Goal: Task Accomplishment & Management: Manage account settings

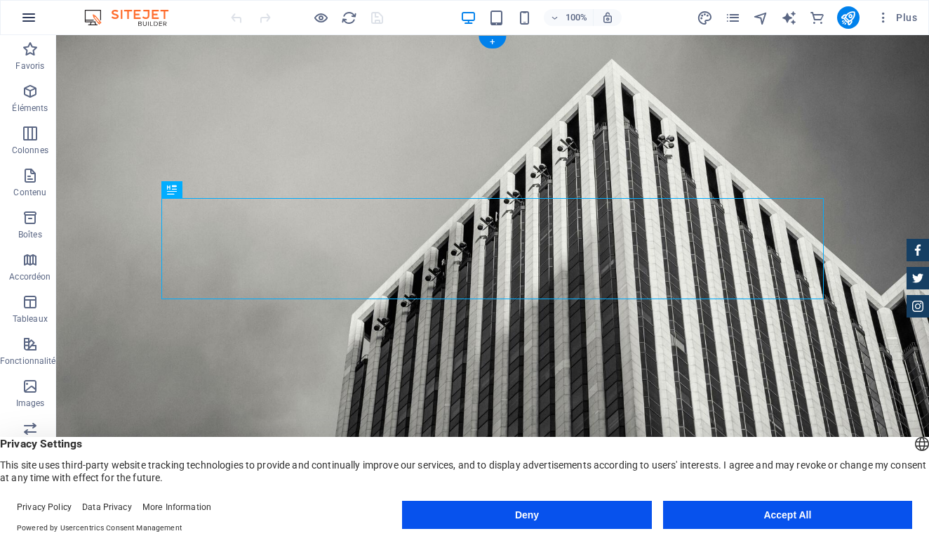
click at [18, 18] on button "button" at bounding box center [29, 18] width 34 height 34
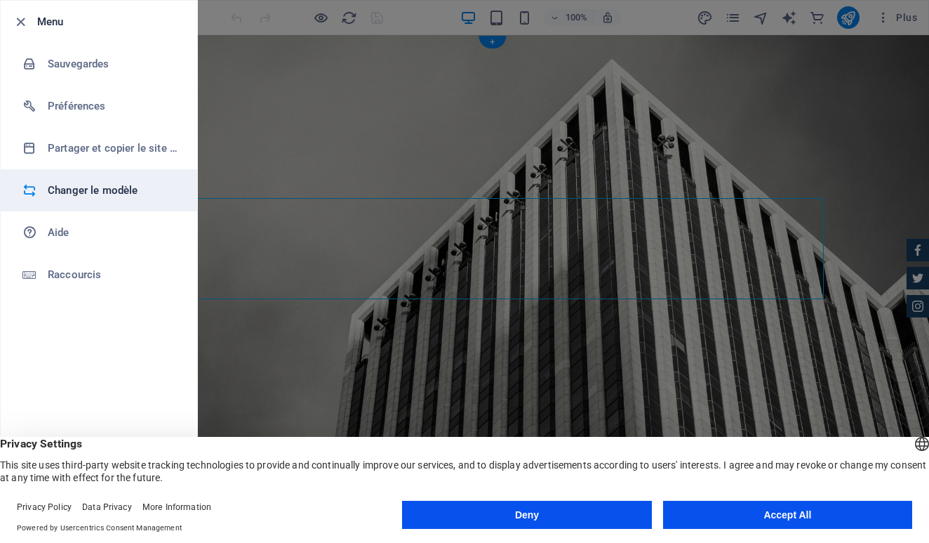
click at [58, 190] on h6 "Changer le modèle" at bounding box center [113, 190] width 130 height 17
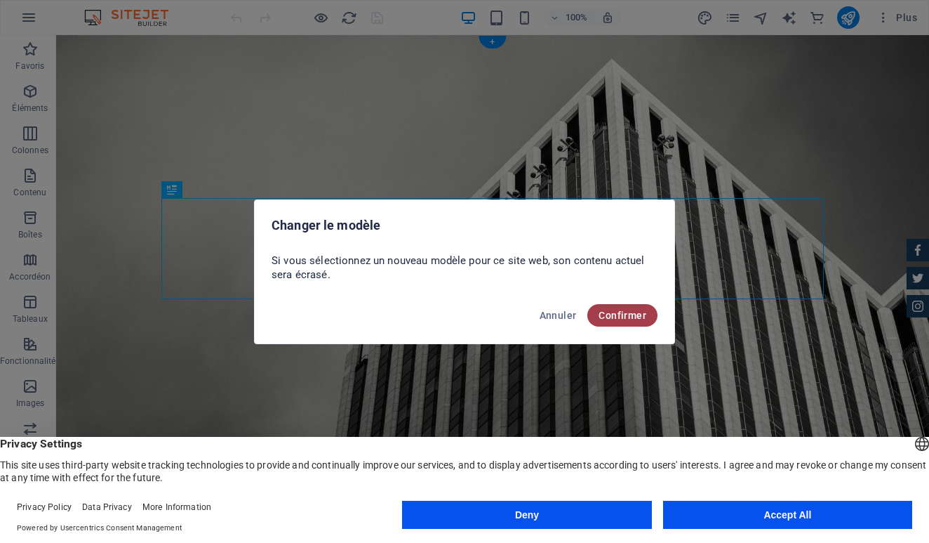
click at [630, 312] on span "Confirmer" at bounding box center [623, 315] width 48 height 11
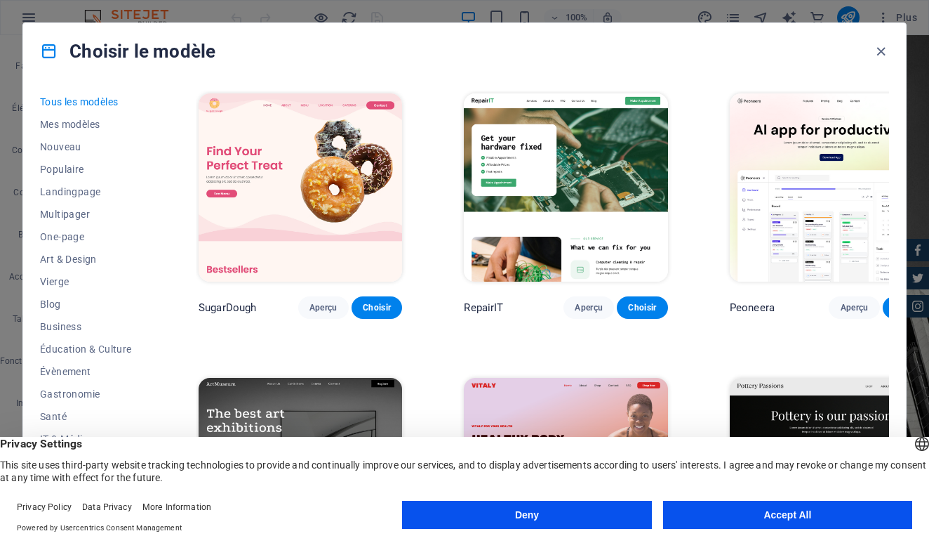
click at [793, 514] on button "Accept All" at bounding box center [787, 515] width 249 height 28
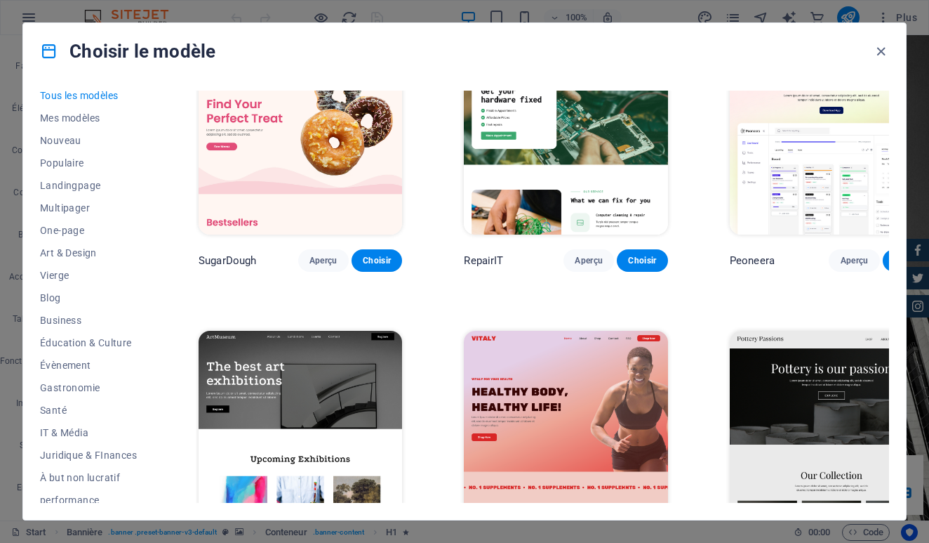
scroll to position [5, 0]
click at [103, 455] on span "Juridique & FInances" at bounding box center [88, 456] width 97 height 11
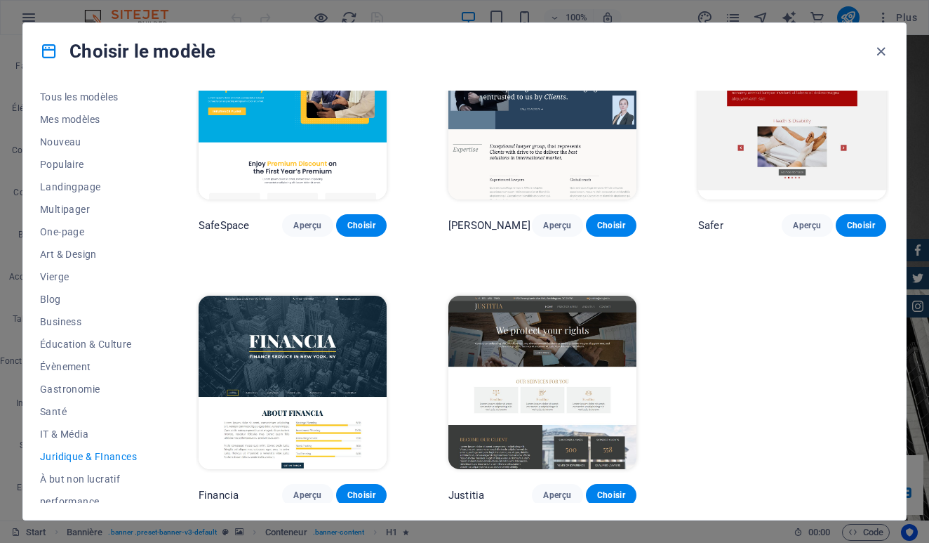
scroll to position [67, 0]
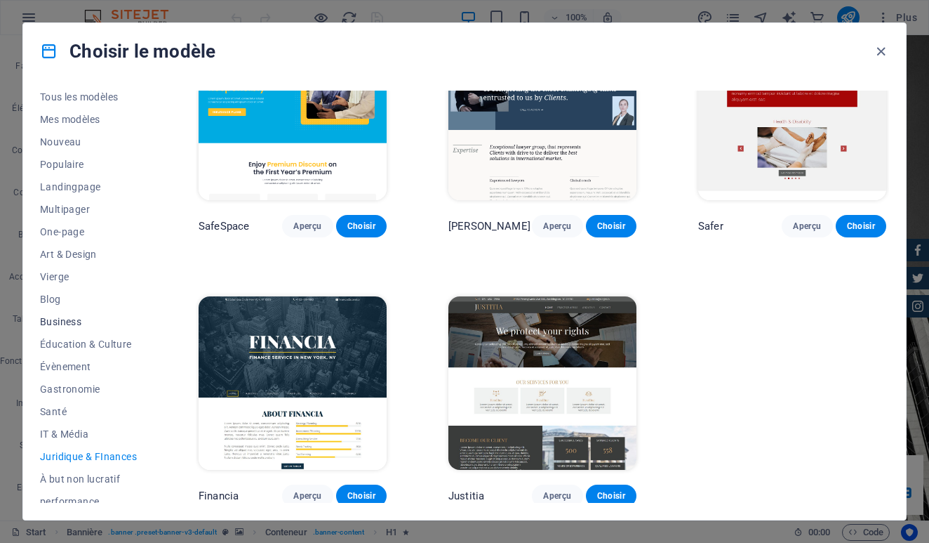
click at [62, 320] on span "Business" at bounding box center [88, 321] width 97 height 11
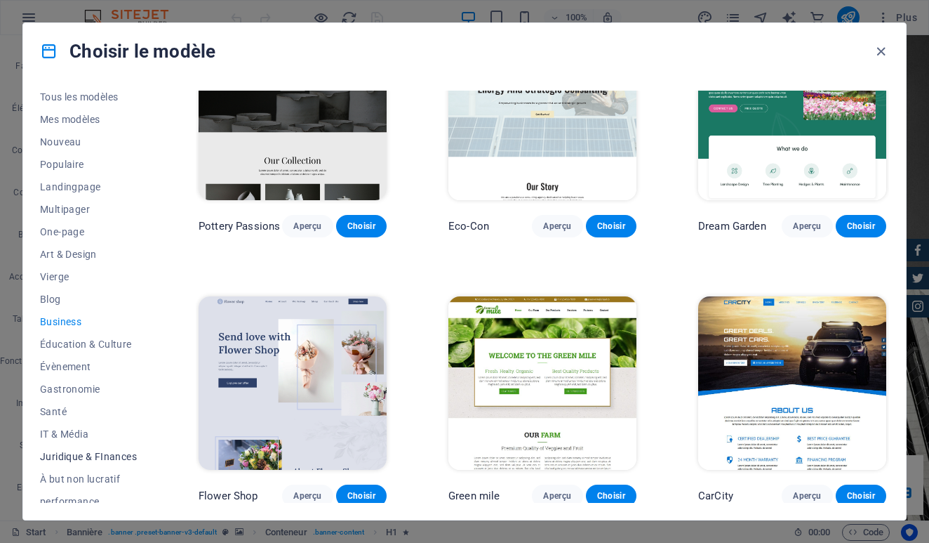
click at [80, 458] on span "Juridique & FInances" at bounding box center [88, 456] width 97 height 11
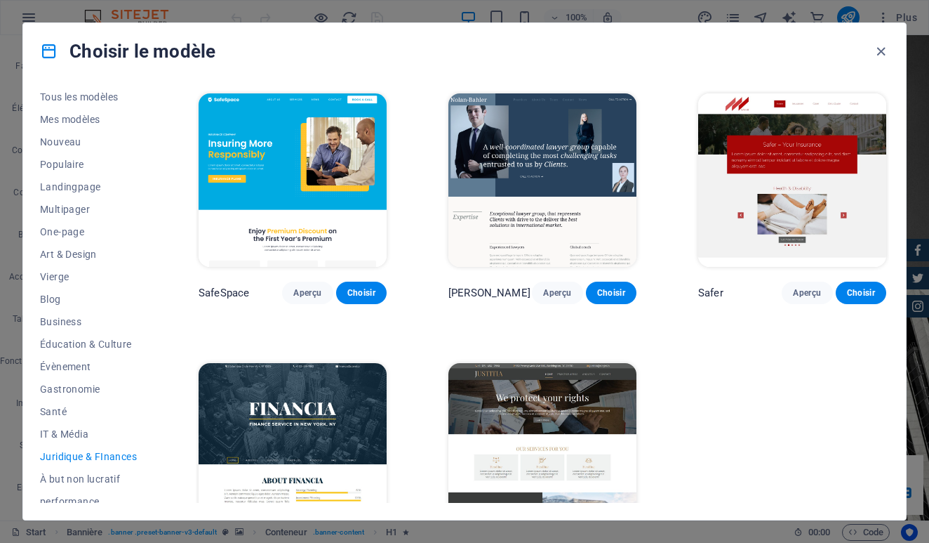
scroll to position [0, 0]
click at [757, 164] on img at bounding box center [793, 179] width 188 height 173
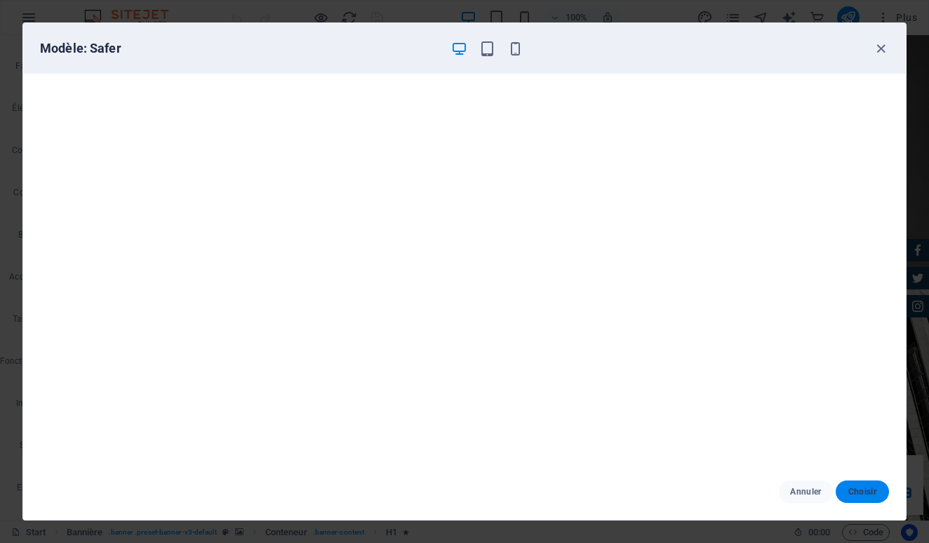
click at [872, 487] on span "Choisir" at bounding box center [862, 491] width 31 height 11
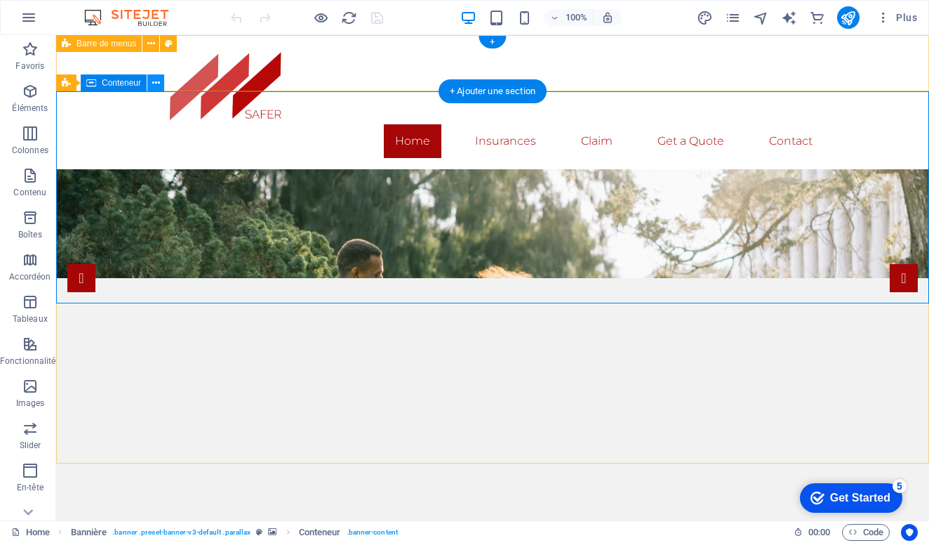
click at [159, 83] on icon at bounding box center [156, 83] width 8 height 15
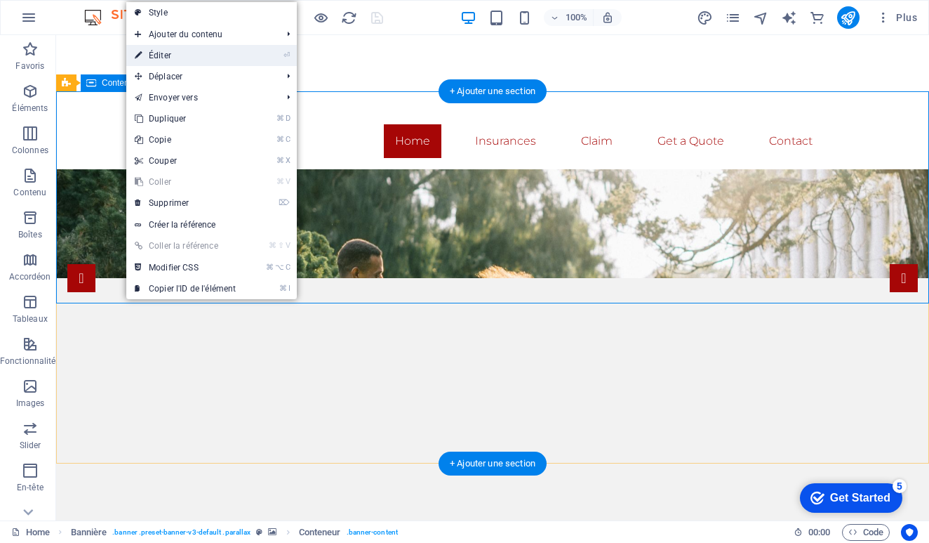
click at [192, 60] on link "⏎ Éditer" at bounding box center [185, 55] width 118 height 21
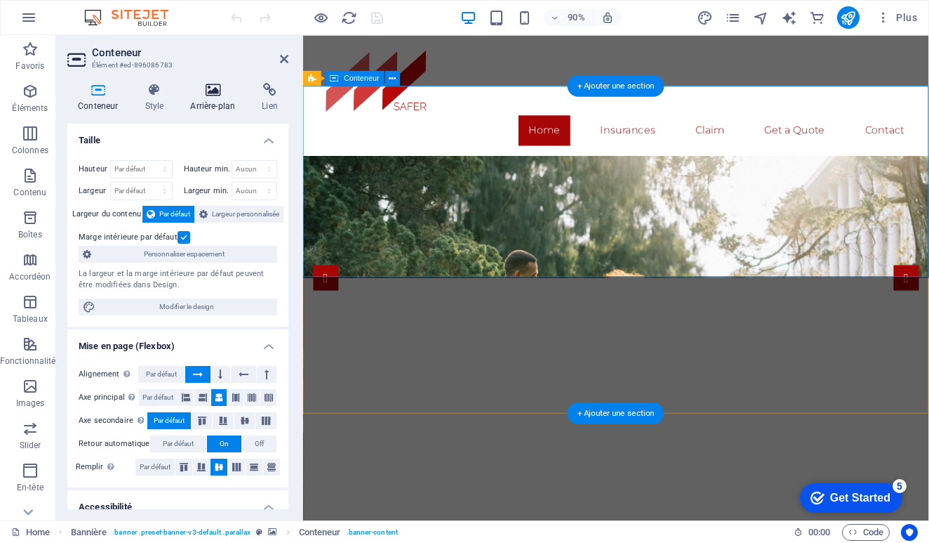
click at [212, 89] on icon at bounding box center [213, 90] width 66 height 14
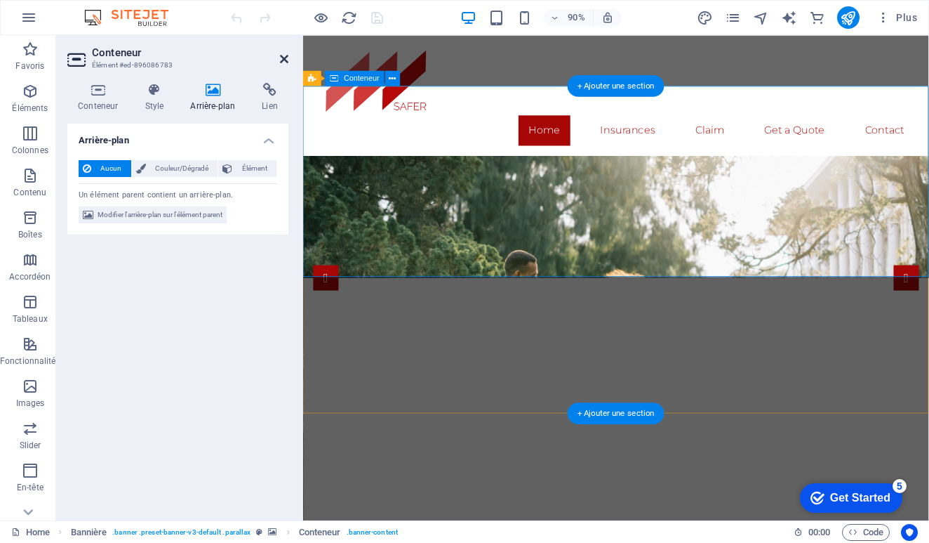
click at [284, 59] on icon at bounding box center [284, 58] width 8 height 11
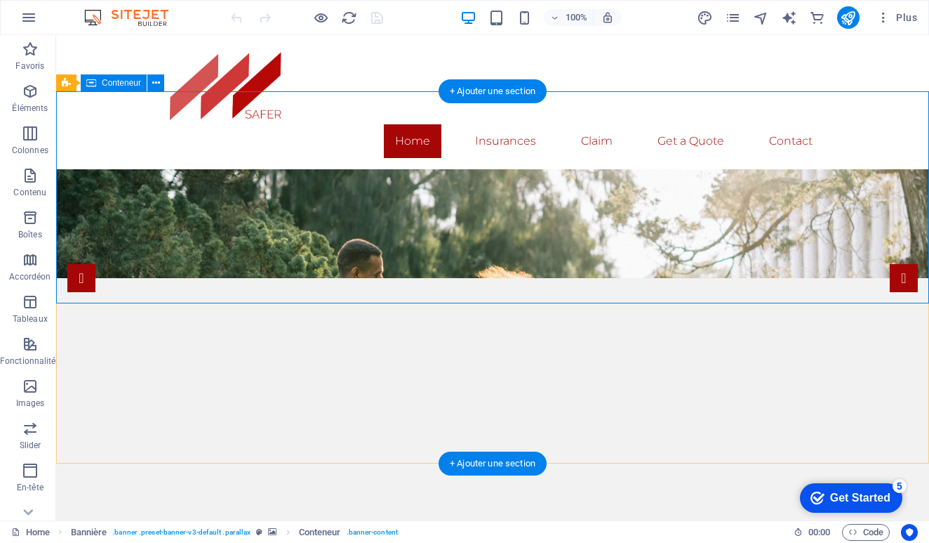
click at [117, 376] on figure at bounding box center [492, 355] width 873 height 429
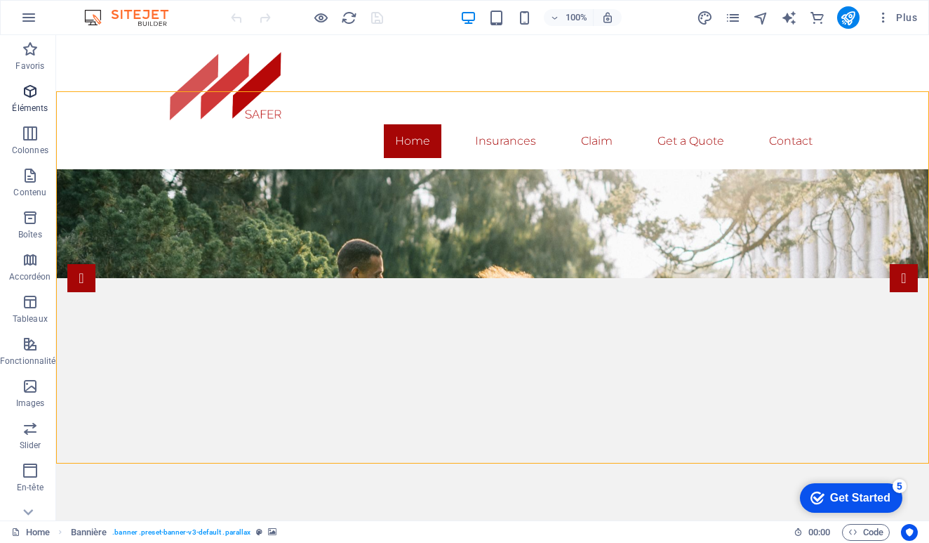
click at [36, 96] on icon "button" at bounding box center [30, 91] width 17 height 17
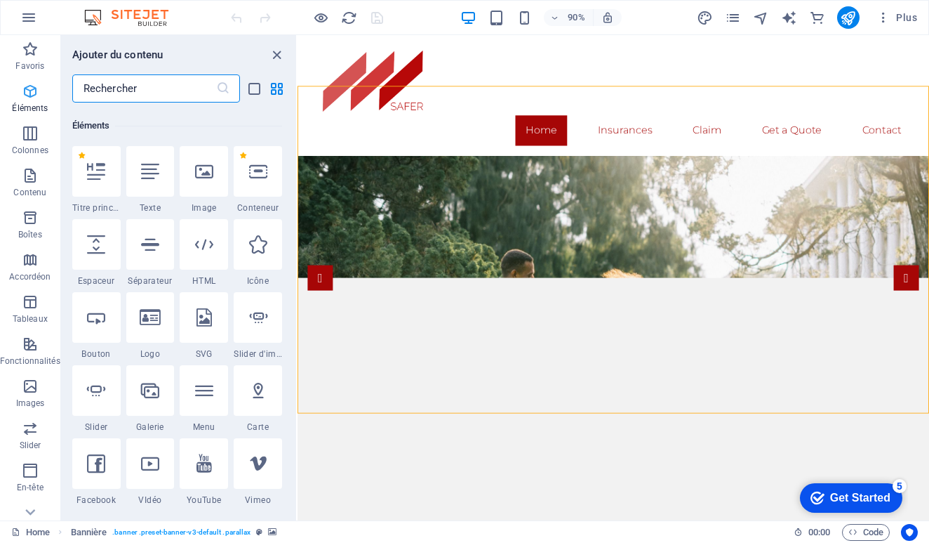
scroll to position [150, 0]
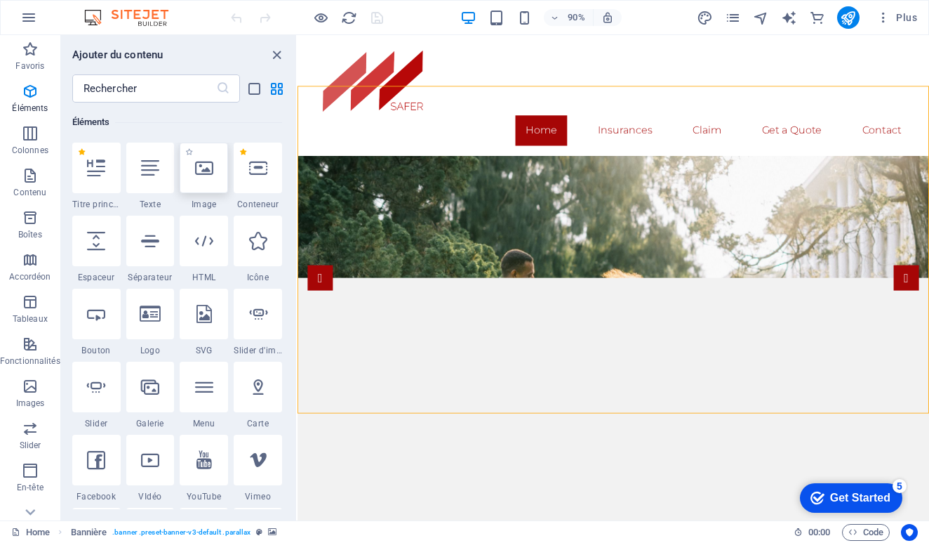
click at [195, 164] on icon at bounding box center [204, 168] width 18 height 18
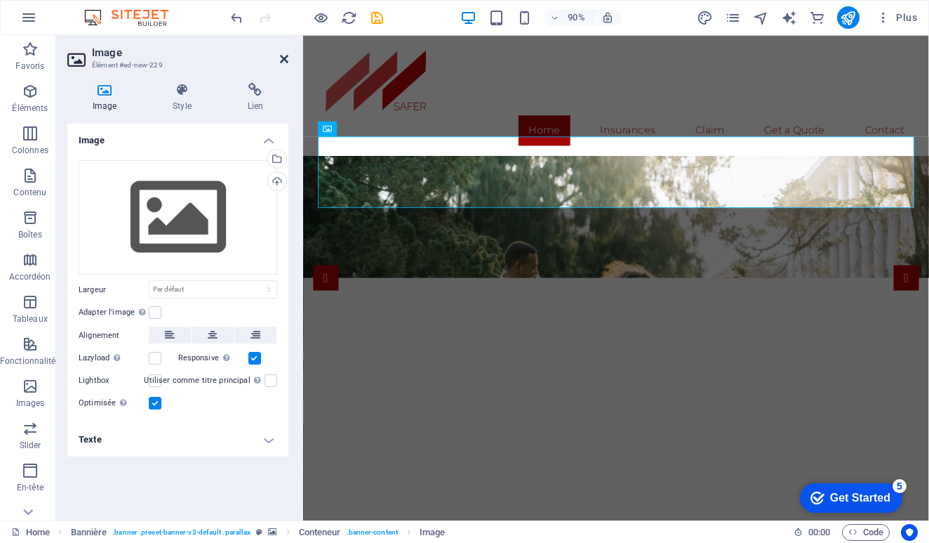
click at [284, 58] on icon at bounding box center [284, 58] width 8 height 11
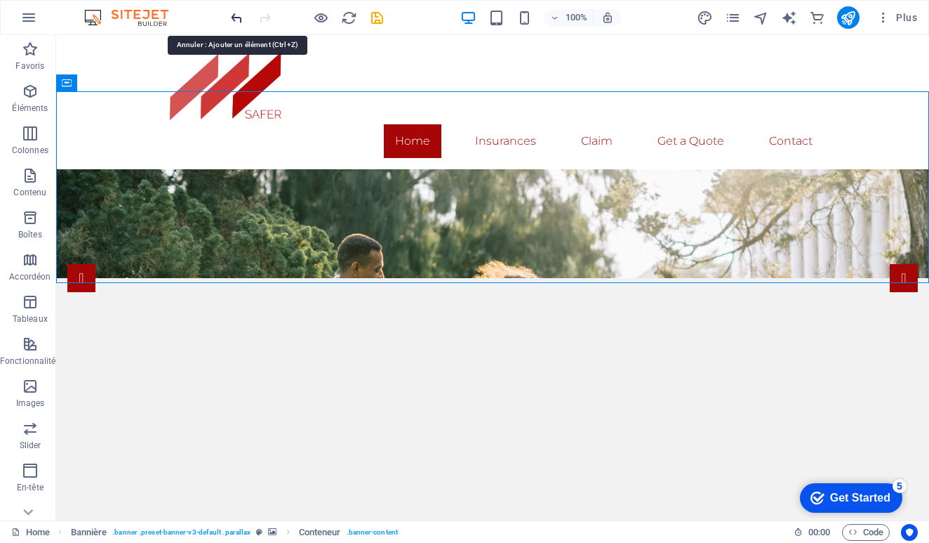
click at [237, 18] on icon "undo" at bounding box center [237, 18] width 16 height 16
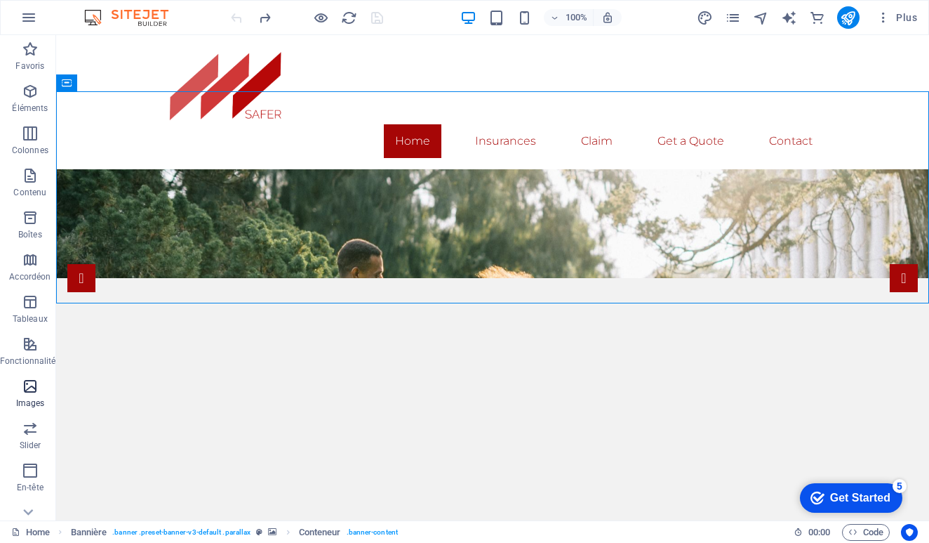
click at [27, 395] on span "Images" at bounding box center [30, 395] width 60 height 34
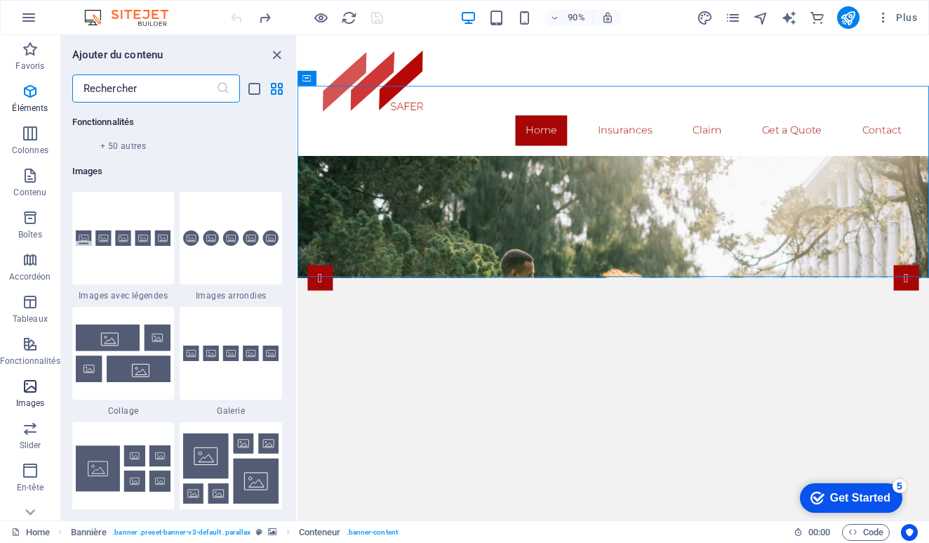
scroll to position [7119, 0]
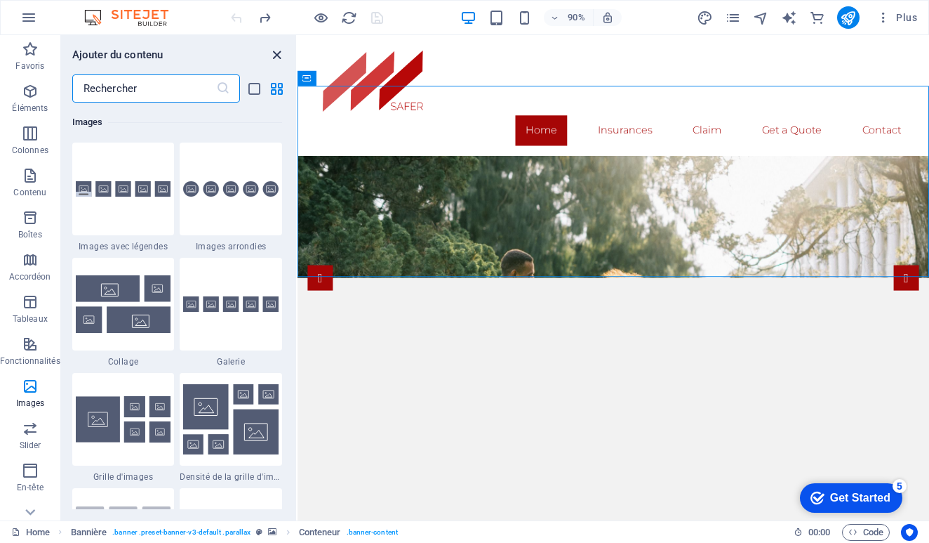
click at [275, 53] on icon "close panel" at bounding box center [277, 55] width 16 height 16
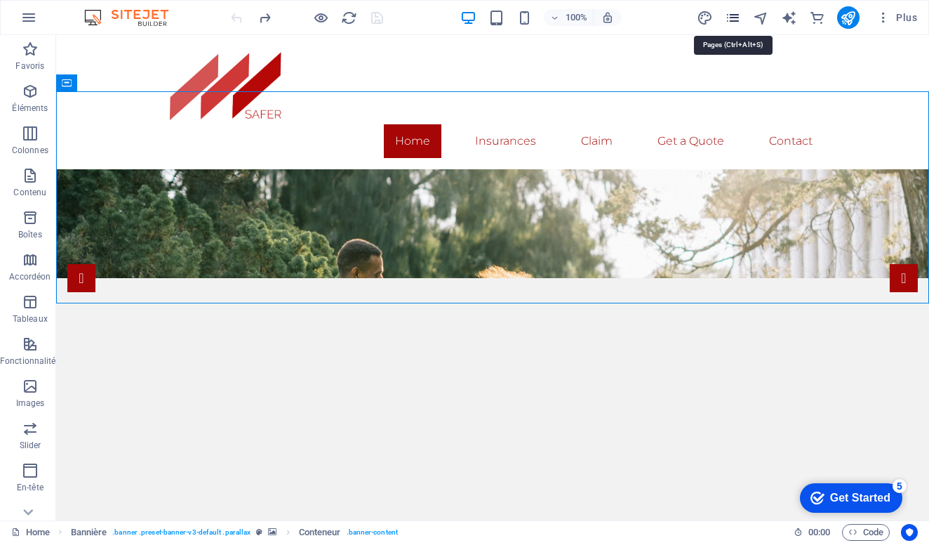
click at [733, 21] on icon "pages" at bounding box center [733, 18] width 16 height 16
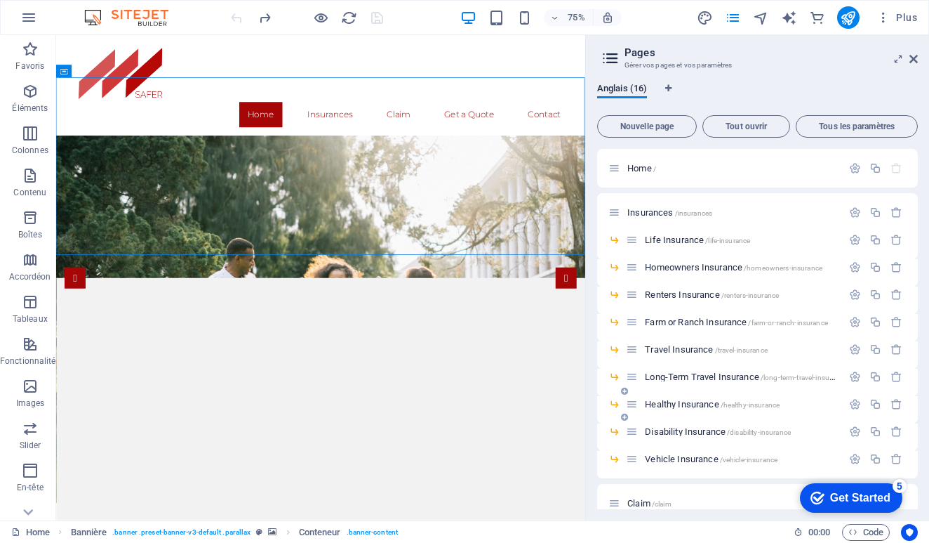
scroll to position [0, 0]
click at [649, 171] on span "Home /" at bounding box center [642, 168] width 29 height 11
click at [854, 170] on icon "button" at bounding box center [855, 168] width 12 height 12
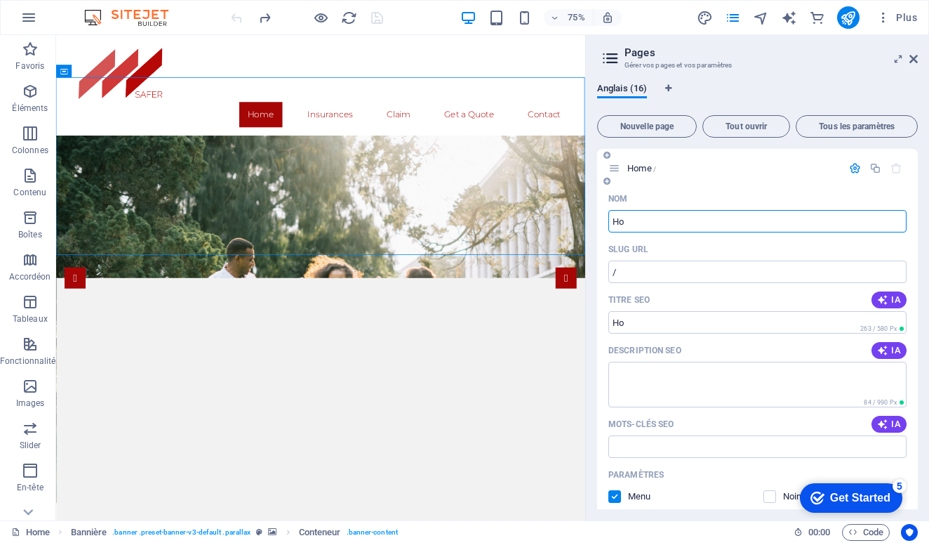
type input "H"
type input "Accueil"
type input "/accueil"
click at [616, 169] on icon at bounding box center [615, 168] width 12 height 12
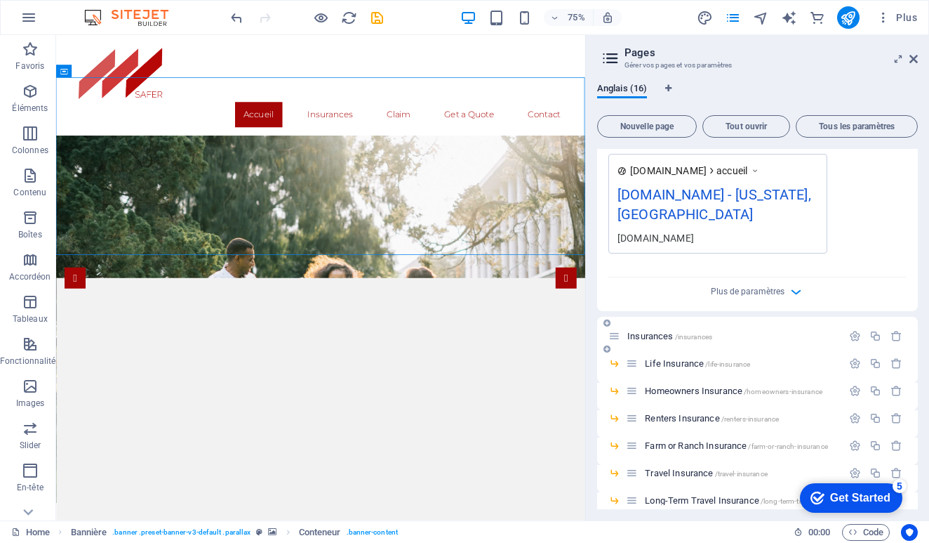
scroll to position [420, 0]
click at [849, 329] on icon "button" at bounding box center [855, 335] width 12 height 12
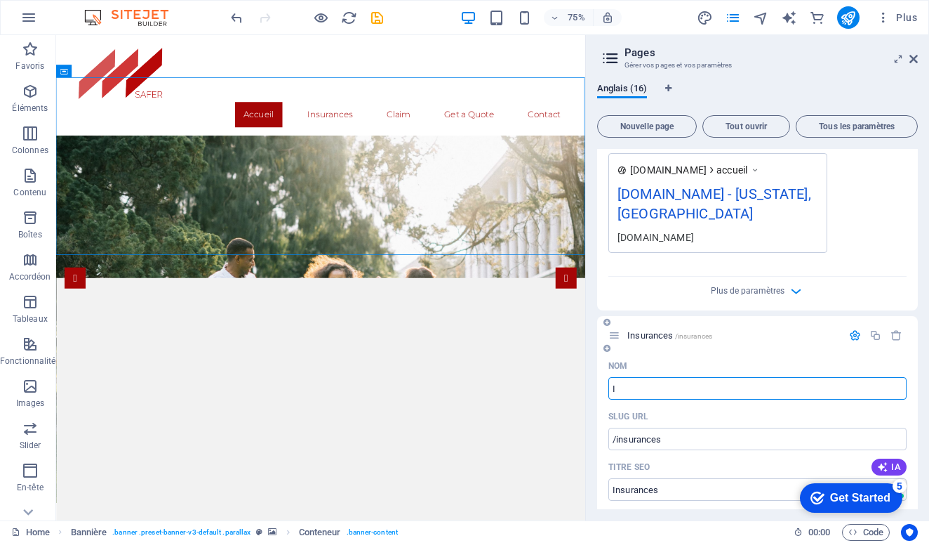
type input "I"
type input "/i"
type input "I"
type input "/"
type input "Nos"
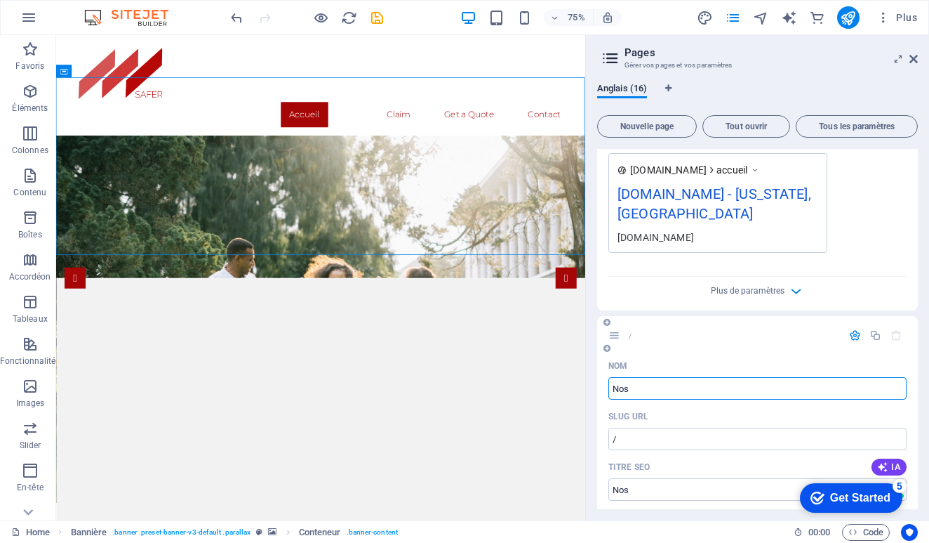
type input "/nos"
type input "Nos"
type input "Nos Ser"
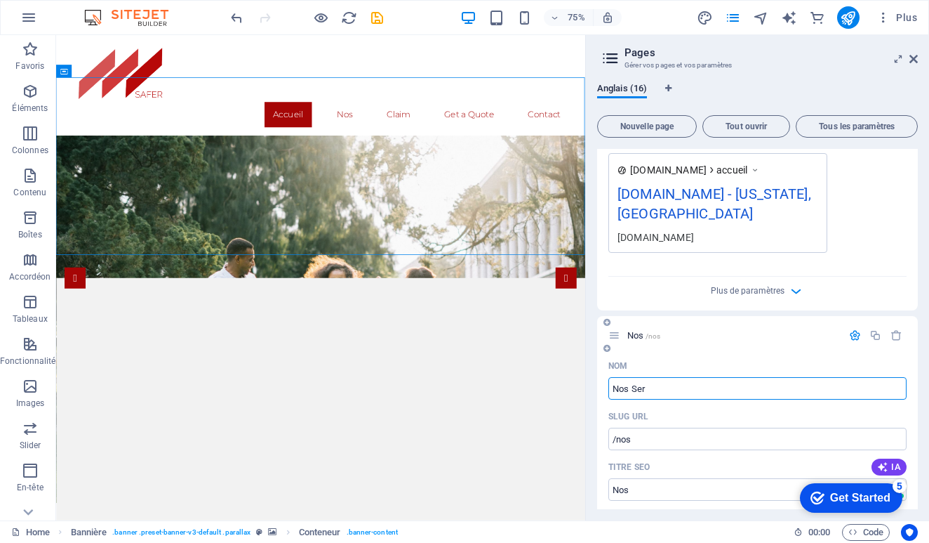
type input "/nos-ser"
type input "Nos Ser"
type input "Nos Services"
type input "/nos-services"
type input "Nos Services"
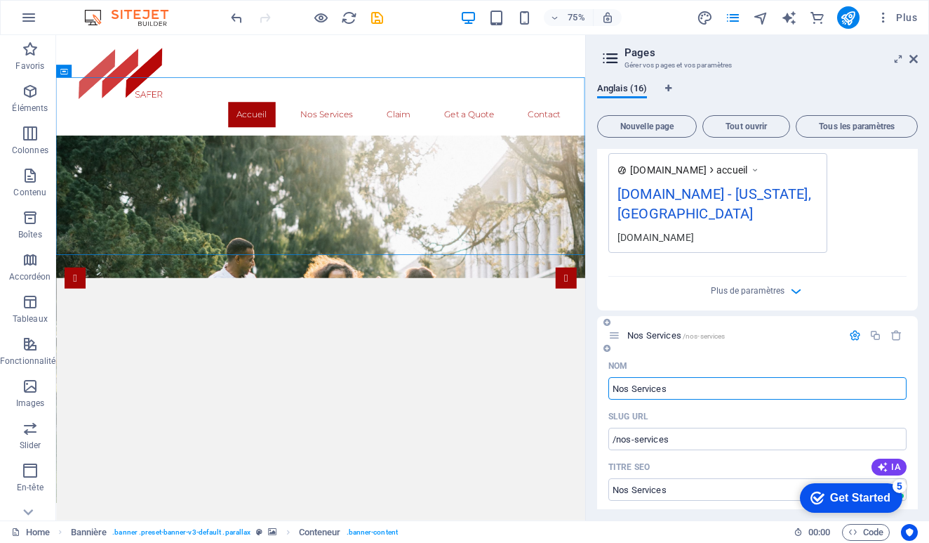
click at [872, 355] on div "Nom" at bounding box center [758, 366] width 298 height 22
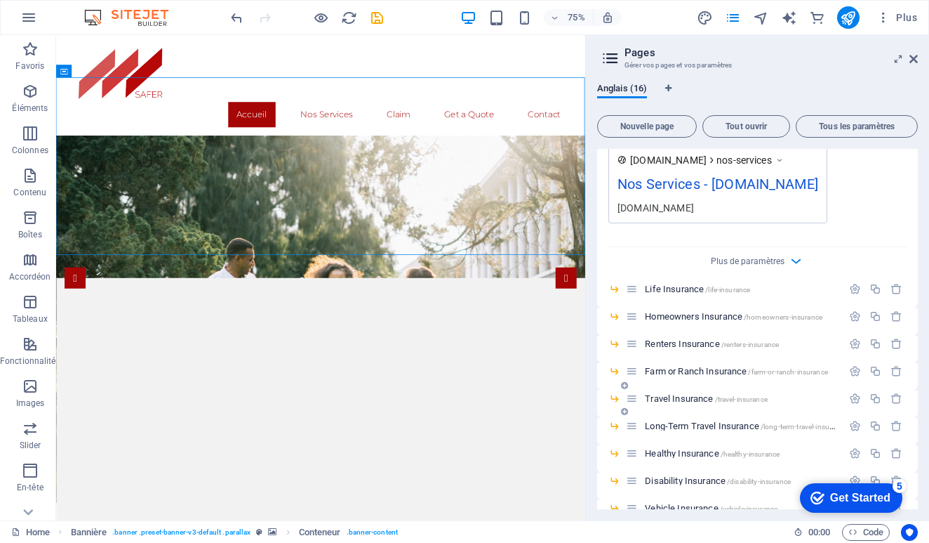
scroll to position [1010, 0]
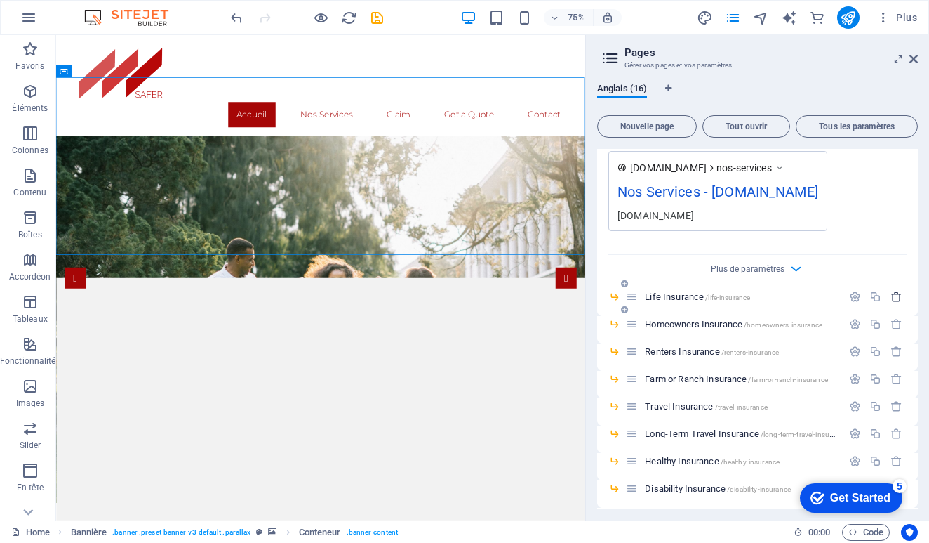
click at [896, 291] on icon "button" at bounding box center [897, 297] width 12 height 12
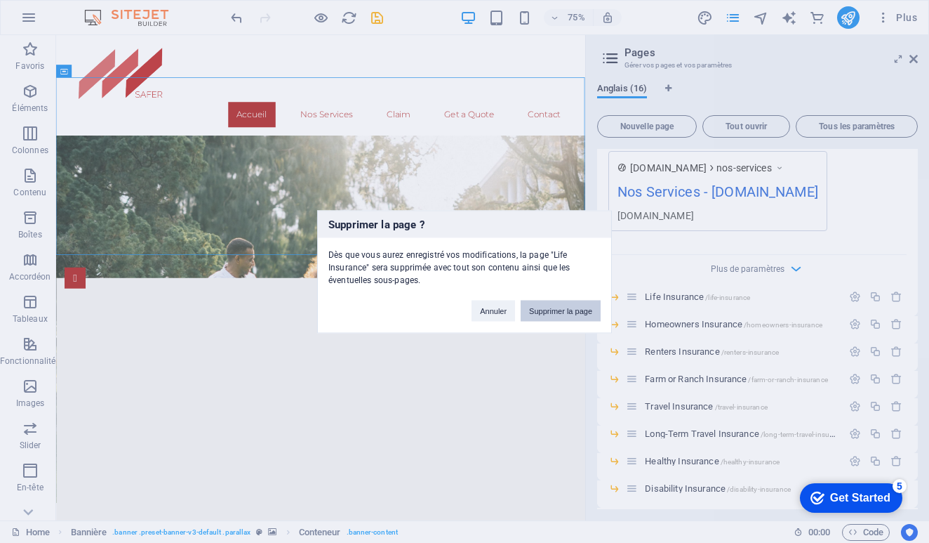
click at [575, 306] on button "Supprimer la page" at bounding box center [561, 310] width 80 height 21
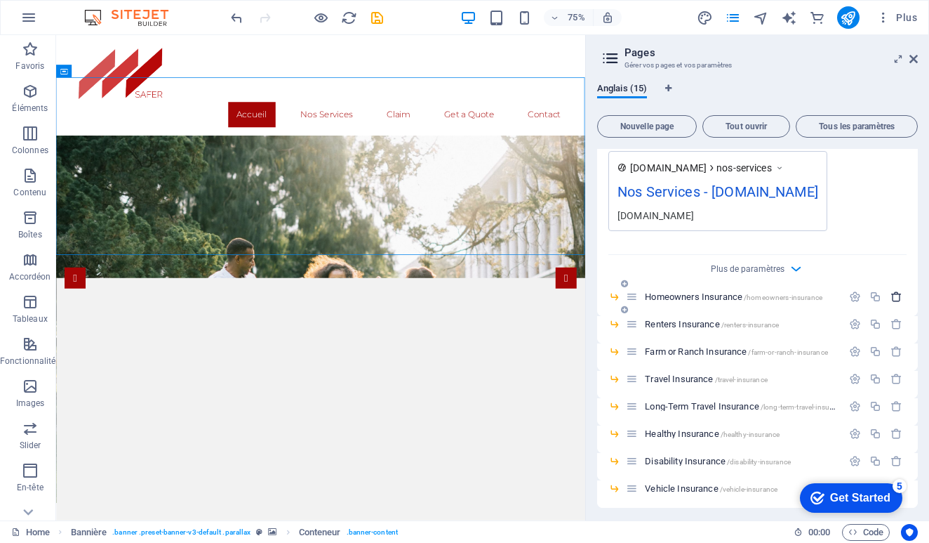
click at [895, 291] on icon "button" at bounding box center [897, 297] width 12 height 12
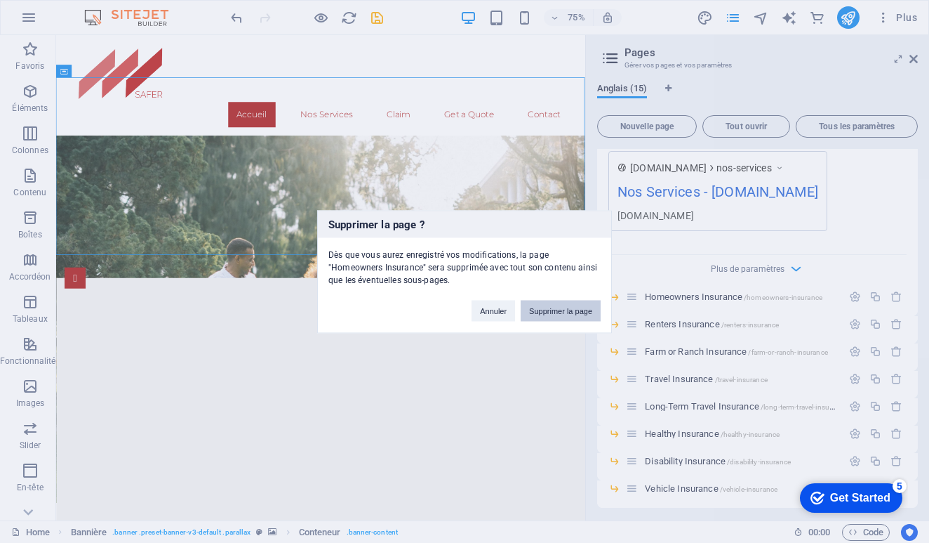
click at [572, 306] on button "Supprimer la page" at bounding box center [561, 310] width 80 height 21
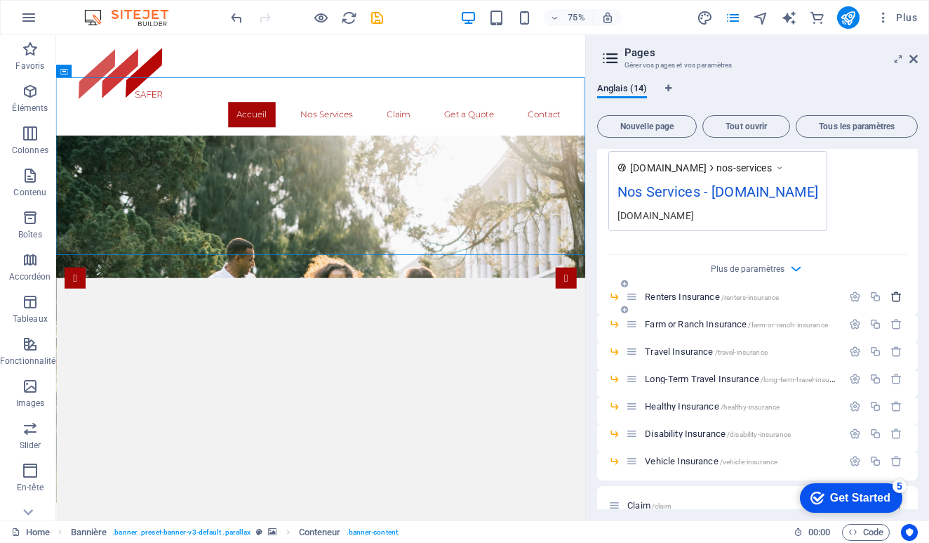
click at [892, 291] on icon "button" at bounding box center [897, 297] width 12 height 12
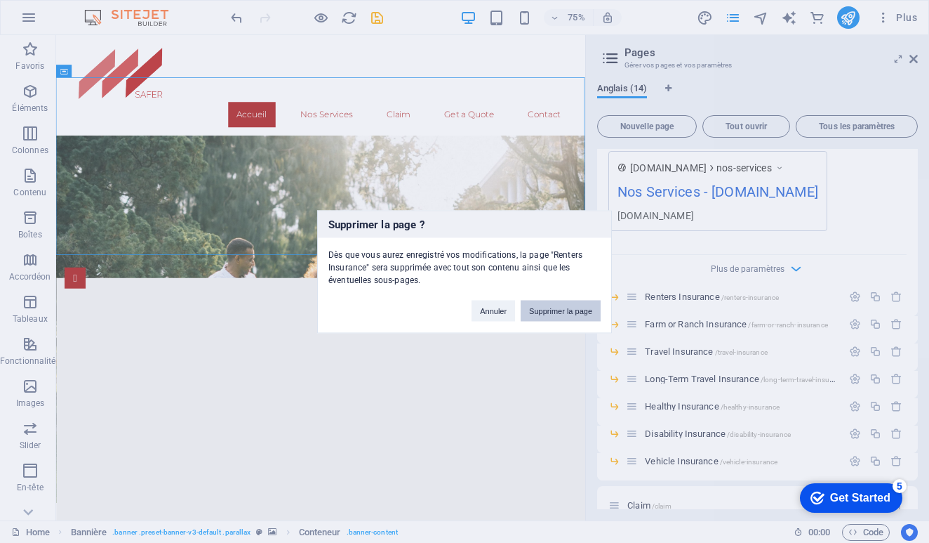
click at [557, 306] on button "Supprimer la page" at bounding box center [561, 310] width 80 height 21
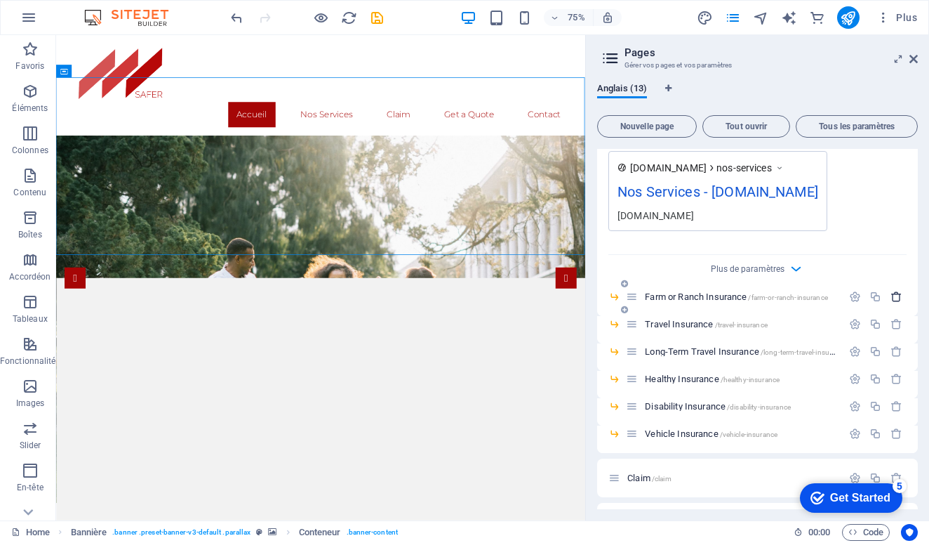
click at [894, 291] on icon "button" at bounding box center [897, 297] width 12 height 12
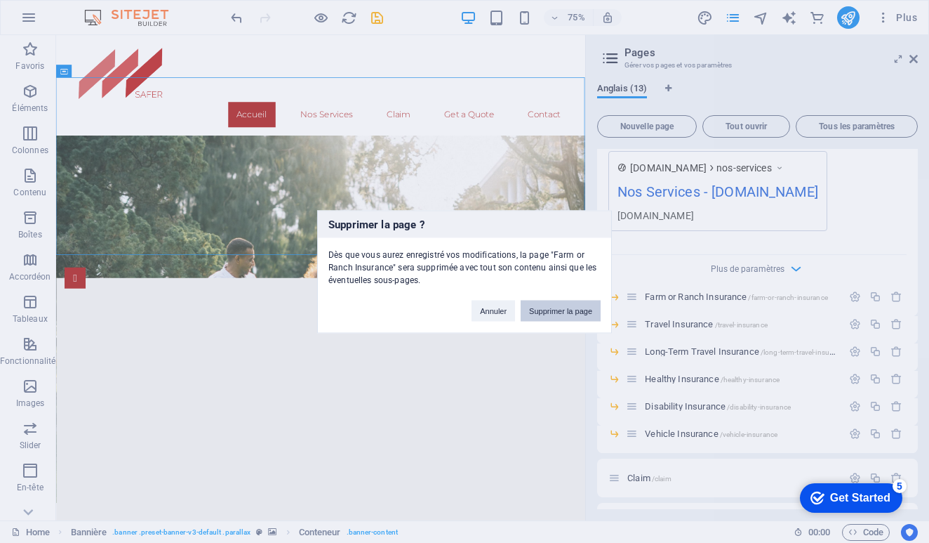
click at [578, 316] on button "Supprimer la page" at bounding box center [561, 310] width 80 height 21
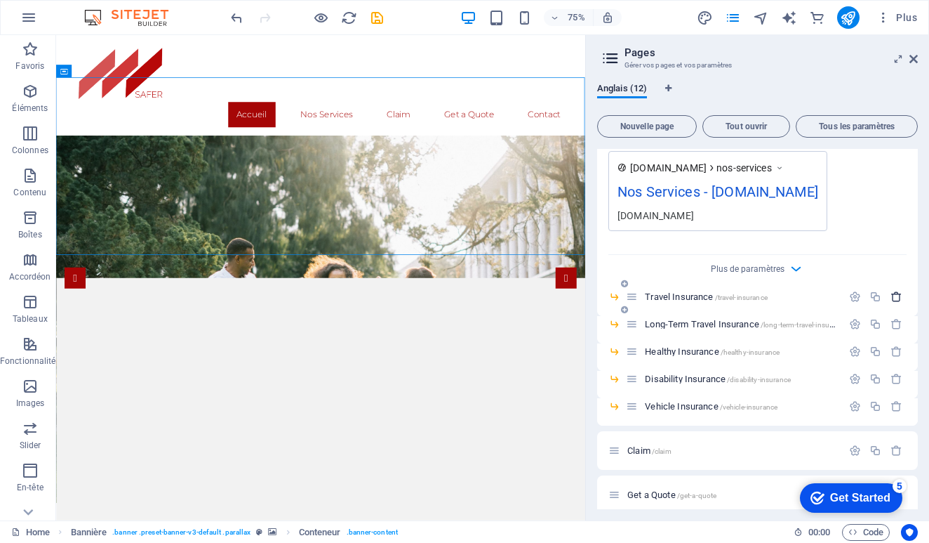
click at [896, 291] on icon "button" at bounding box center [897, 297] width 12 height 12
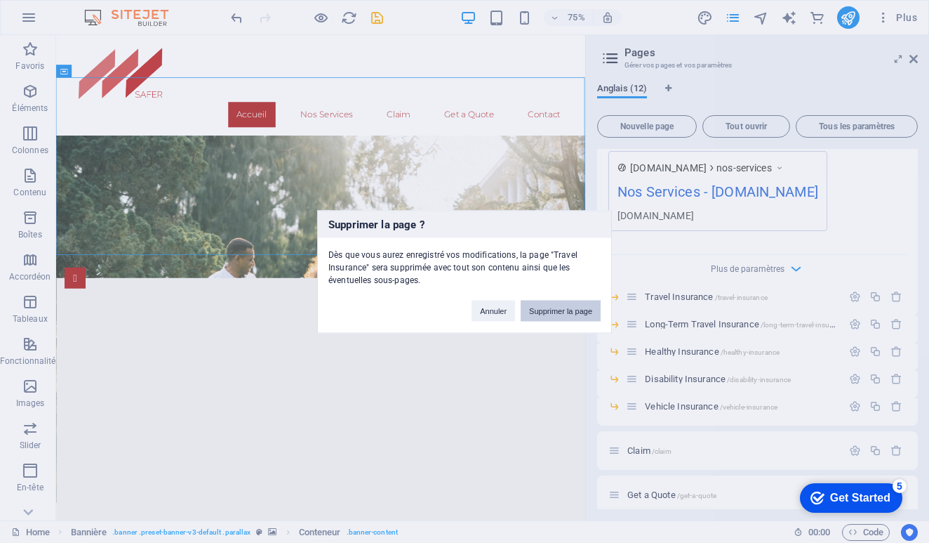
click at [574, 305] on button "Supprimer la page" at bounding box center [561, 310] width 80 height 21
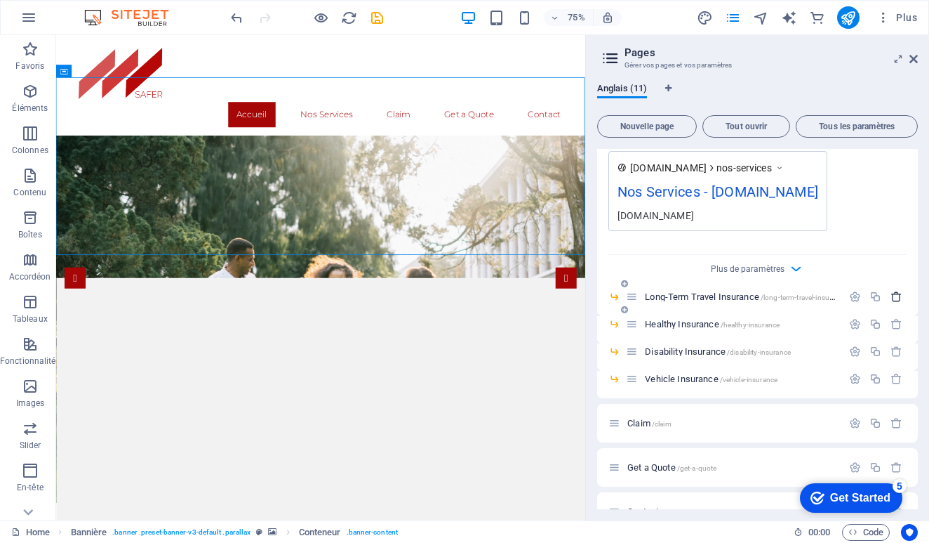
click at [900, 291] on button "button" at bounding box center [897, 297] width 20 height 12
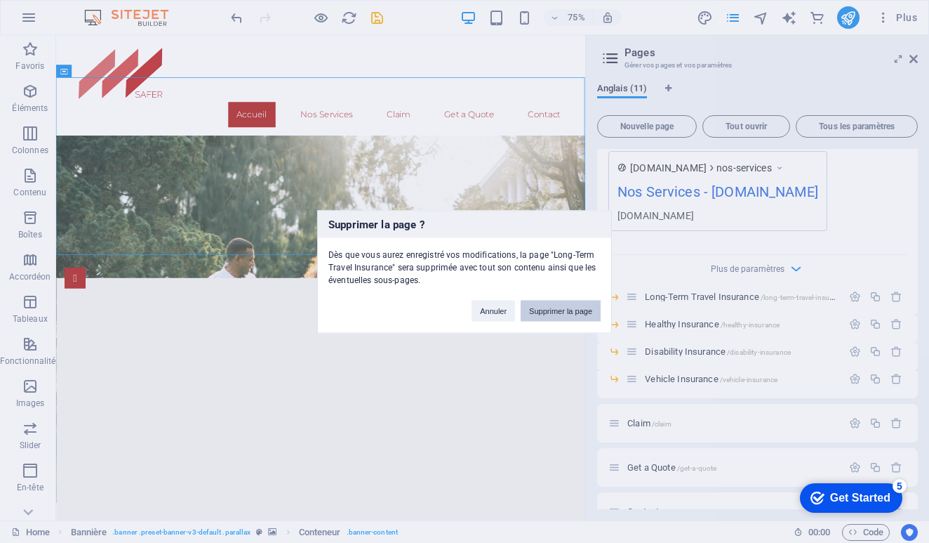
click at [583, 305] on button "Supprimer la page" at bounding box center [561, 310] width 80 height 21
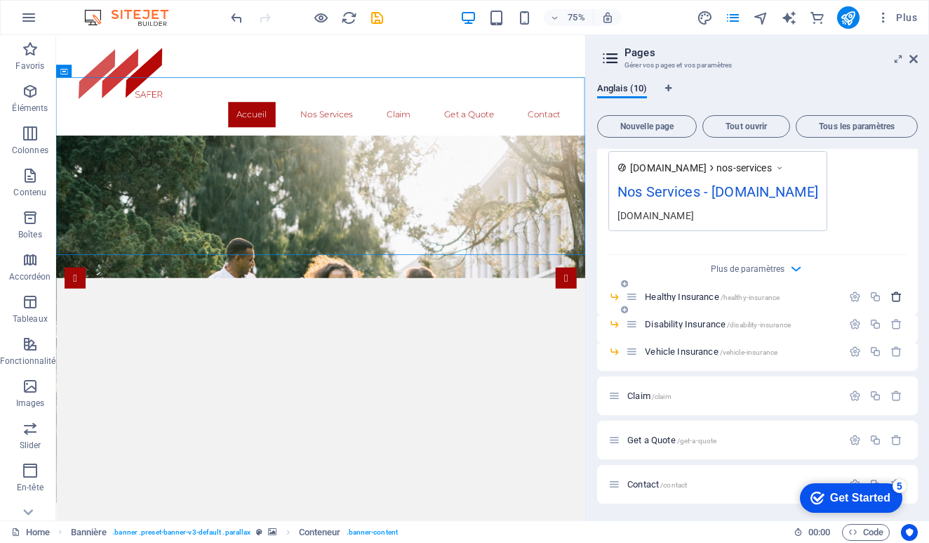
click at [896, 291] on icon "button" at bounding box center [897, 297] width 12 height 12
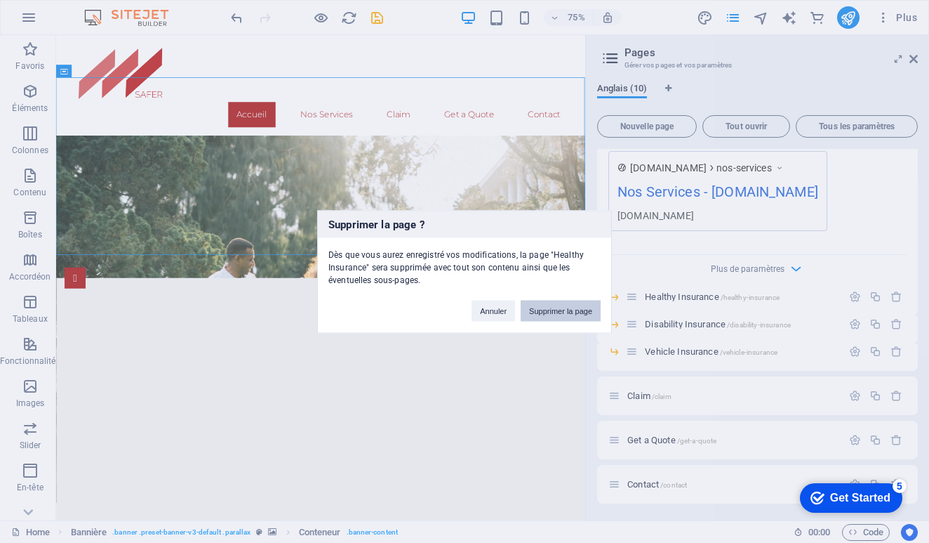
click at [562, 311] on button "Supprimer la page" at bounding box center [561, 310] width 80 height 21
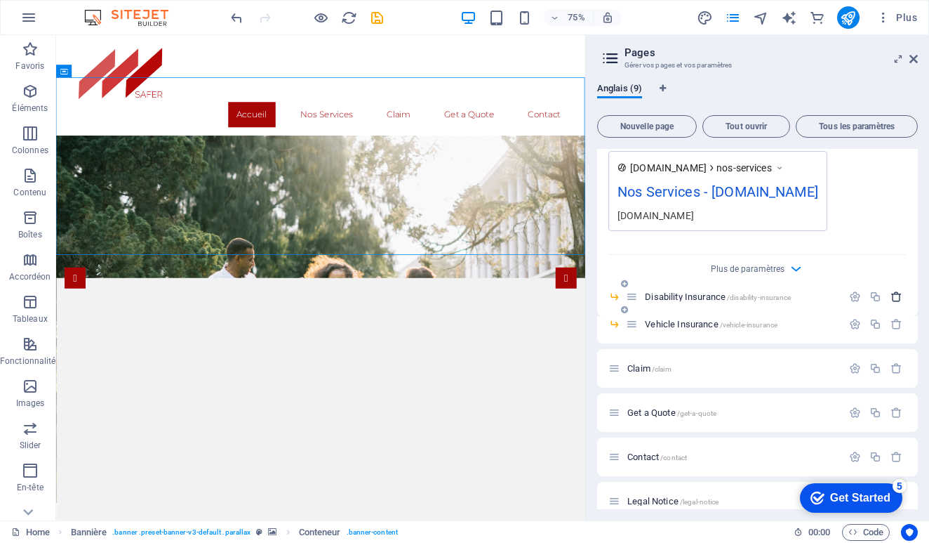
click at [895, 291] on icon "button" at bounding box center [897, 297] width 12 height 12
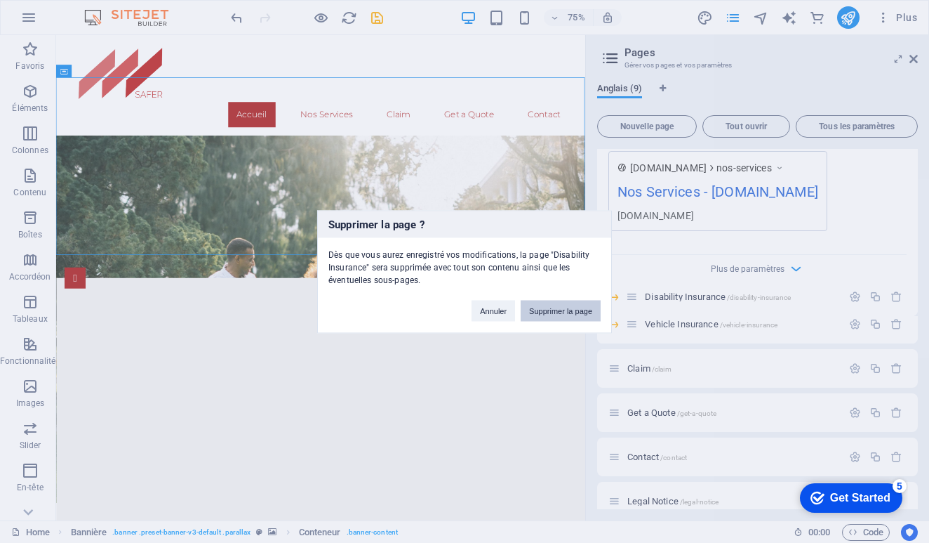
click at [576, 309] on button "Supprimer la page" at bounding box center [561, 310] width 80 height 21
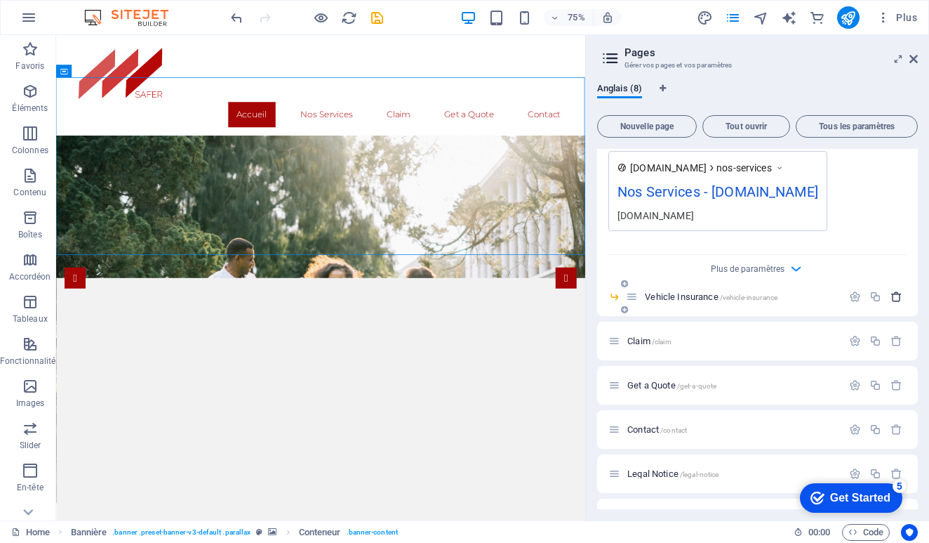
click at [893, 291] on icon "button" at bounding box center [897, 297] width 12 height 12
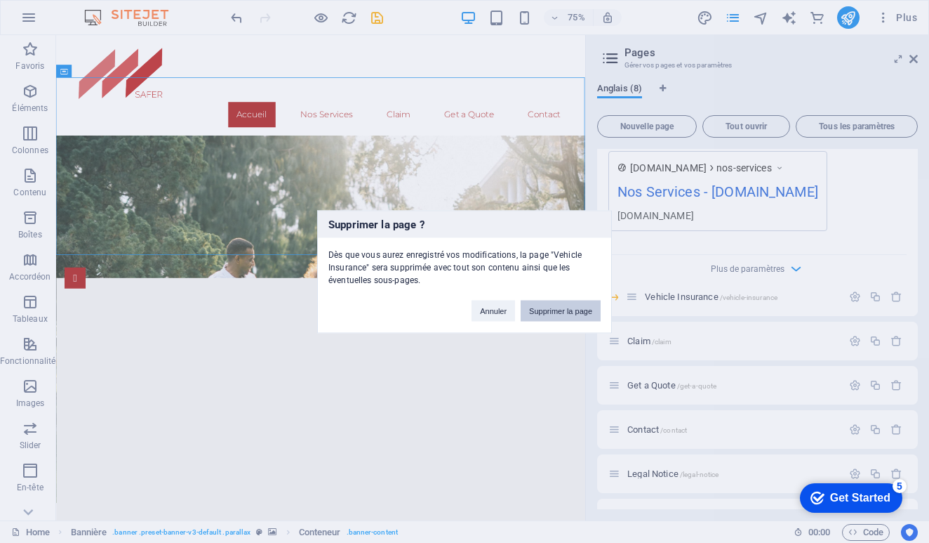
click at [554, 313] on button "Supprimer la page" at bounding box center [561, 310] width 80 height 21
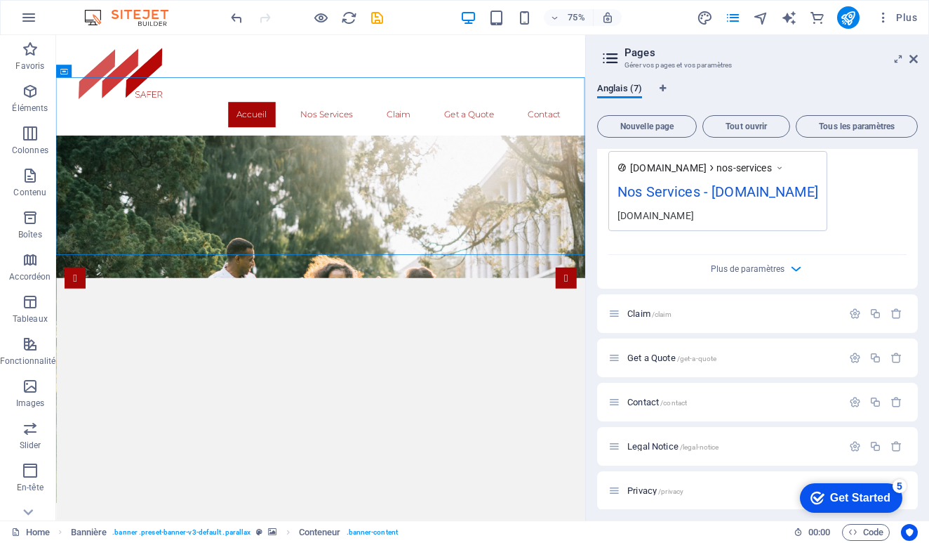
scroll to position [996, 0]
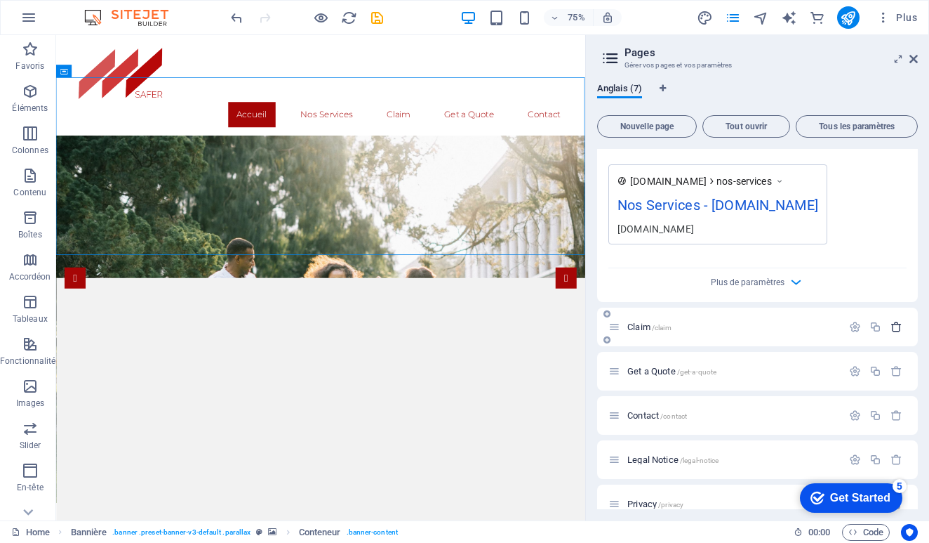
click at [894, 321] on icon "button" at bounding box center [897, 327] width 12 height 12
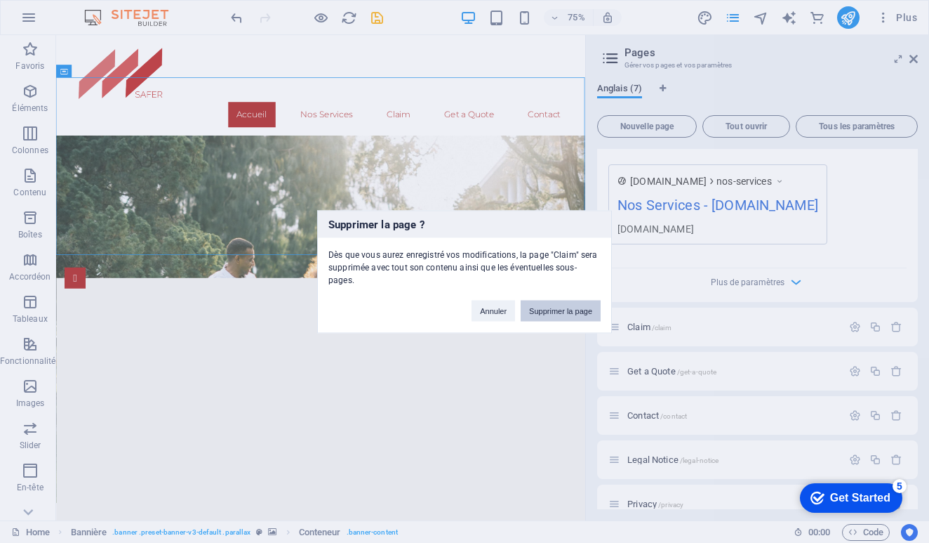
click at [575, 300] on button "Supprimer la page" at bounding box center [561, 310] width 80 height 21
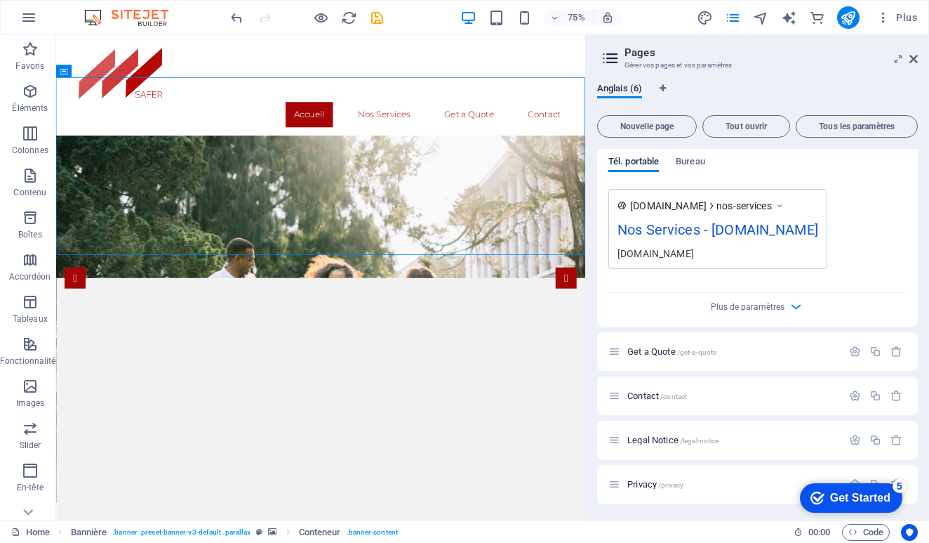
scroll to position [952, 0]
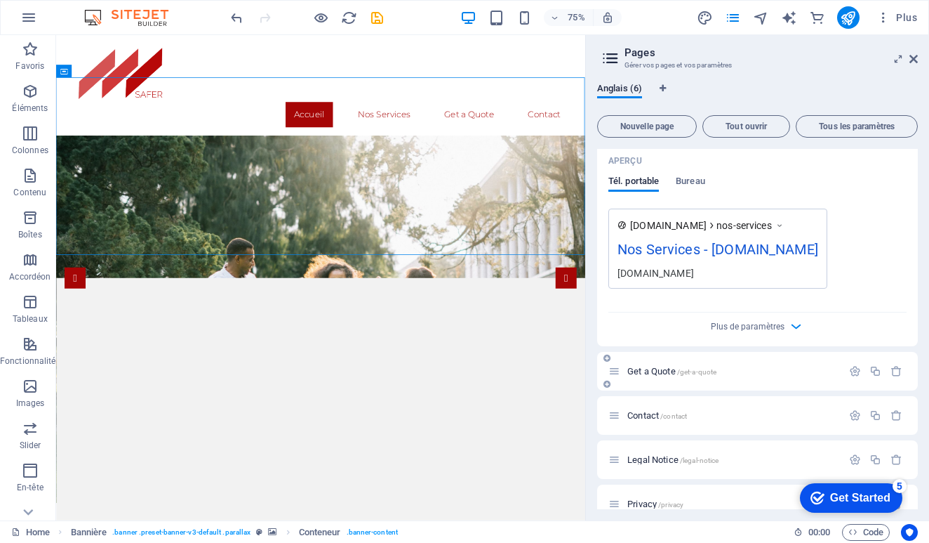
click at [675, 363] on div "Get a Quote /get-a-quote" at bounding box center [726, 371] width 234 height 16
click at [677, 368] on span "/get-a-quote" at bounding box center [697, 372] width 40 height 8
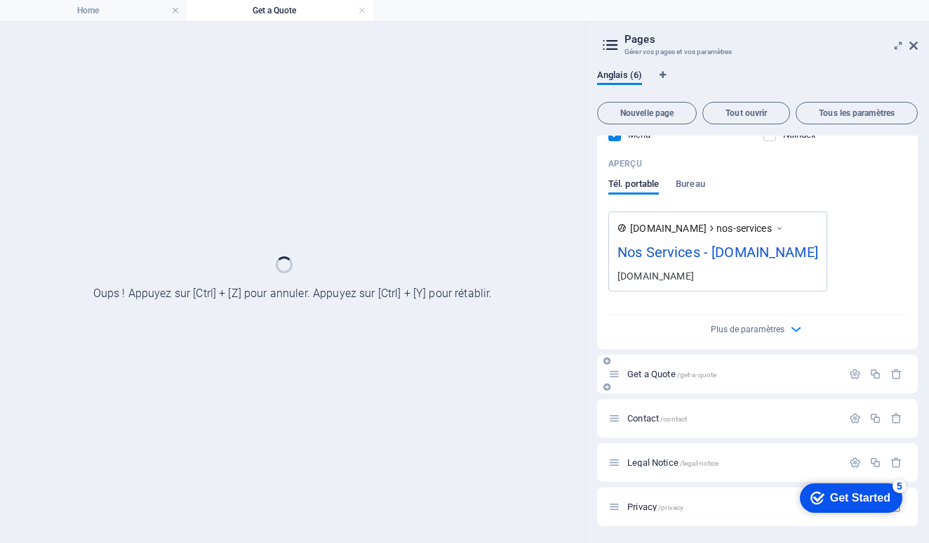
scroll to position [916, 0]
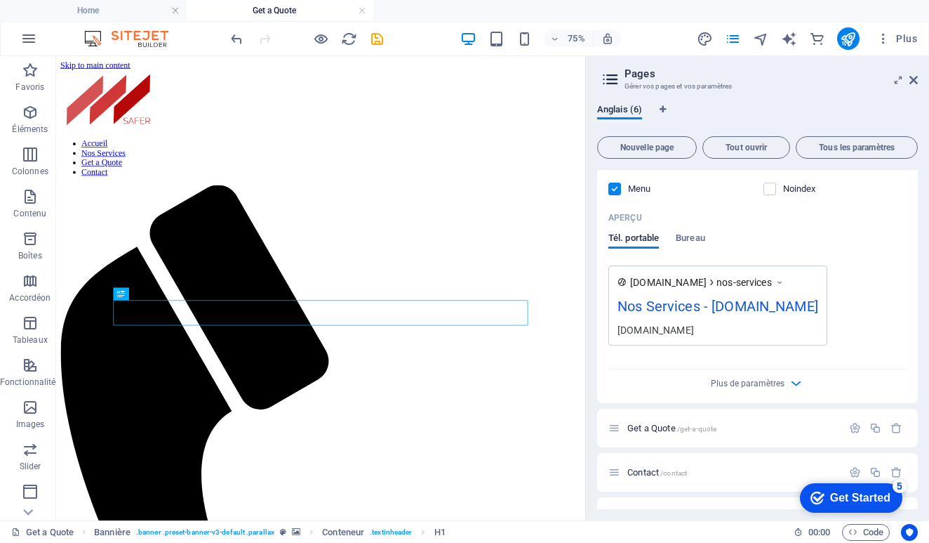
scroll to position [0, 0]
click at [849, 422] on icon "button" at bounding box center [855, 428] width 12 height 12
type input "Get a Quot"
type input "/get-a-quot"
type input "Get a Quot"
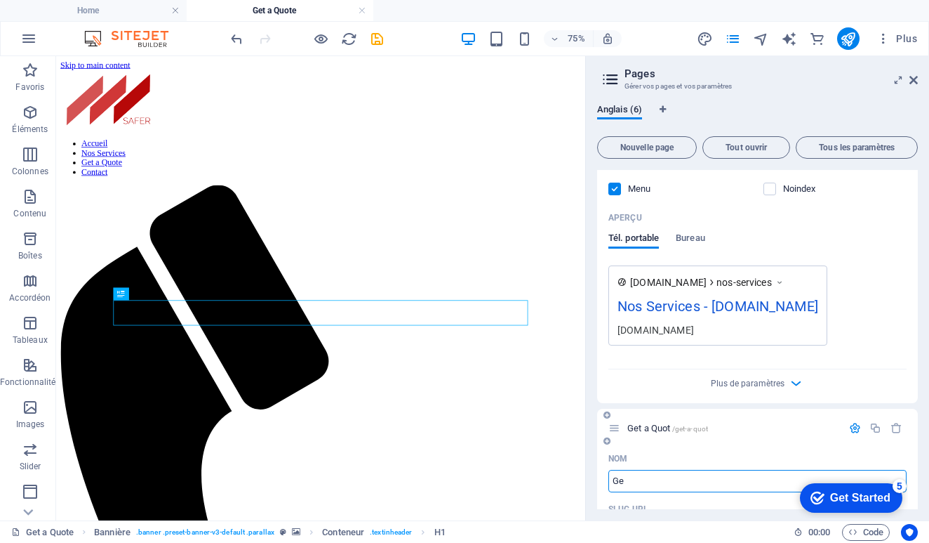
type input "G"
type input "/"
type input "Demander"
type input "/demander"
type input "Demander"
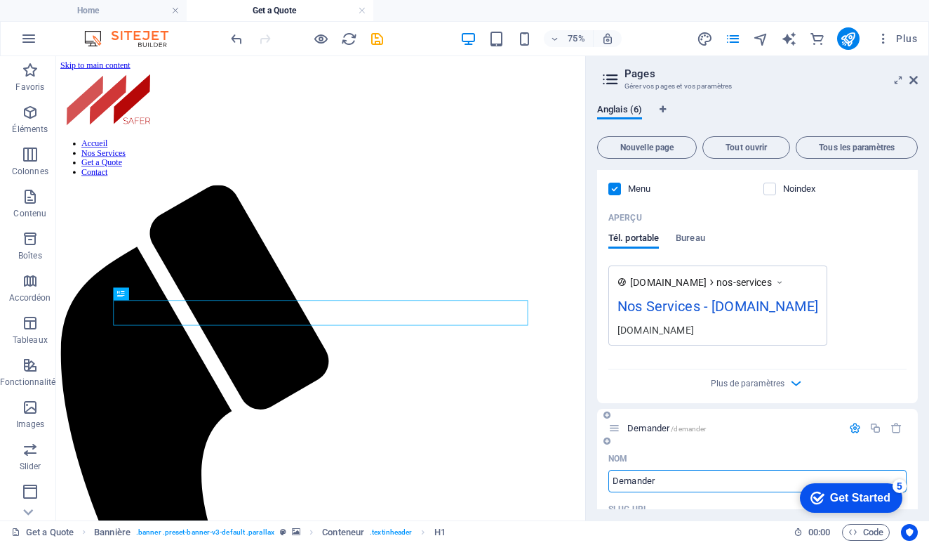
type input "Demander"
type input "Demander un rendez"
type input "/demander-un-rendez"
type input "Demander un rendez"
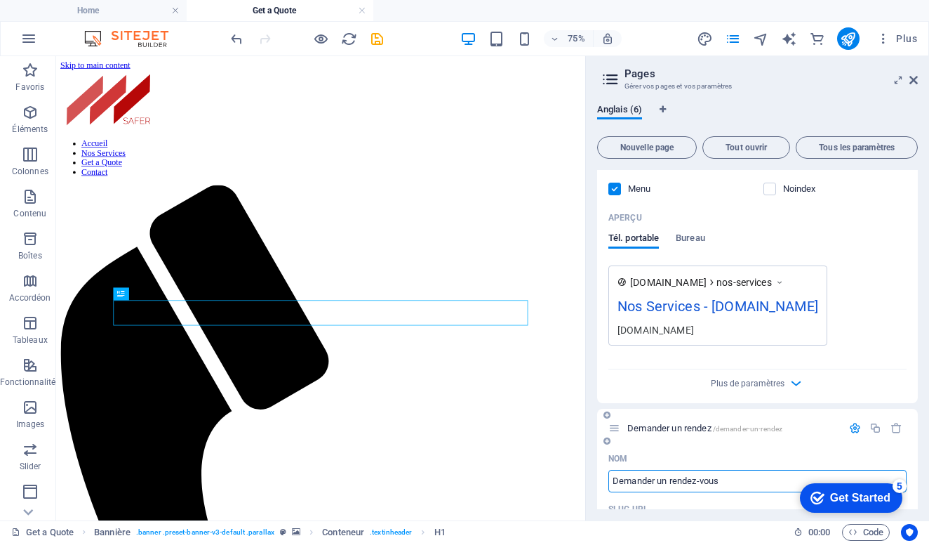
type input "Demander un rendez-vous"
type input "/demander-un-rendez-vous"
type input "Demander un rendez-vous"
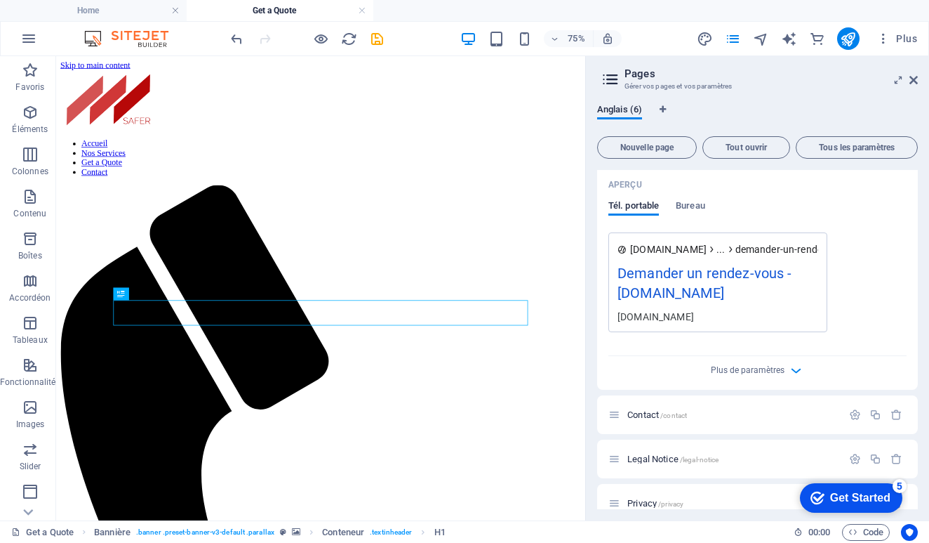
scroll to position [1516, 0]
click at [849, 454] on icon "button" at bounding box center [855, 460] width 12 height 12
type input "Legal Notic"
type input "/legal-notic"
type input "Legal Notic"
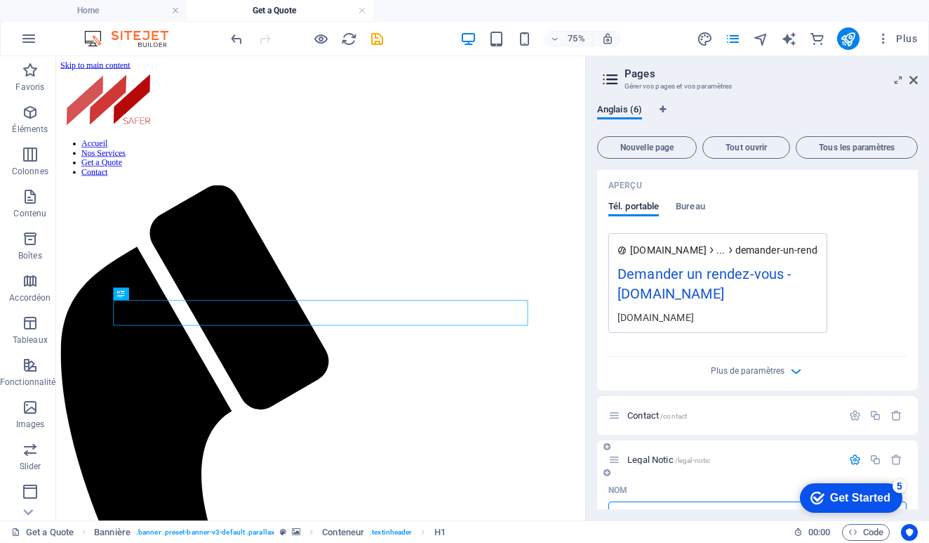
type input "L"
type input "/"
type input "Mentions lé"
type input "/mentions-le"
type input "Mentions lé"
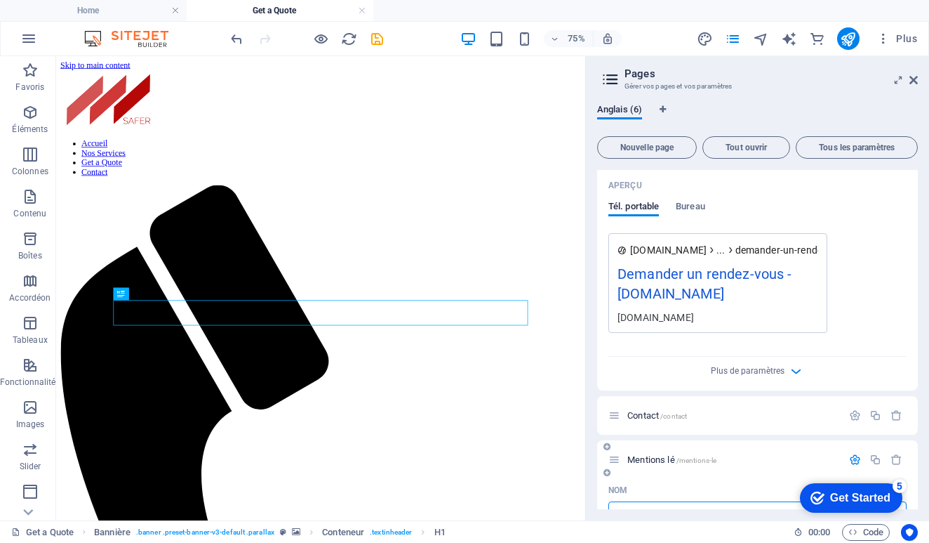
type input "Mentions légales"
type input "/mentions-legales"
type input "Mentions légales"
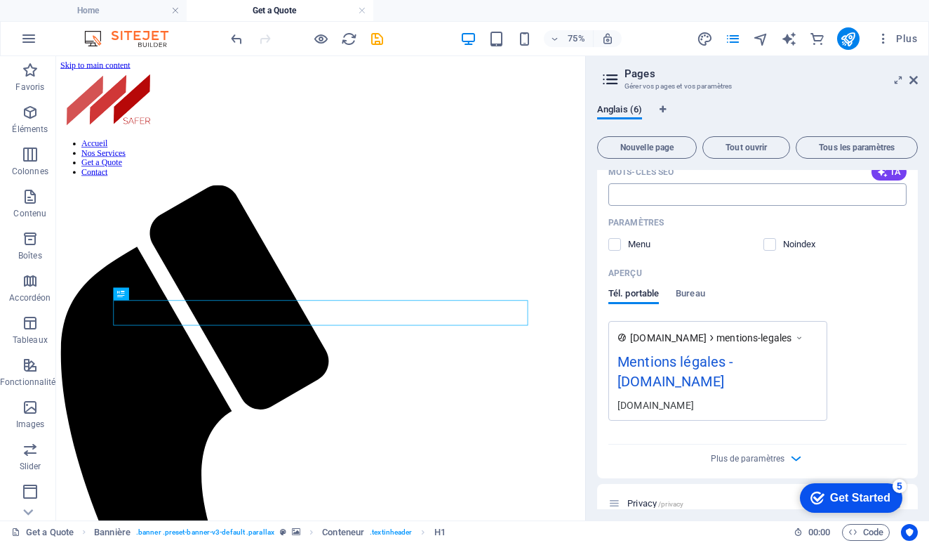
scroll to position [2059, 0]
click div "checkmark Get Started 5 First Steps in the Editor Let's guide you through the t…"
click at [835, 498] on div "Get Started" at bounding box center [861, 497] width 60 height 13
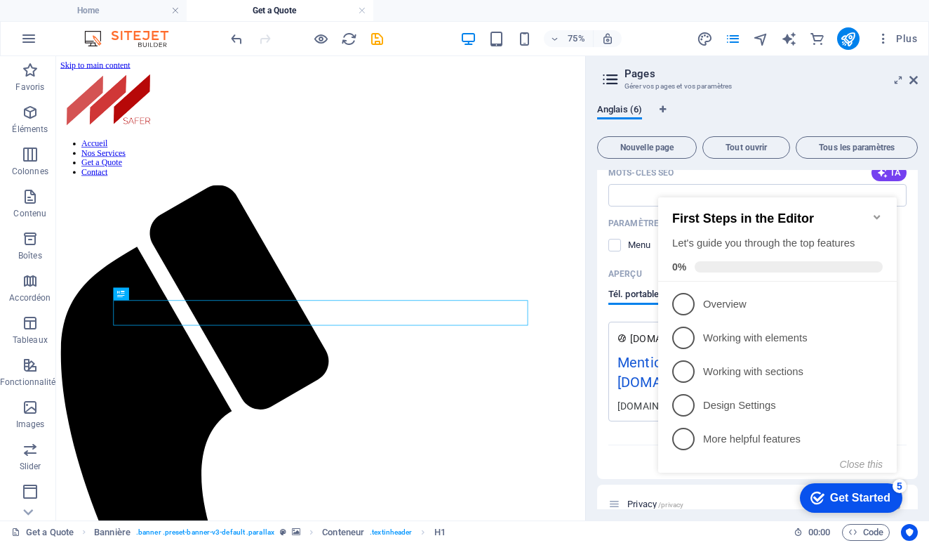
click at [877, 215] on icon "Minimize checklist" at bounding box center [877, 217] width 6 height 4
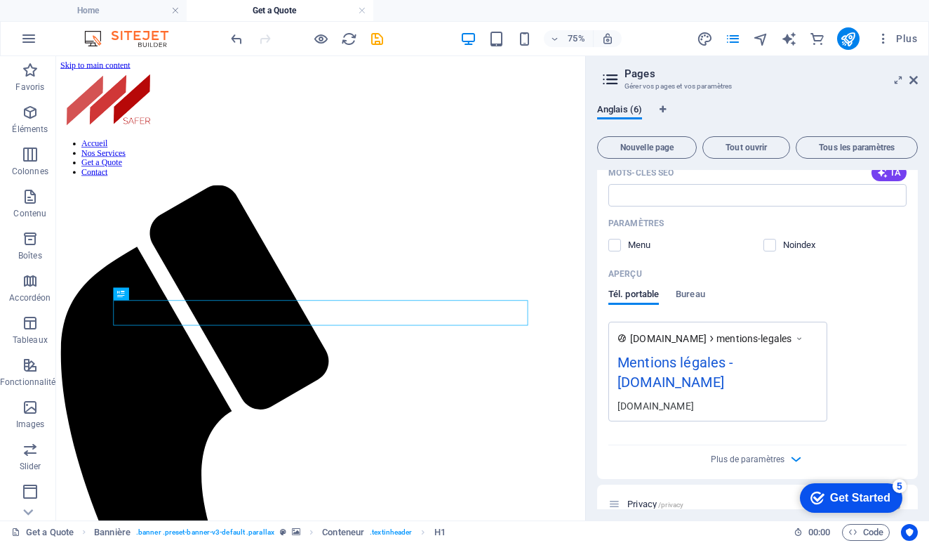
click div "checkmark Get Started 5 First Steps in the Editor Let's guide you through the t…"
drag, startPoint x: 859, startPoint y: 503, endPoint x: 758, endPoint y: 515, distance: 101.2
click html "checkmark Get Started 5 First Steps in the Editor Let's guide you through the t…"
click at [901, 488] on div "5" at bounding box center [900, 486] width 14 height 14
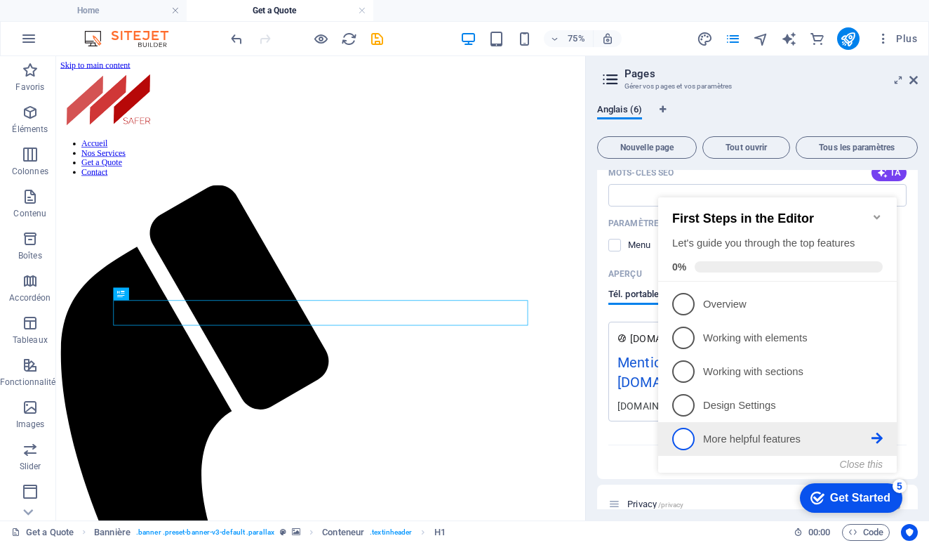
click at [785, 442] on p "More helpful features - incomplete" at bounding box center [787, 439] width 168 height 15
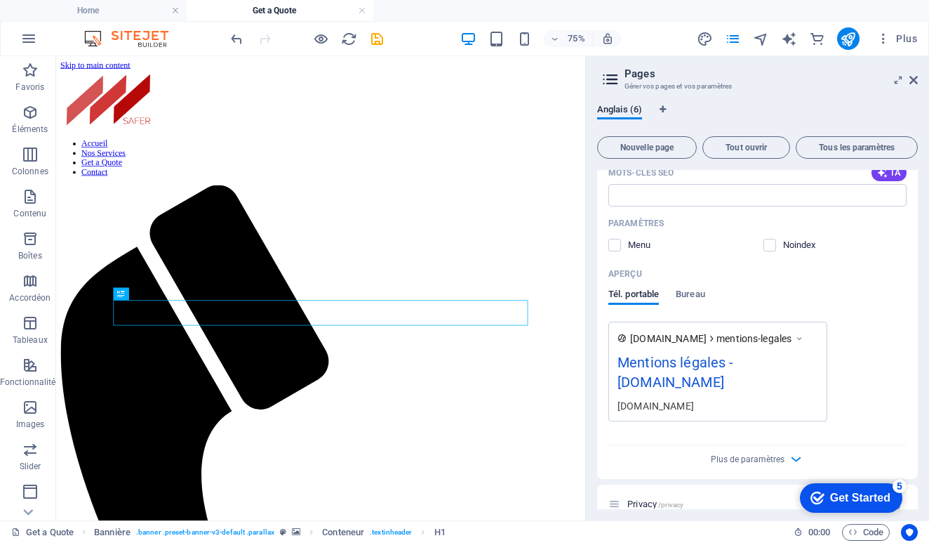
click at [896, 490] on div "5" at bounding box center [900, 486] width 14 height 14
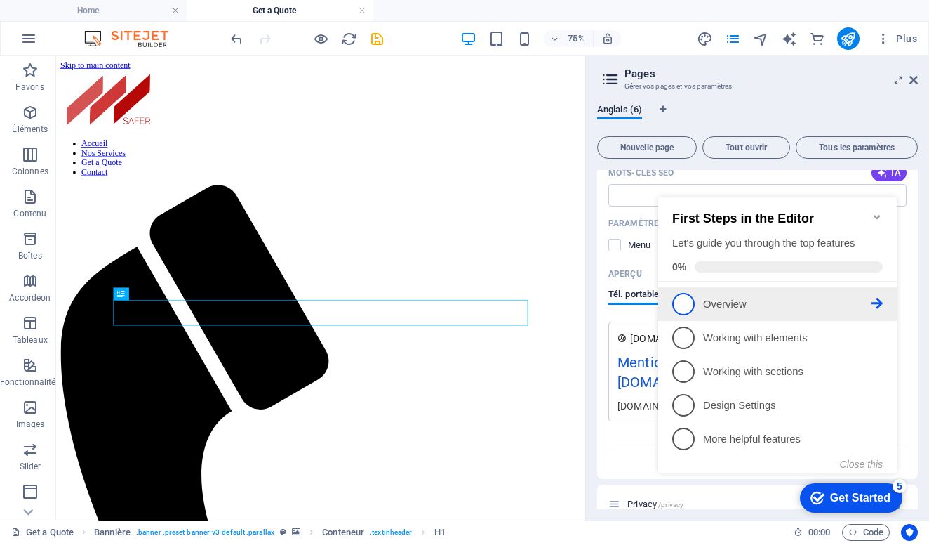
click at [729, 307] on p "Overview - incomplete" at bounding box center [787, 304] width 168 height 15
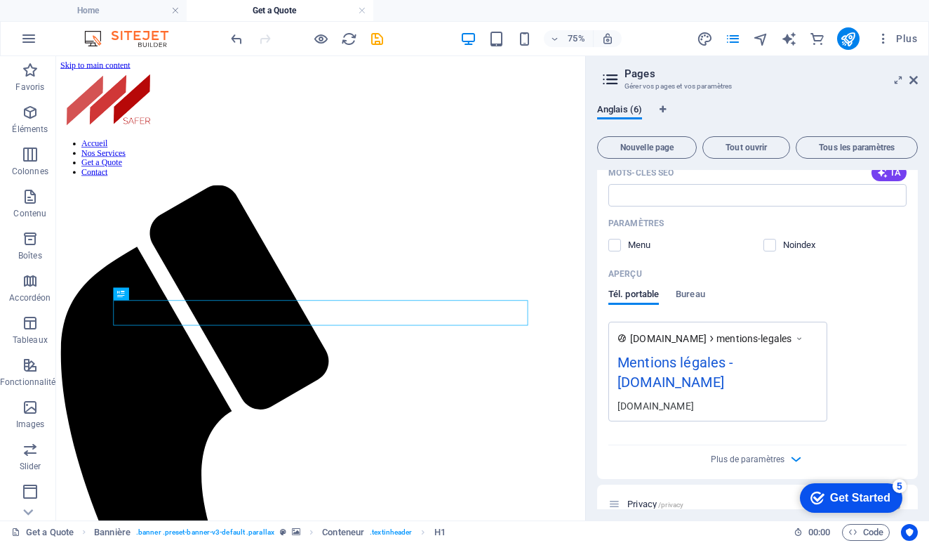
click at [847, 491] on div "Get Started" at bounding box center [861, 497] width 60 height 13
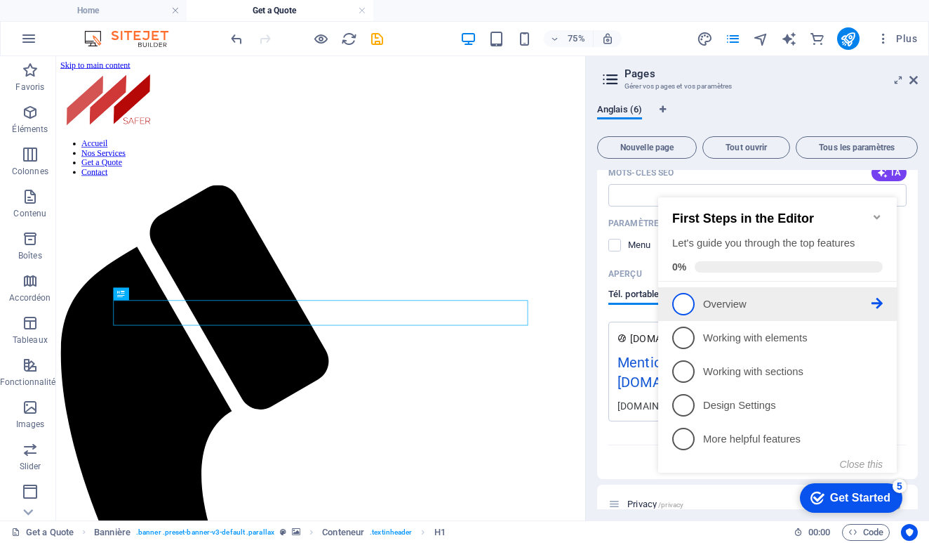
click at [682, 303] on span "1" at bounding box center [684, 304] width 22 height 22
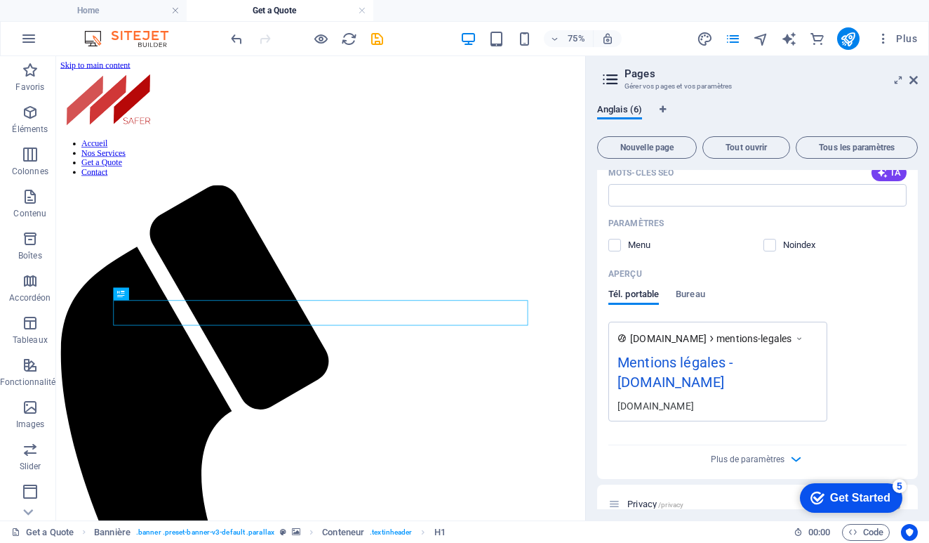
click at [862, 491] on div "Get Started" at bounding box center [861, 497] width 60 height 13
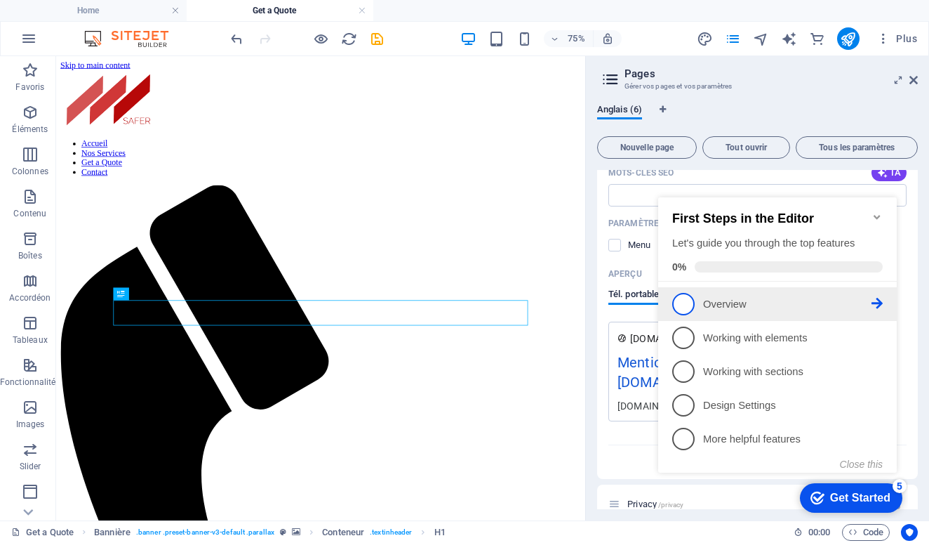
click at [880, 300] on icon at bounding box center [877, 303] width 11 height 11
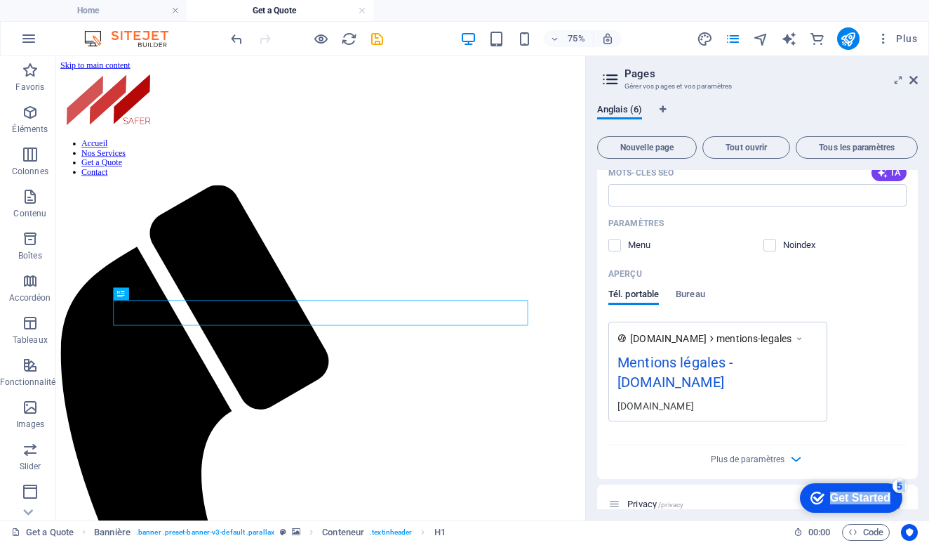
drag, startPoint x: 823, startPoint y: 494, endPoint x: 675, endPoint y: 505, distance: 148.6
click html "checkmark Get Started 5 First Steps in the Editor Let's guide you through the t…"
click at [852, 423] on div "Nom Mentions légales ​ SLUG URL /mentions-legales ​ Titre SEO IA Mentions légal…" at bounding box center [757, 206] width 321 height 543
click at [788, 451] on icon "button" at bounding box center [796, 459] width 16 height 16
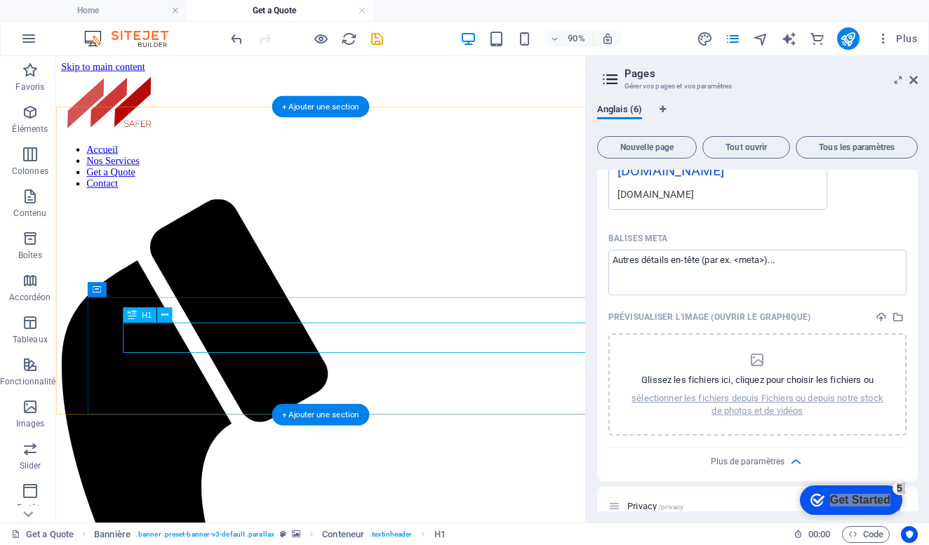
scroll to position [2227, 0]
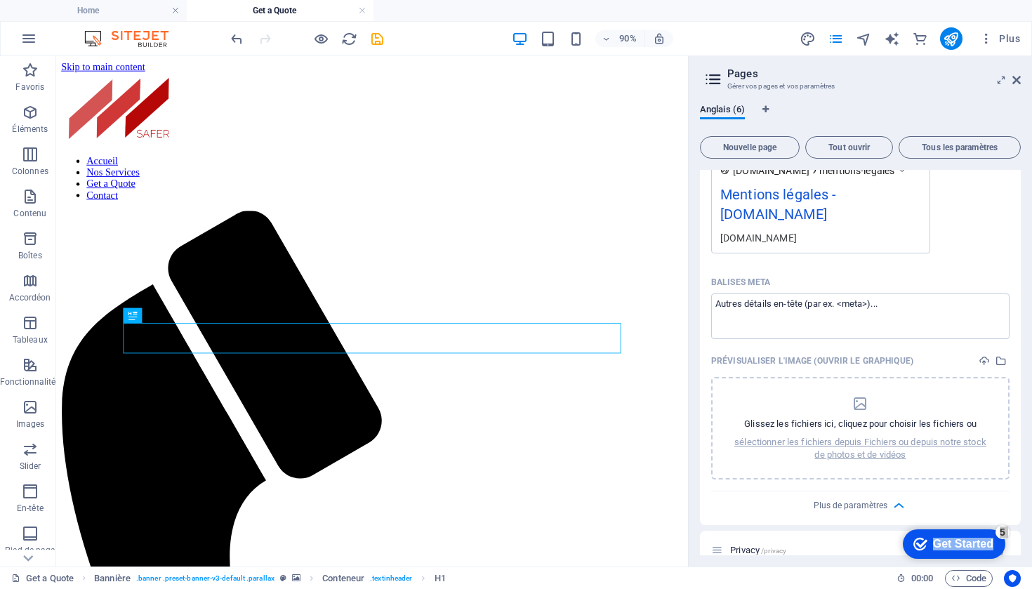
click at [929, 529] on div "checkmark Get Started 5" at bounding box center [954, 543] width 102 height 29
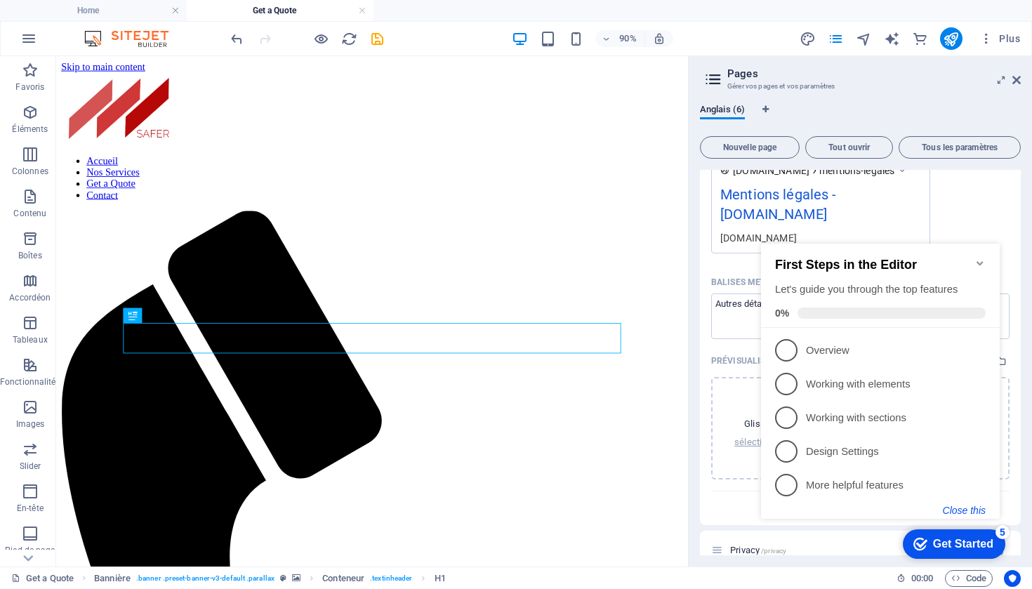
click at [929, 510] on button "Close this" at bounding box center [964, 510] width 43 height 11
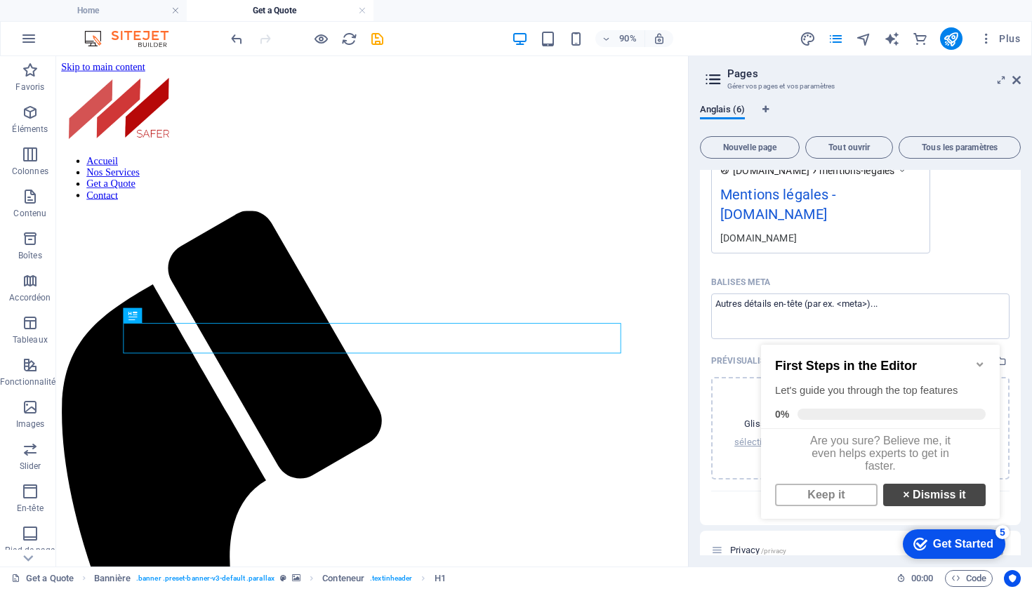
click at [928, 501] on link "× Dismiss it" at bounding box center [934, 495] width 102 height 22
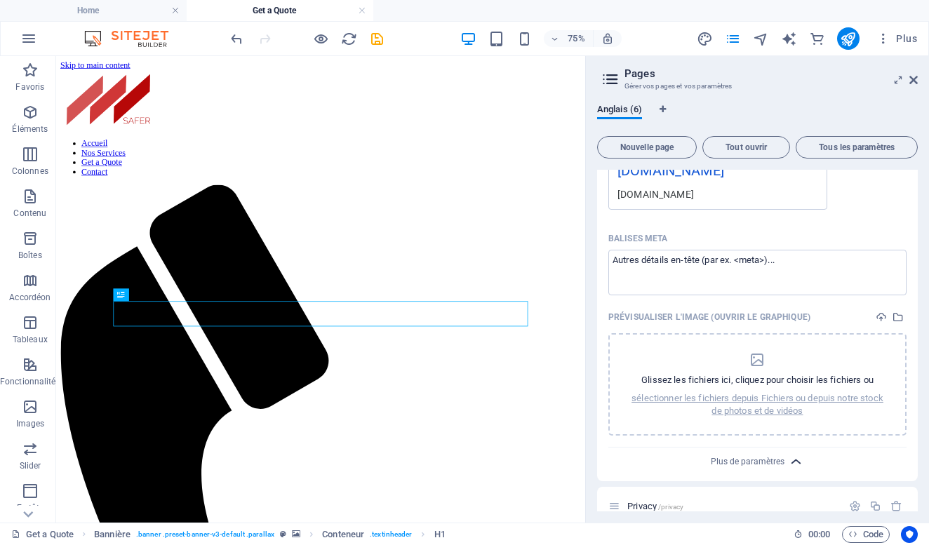
click at [791, 454] on icon "button" at bounding box center [796, 462] width 16 height 16
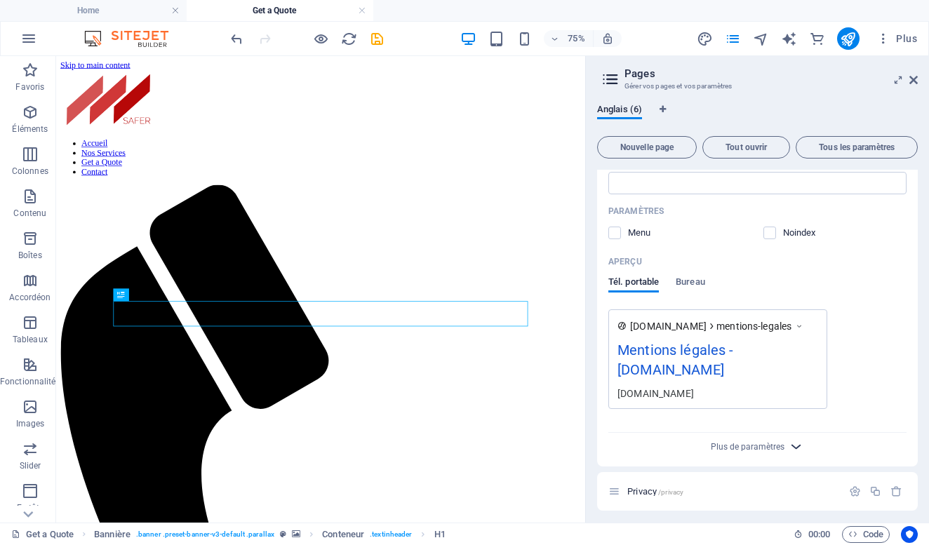
scroll to position [2056, 0]
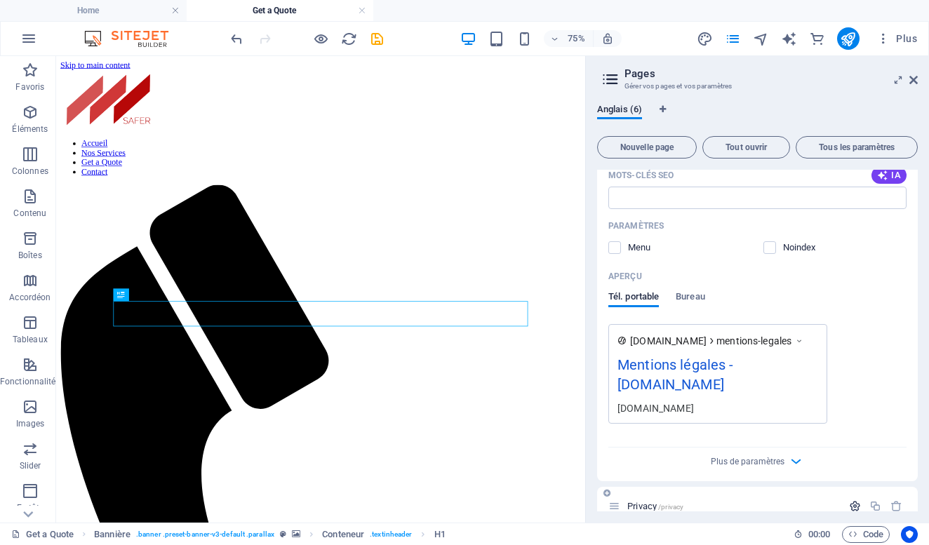
click at [853, 501] on icon "button" at bounding box center [855, 507] width 12 height 12
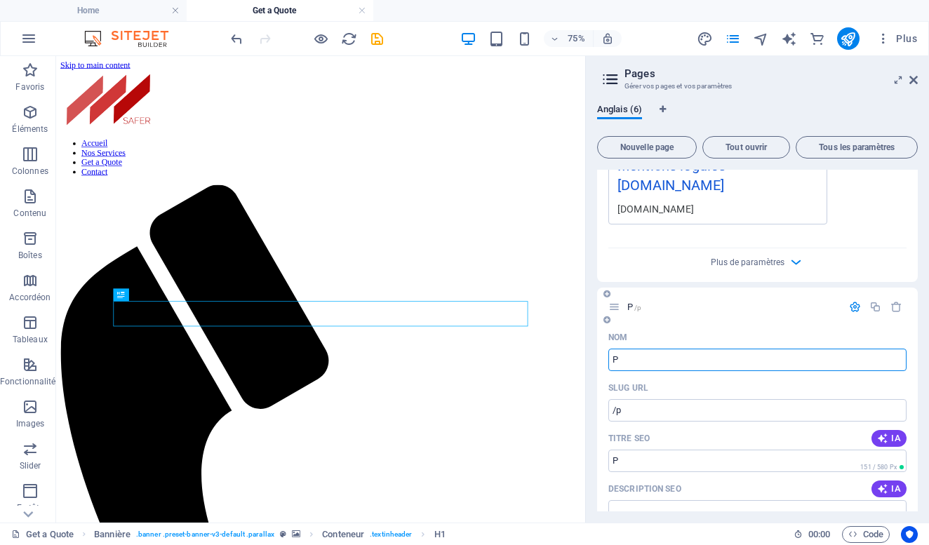
type input "P"
type input "/p"
type input "P"
type input "Politique de"
type input "/politique-de"
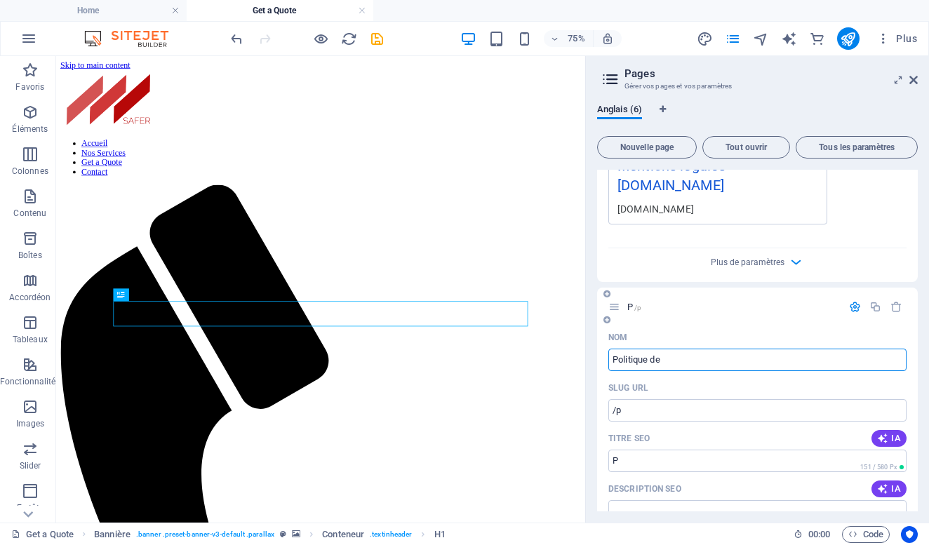
type input "Politique de"
type input "Politique de confi"
type input "/politique-de-confi"
type input "Politique de confi"
type input "Politique de confidentiali"
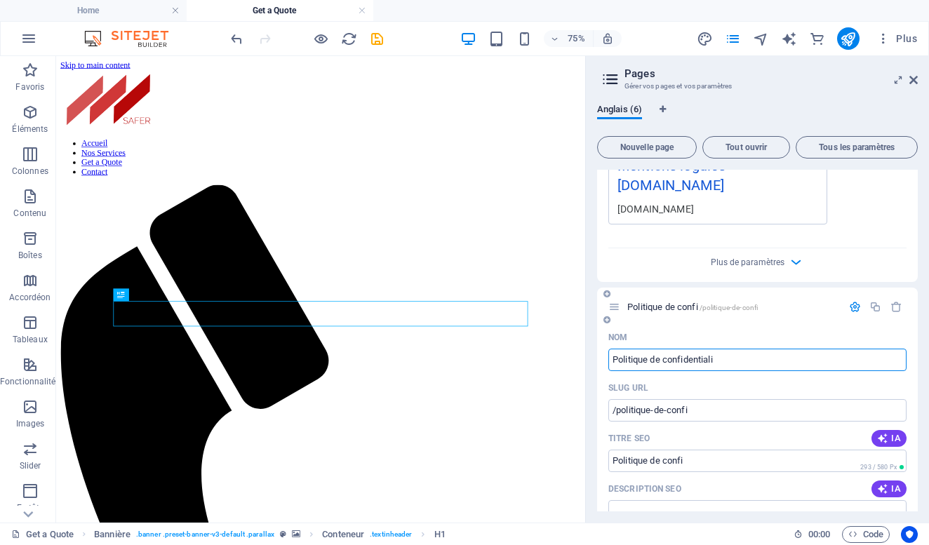
type input "/politique-de-confidentiali"
type input "Politique de confidentiali"
type input "Politique de confidentialité"
type input "/politique-de-confidentialite"
type input "Politique de confidentialité"
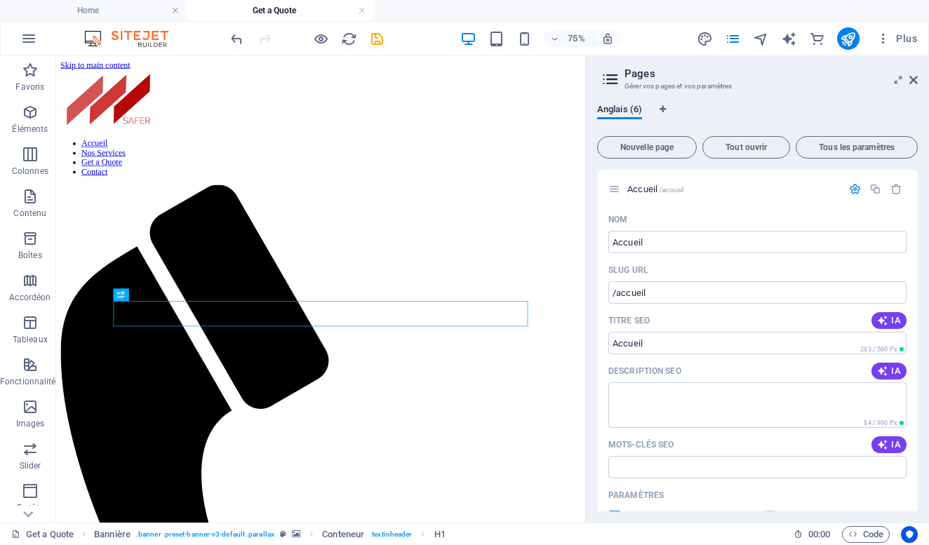
scroll to position [0, 0]
click at [620, 108] on span "Anglais (6)" at bounding box center [619, 111] width 45 height 20
click at [637, 110] on span "Anglais (6)" at bounding box center [619, 111] width 45 height 20
click at [834, 148] on span "Tous les paramètres" at bounding box center [857, 147] width 110 height 8
click at [616, 109] on span "Anglais (6)" at bounding box center [619, 111] width 45 height 20
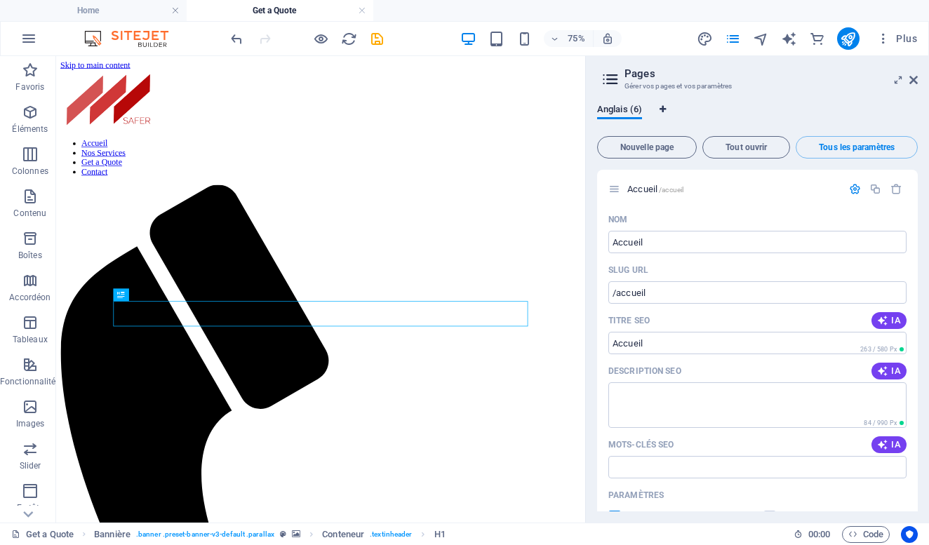
click at [664, 110] on icon "Onglets langues" at bounding box center [663, 109] width 6 height 8
select select "7"
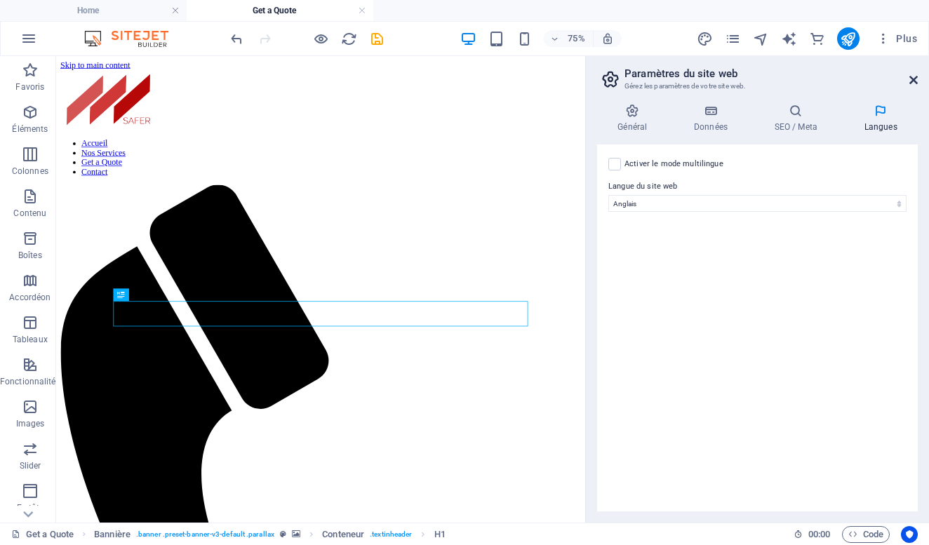
click at [910, 81] on icon at bounding box center [914, 79] width 8 height 11
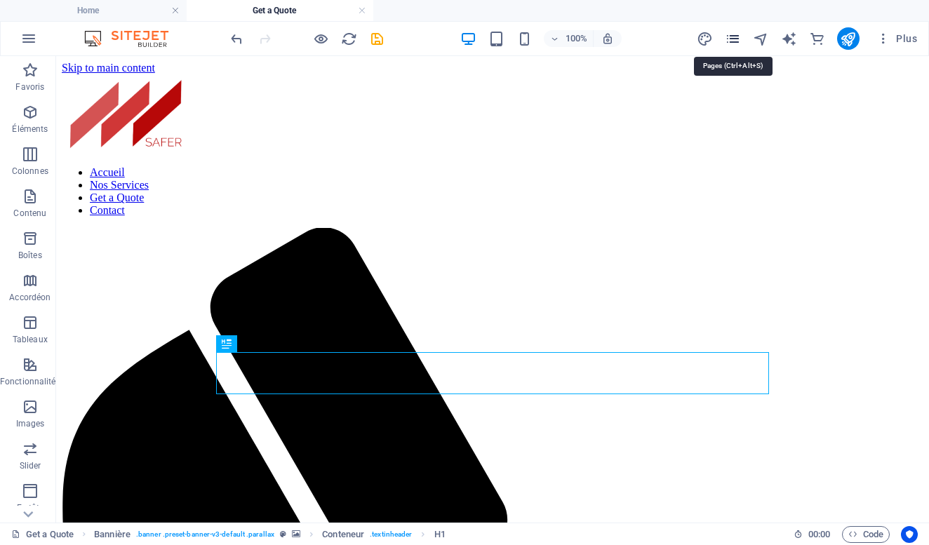
click at [739, 39] on icon "pages" at bounding box center [733, 39] width 16 height 16
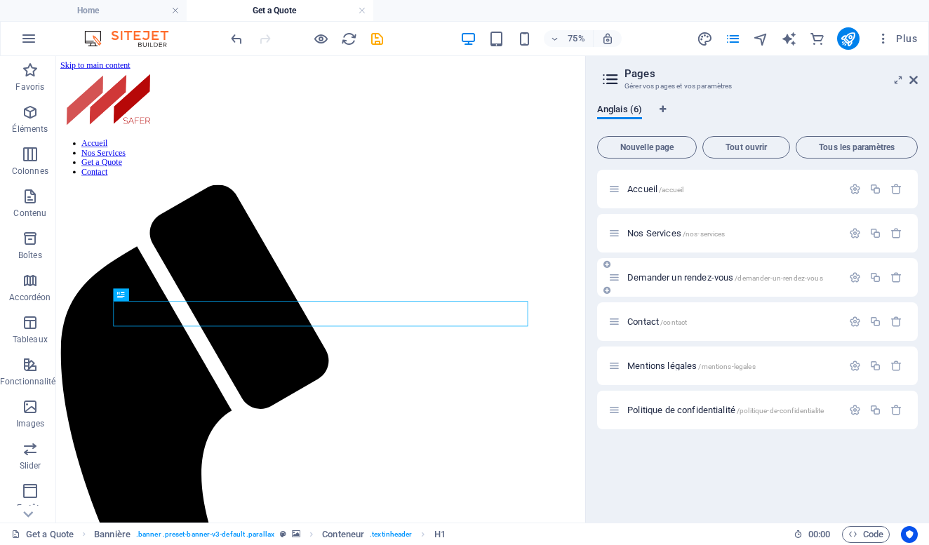
click at [701, 278] on span "Demander un rendez-vous /demander-un-rendez-vous" at bounding box center [726, 277] width 196 height 11
click at [613, 280] on icon at bounding box center [615, 278] width 12 height 12
click at [850, 277] on icon "button" at bounding box center [855, 278] width 12 height 12
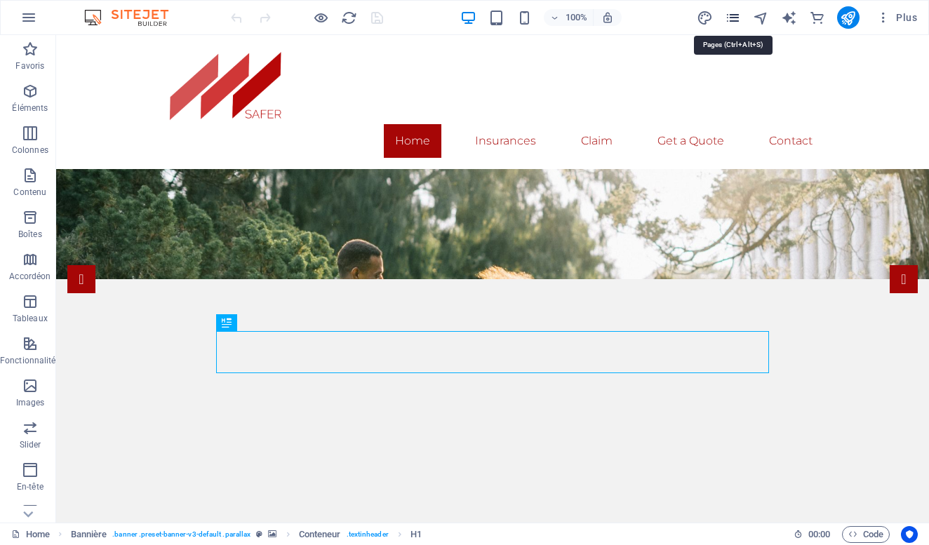
click at [737, 16] on icon "pages" at bounding box center [733, 18] width 16 height 16
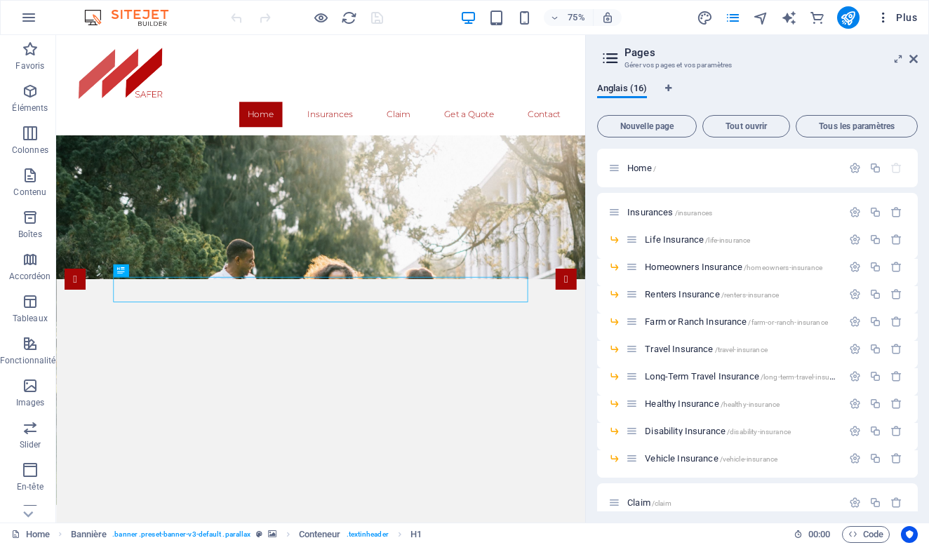
click at [879, 15] on icon "button" at bounding box center [884, 18] width 14 height 14
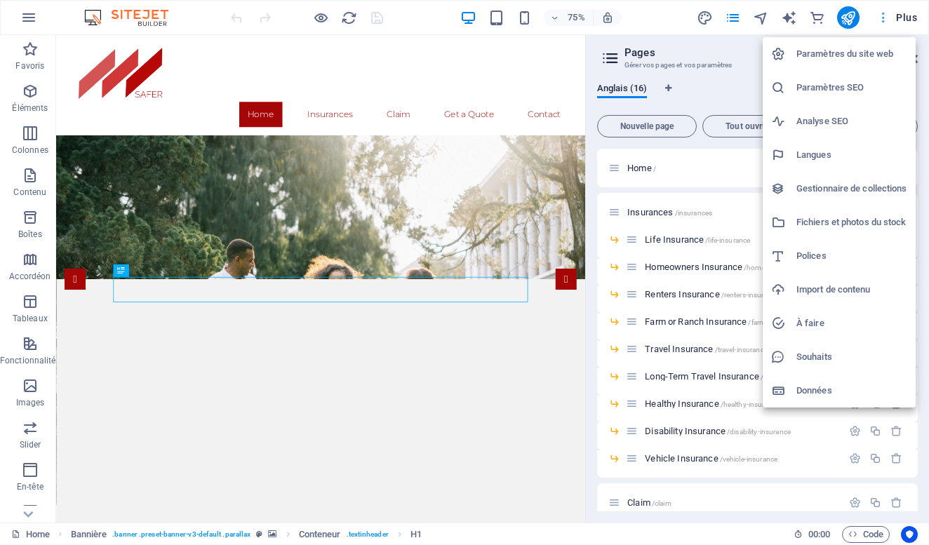
click at [879, 15] on div at bounding box center [464, 272] width 929 height 545
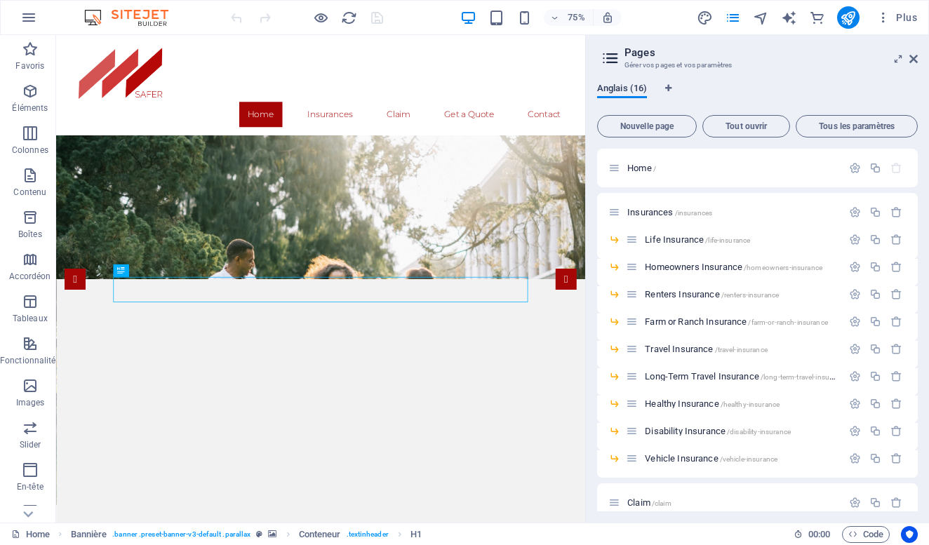
click at [626, 88] on span "Anglais (16)" at bounding box center [622, 90] width 50 height 20
click at [668, 88] on icon "Onglets langues" at bounding box center [669, 88] width 6 height 8
select select "7"
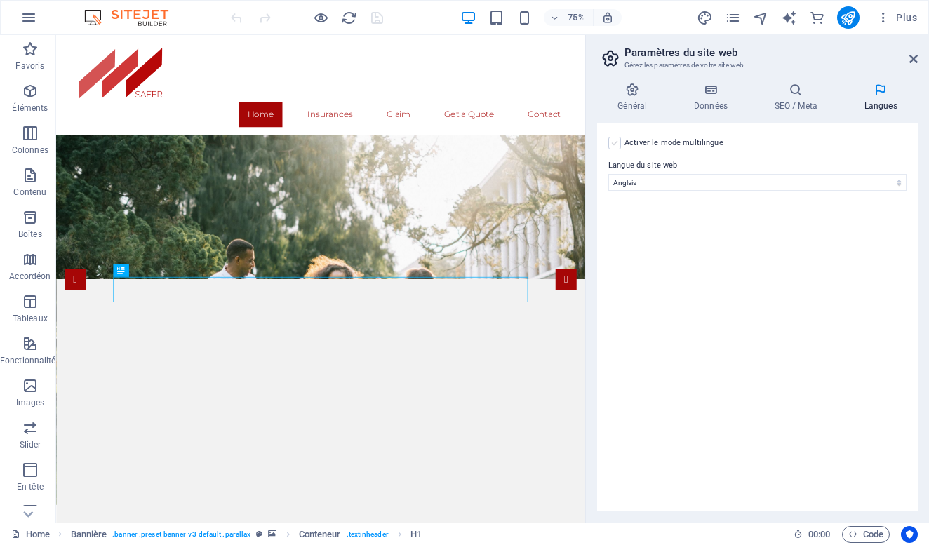
click at [618, 141] on label at bounding box center [615, 143] width 13 height 13
click at [0, 0] on input "Activer le mode multilingue Pour désactiver plusieurs langues, supprimez-les ju…" at bounding box center [0, 0] width 0 height 0
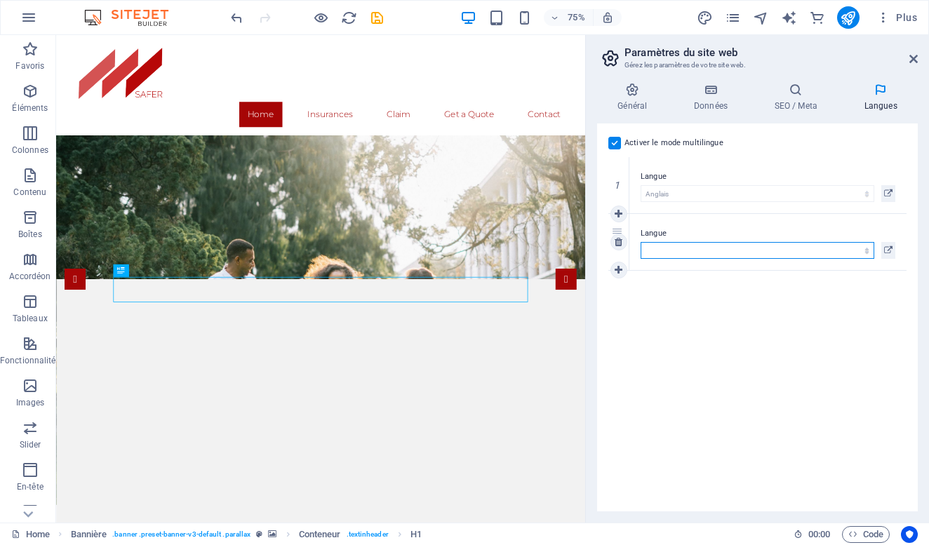
select select "50"
click at [893, 250] on button at bounding box center [889, 250] width 14 height 17
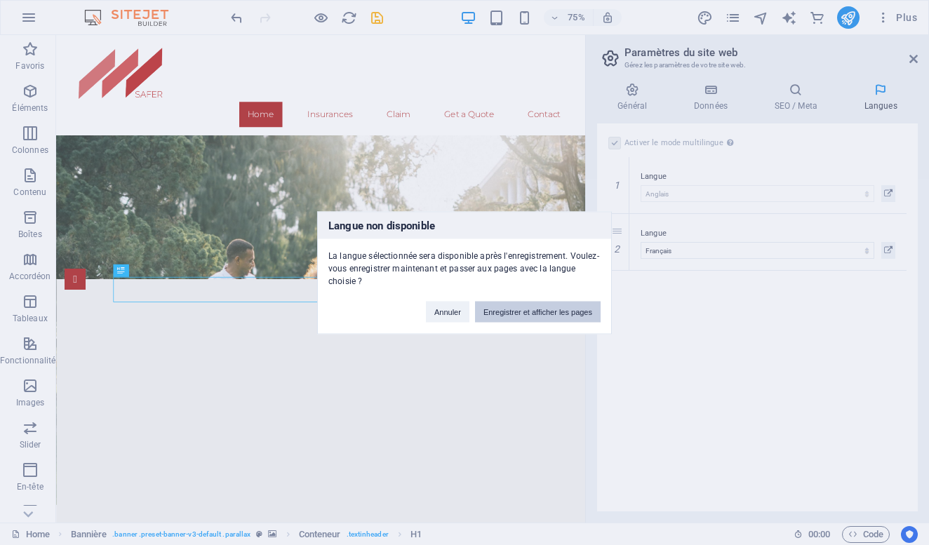
click at [541, 312] on button "Enregistrer et afficher les pages" at bounding box center [538, 311] width 126 height 21
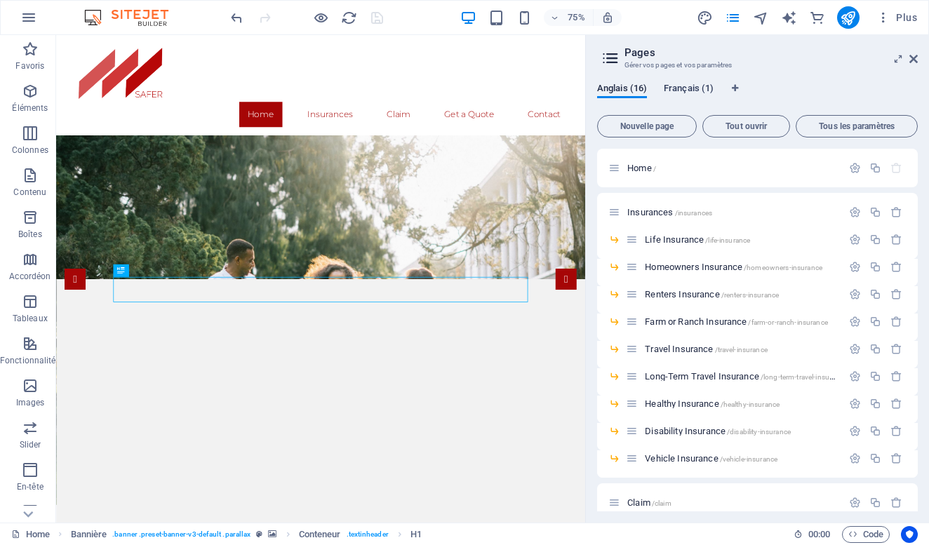
click at [689, 86] on span "Français (1)" at bounding box center [689, 90] width 50 height 20
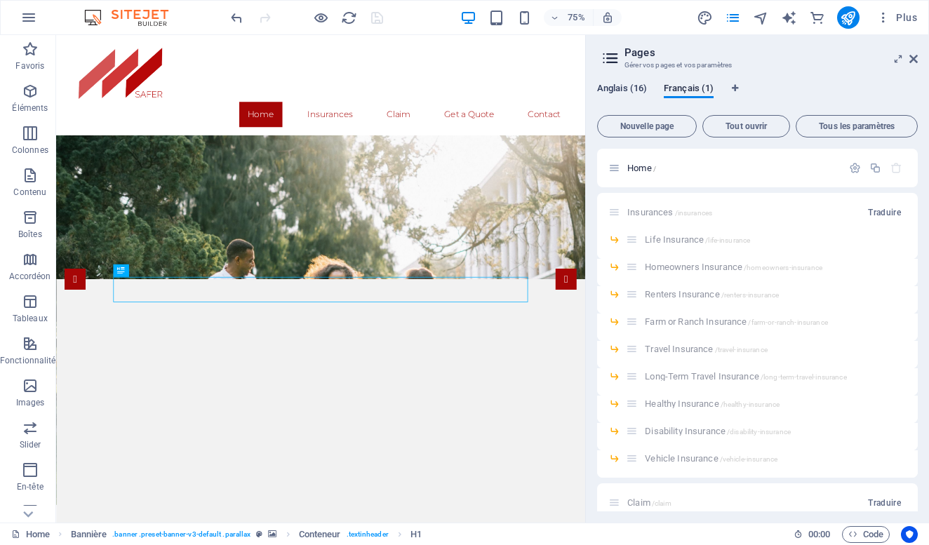
click at [623, 87] on span "Anglais (16)" at bounding box center [622, 90] width 50 height 20
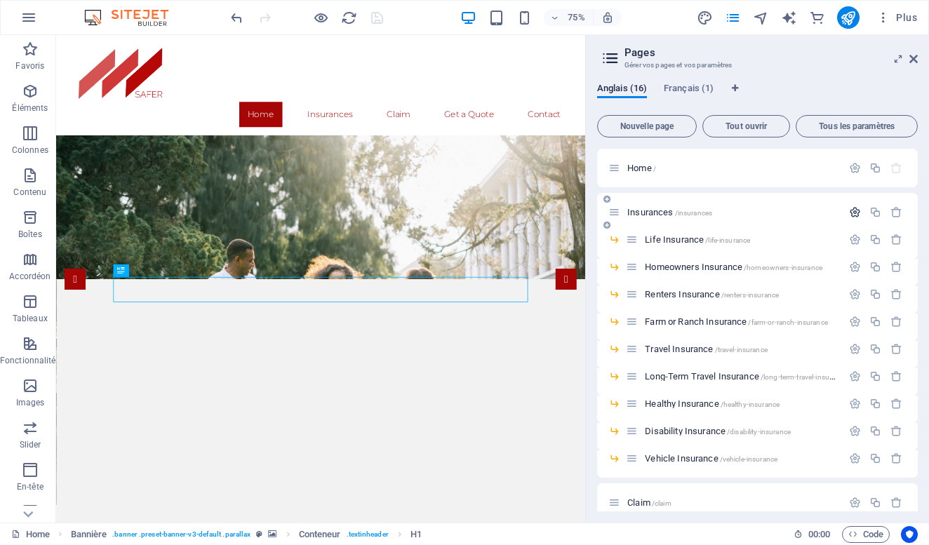
click at [853, 212] on icon "button" at bounding box center [855, 212] width 12 height 12
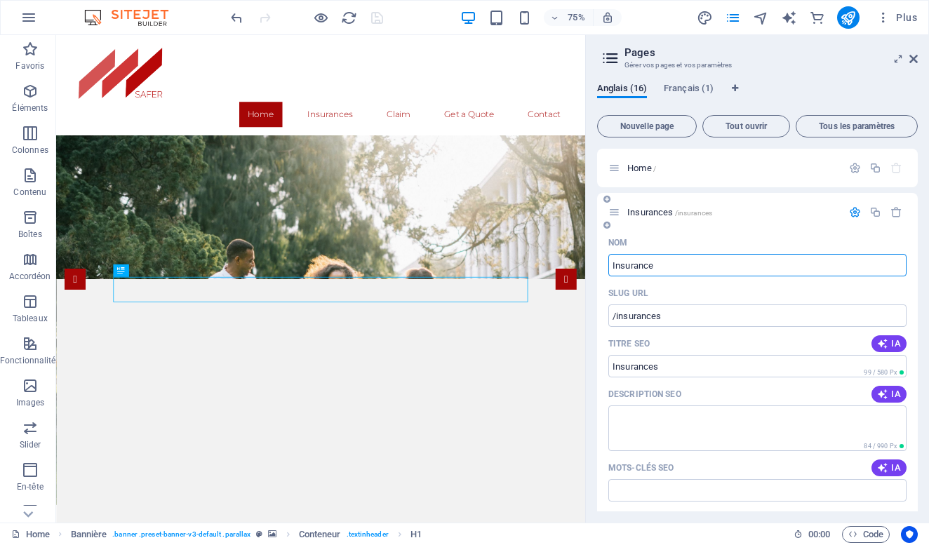
type input "Insurance"
type input "/insurance"
type input "Insurance"
type input "I"
type input "/"
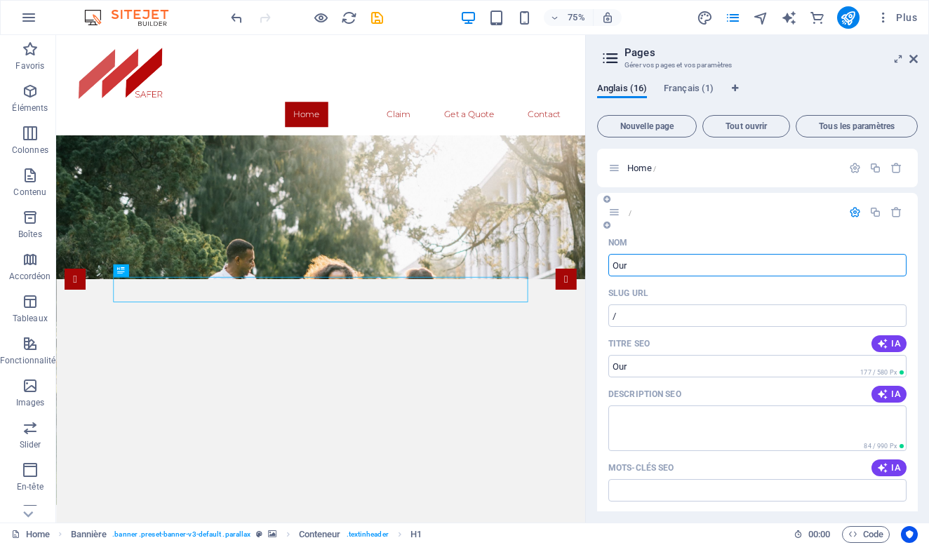
type input "Our"
type input "/our"
type input "Our"
type input "Our ser"
type input "/our-ser"
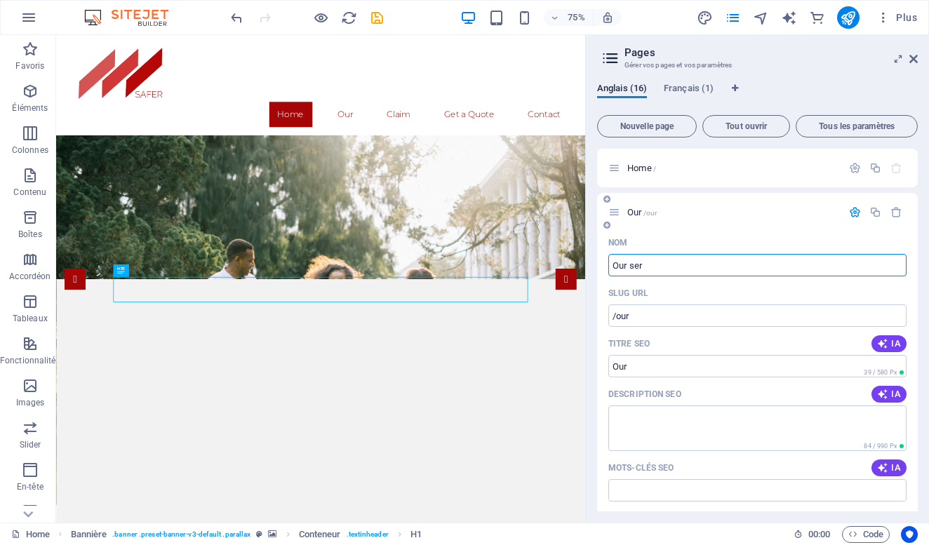
type input "Our ser"
type input "Our services"
type input "/our-services"
type input "Our services"
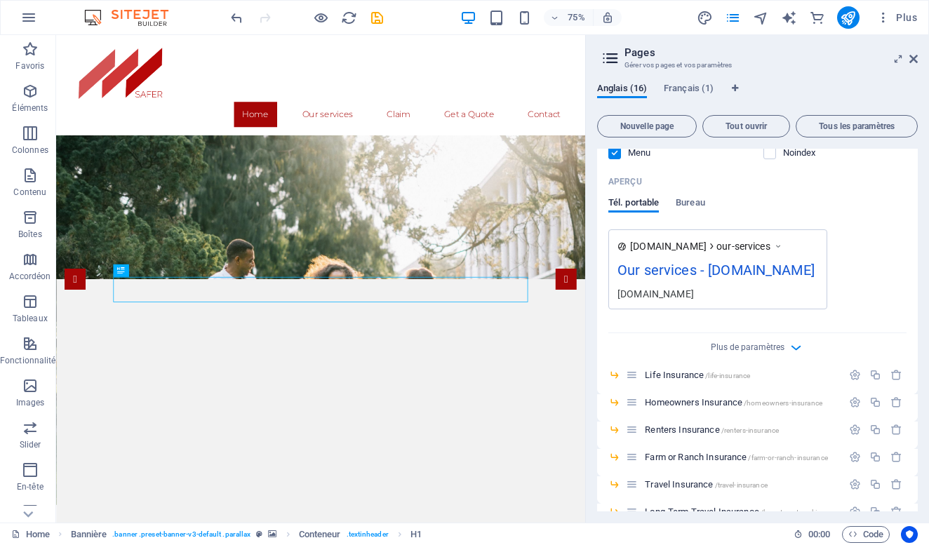
scroll to position [388, 0]
click at [794, 346] on icon "button" at bounding box center [796, 347] width 16 height 16
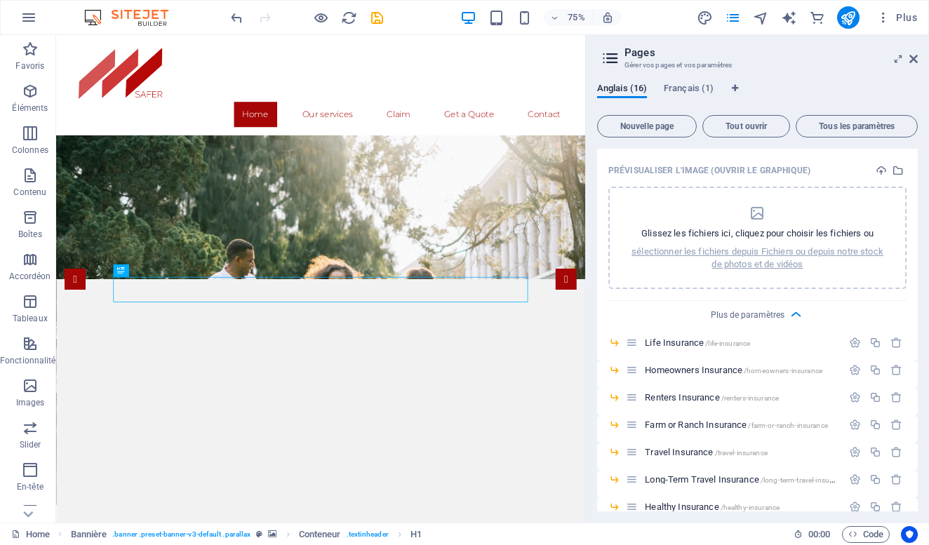
scroll to position [635, 0]
click at [790, 313] on icon "button" at bounding box center [796, 314] width 16 height 16
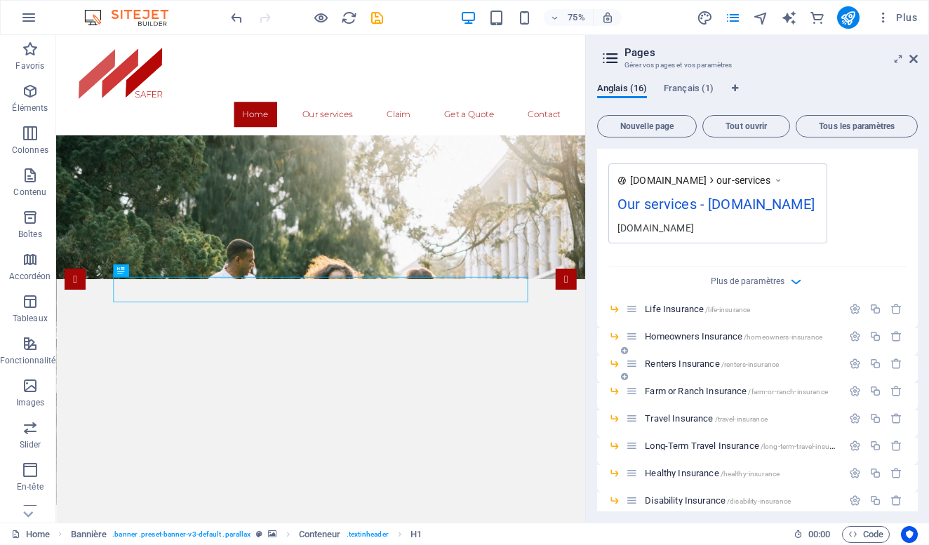
scroll to position [443, 0]
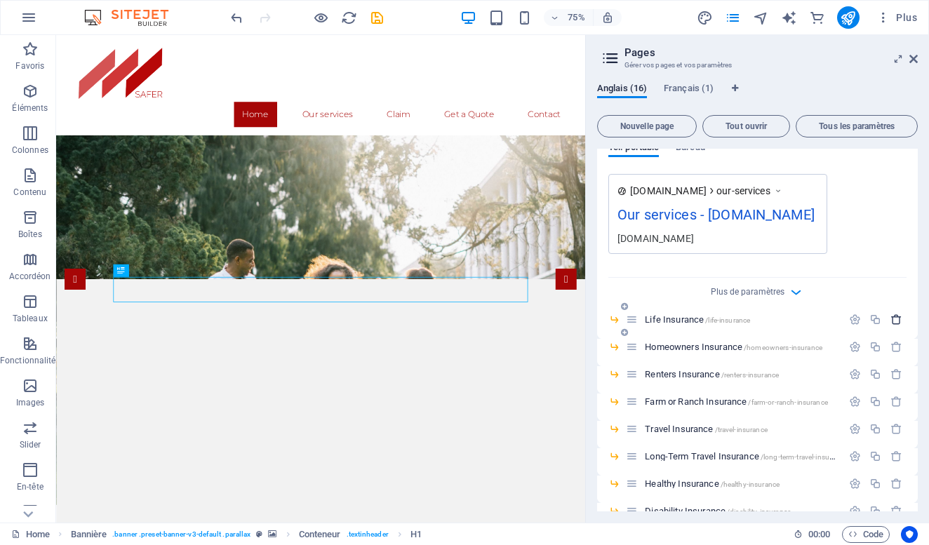
click at [893, 318] on icon "button" at bounding box center [897, 320] width 12 height 12
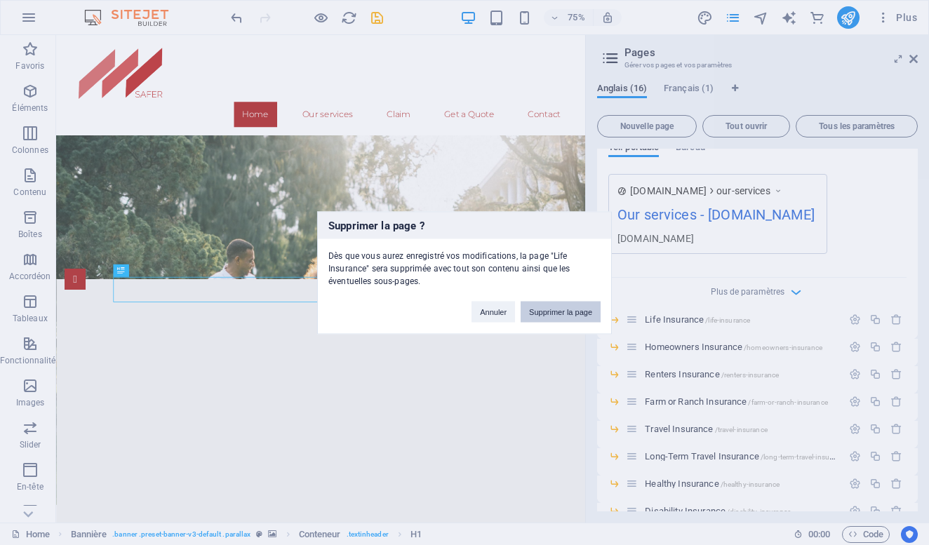
click at [584, 312] on button "Supprimer la page" at bounding box center [561, 311] width 80 height 21
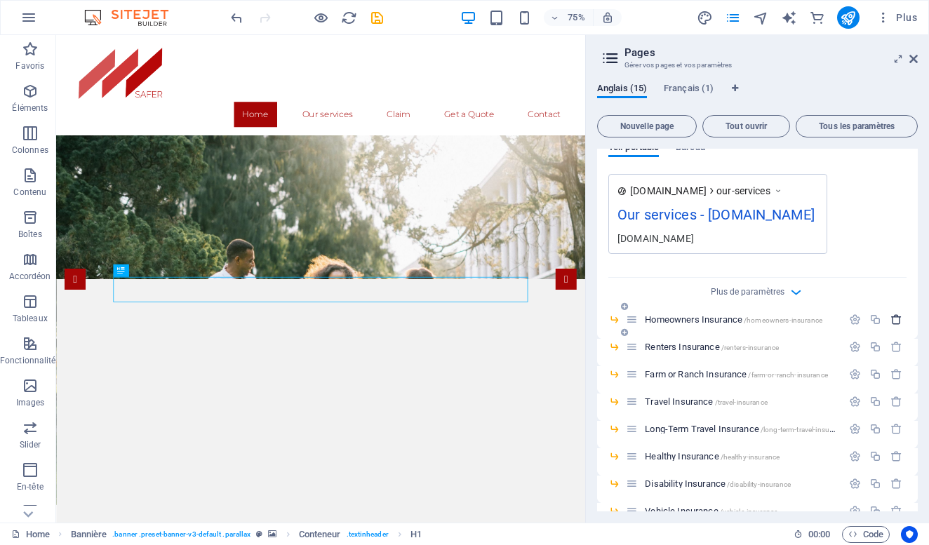
click at [894, 321] on icon "button" at bounding box center [897, 320] width 12 height 12
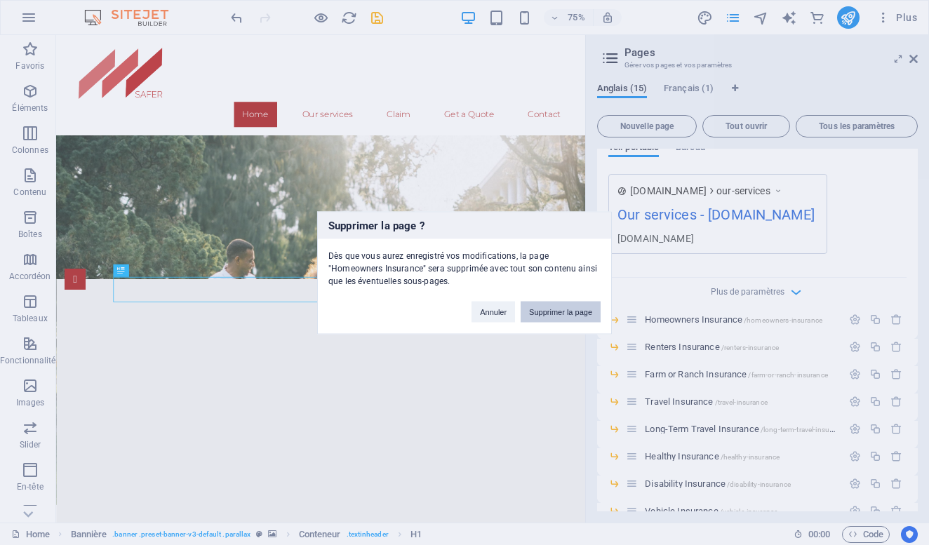
click at [582, 314] on button "Supprimer la page" at bounding box center [561, 311] width 80 height 21
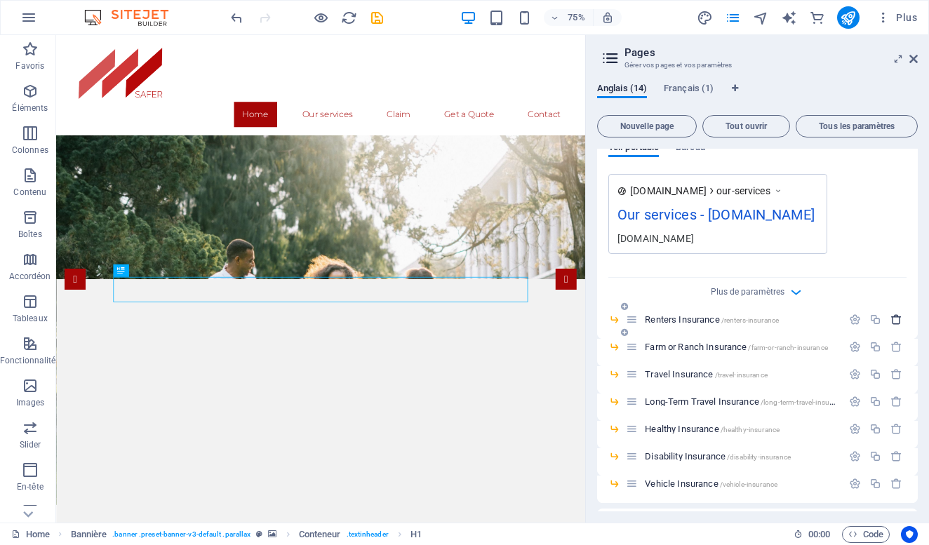
click at [893, 317] on icon "button" at bounding box center [897, 320] width 12 height 12
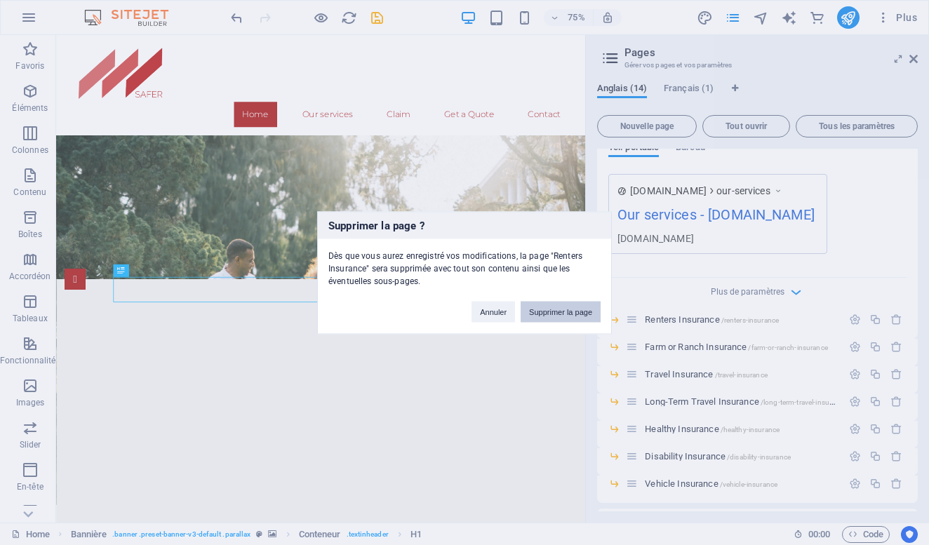
click at [564, 304] on button "Supprimer la page" at bounding box center [561, 311] width 80 height 21
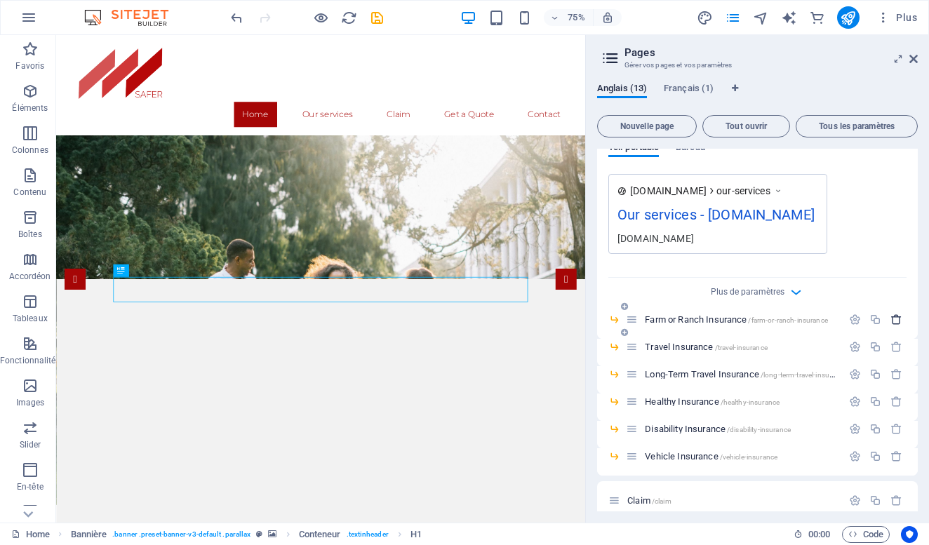
click at [891, 319] on icon "button" at bounding box center [897, 320] width 12 height 12
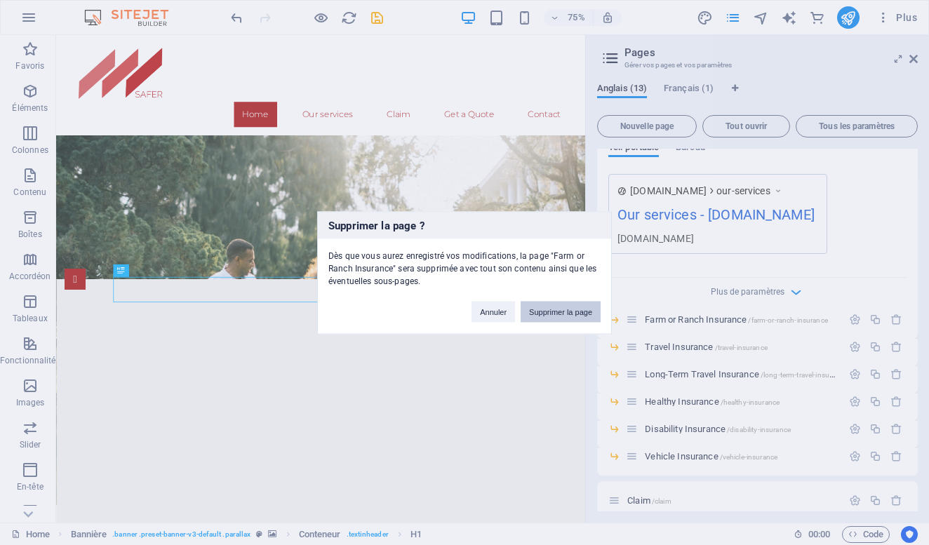
click at [566, 310] on button "Supprimer la page" at bounding box center [561, 311] width 80 height 21
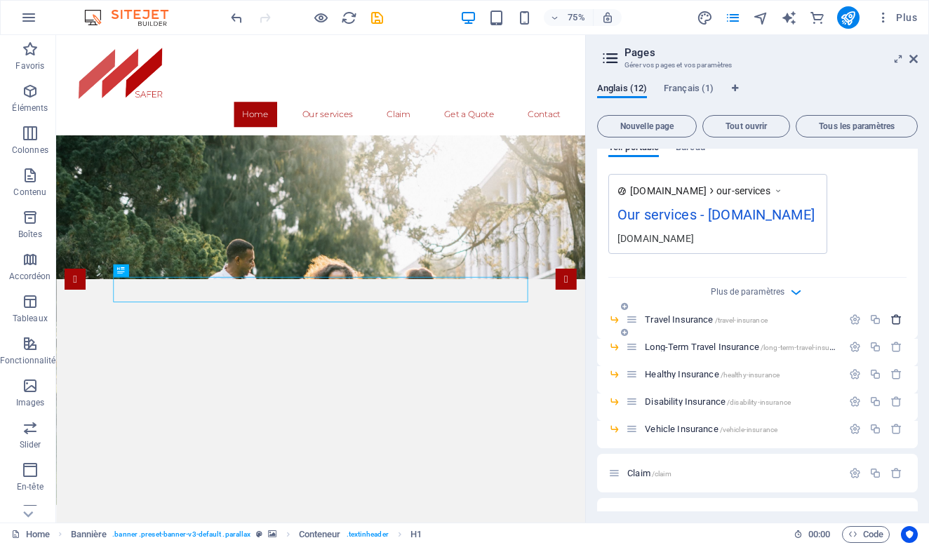
click at [892, 319] on icon "button" at bounding box center [897, 320] width 12 height 12
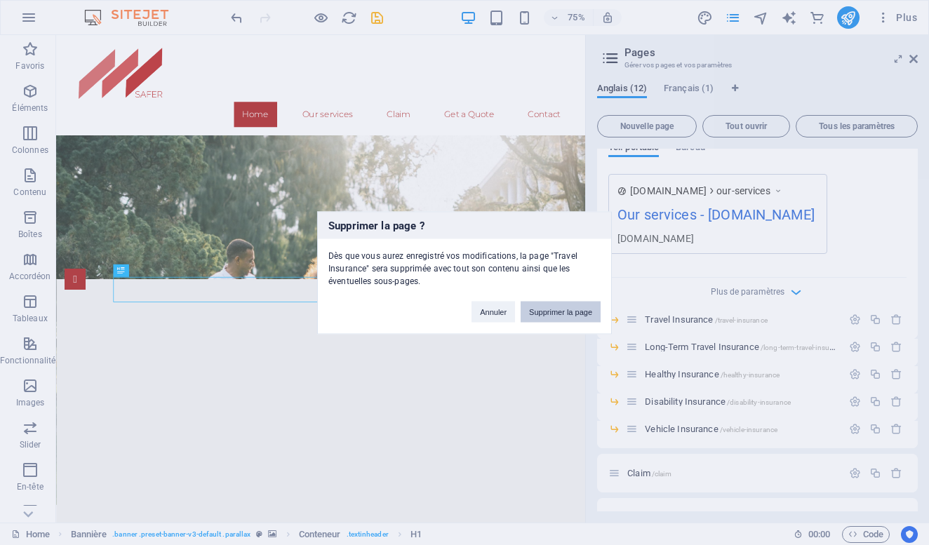
click at [552, 306] on button "Supprimer la page" at bounding box center [561, 311] width 80 height 21
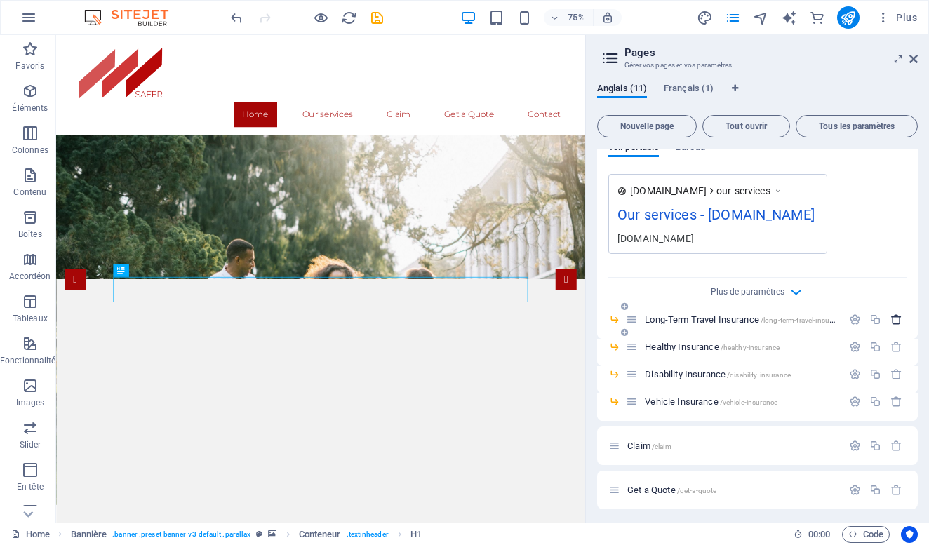
click at [895, 322] on icon "button" at bounding box center [897, 320] width 12 height 12
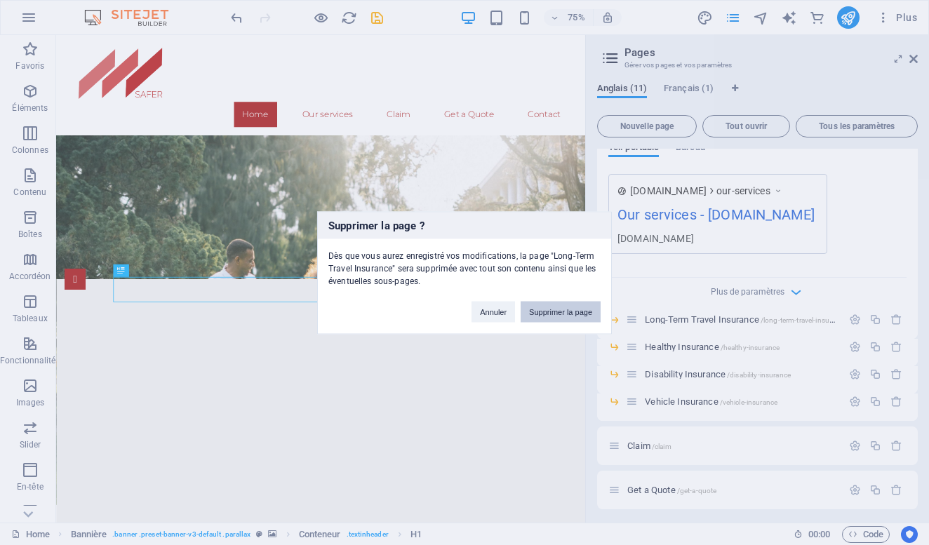
click at [538, 309] on button "Supprimer la page" at bounding box center [561, 311] width 80 height 21
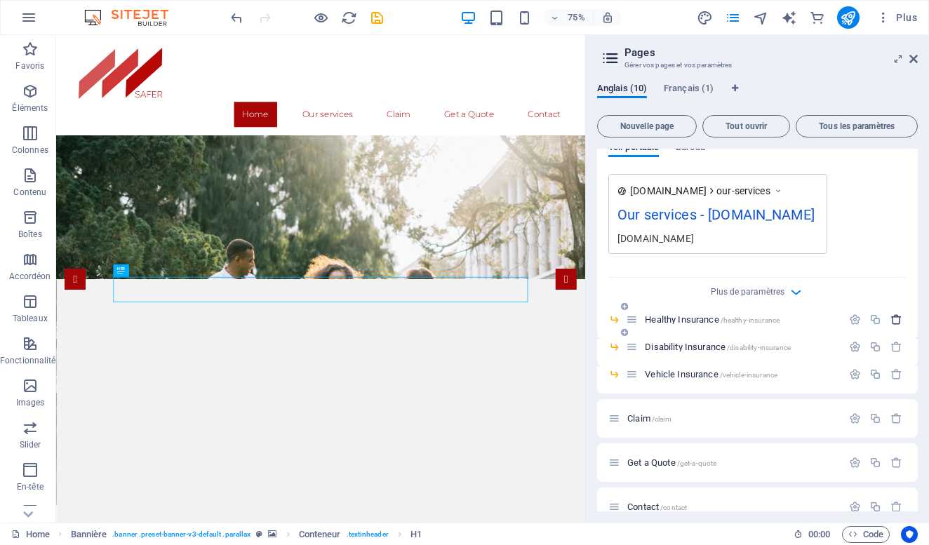
click at [893, 321] on icon "button" at bounding box center [897, 320] width 12 height 12
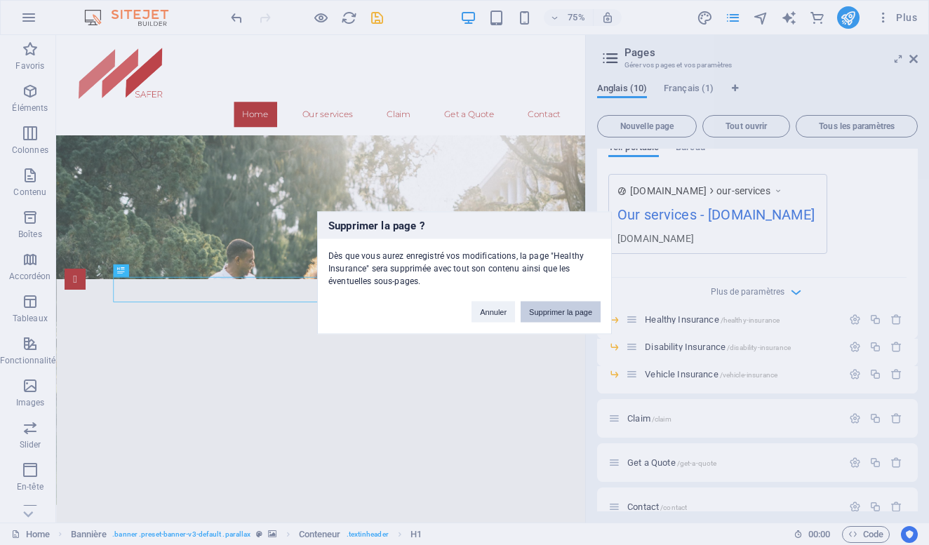
click at [543, 307] on button "Supprimer la page" at bounding box center [561, 311] width 80 height 21
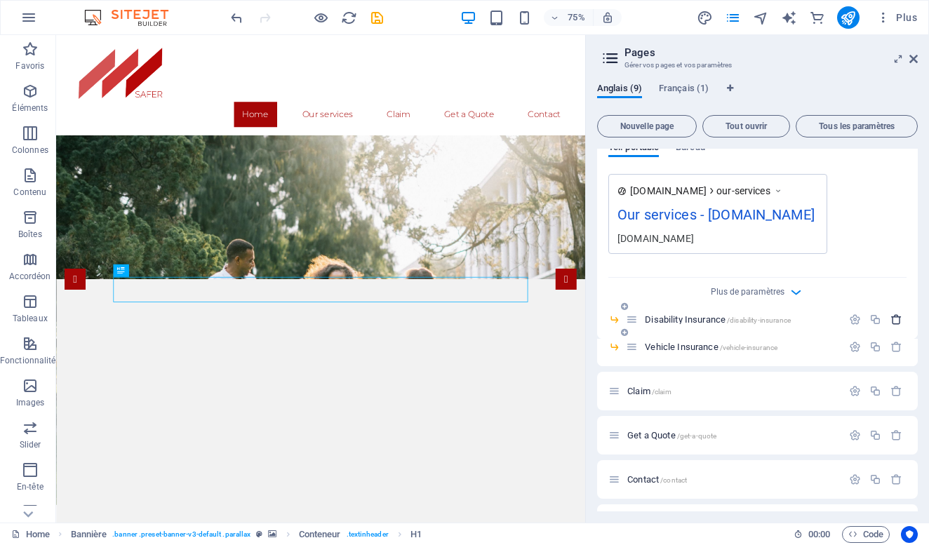
click at [892, 320] on icon "button" at bounding box center [897, 320] width 12 height 12
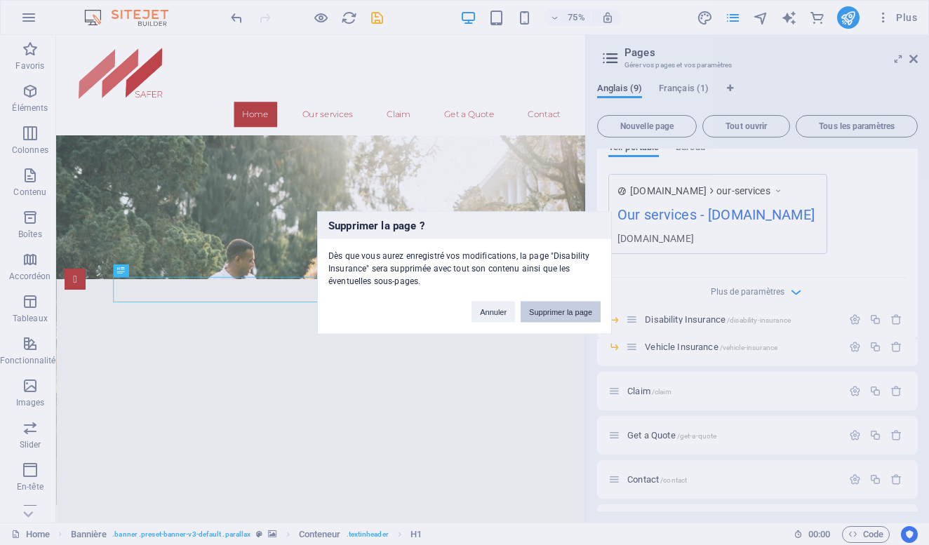
click at [563, 306] on button "Supprimer la page" at bounding box center [561, 311] width 80 height 21
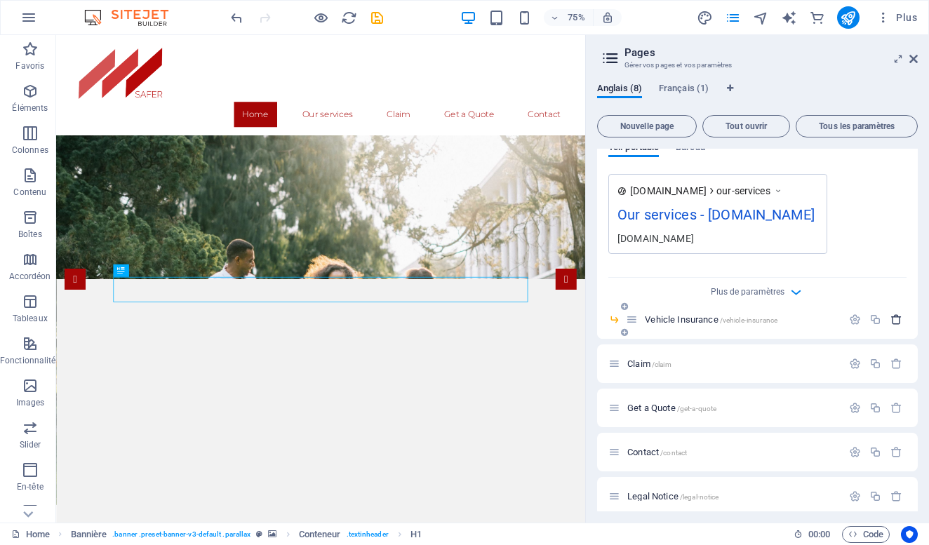
click at [898, 319] on icon "button" at bounding box center [897, 320] width 12 height 12
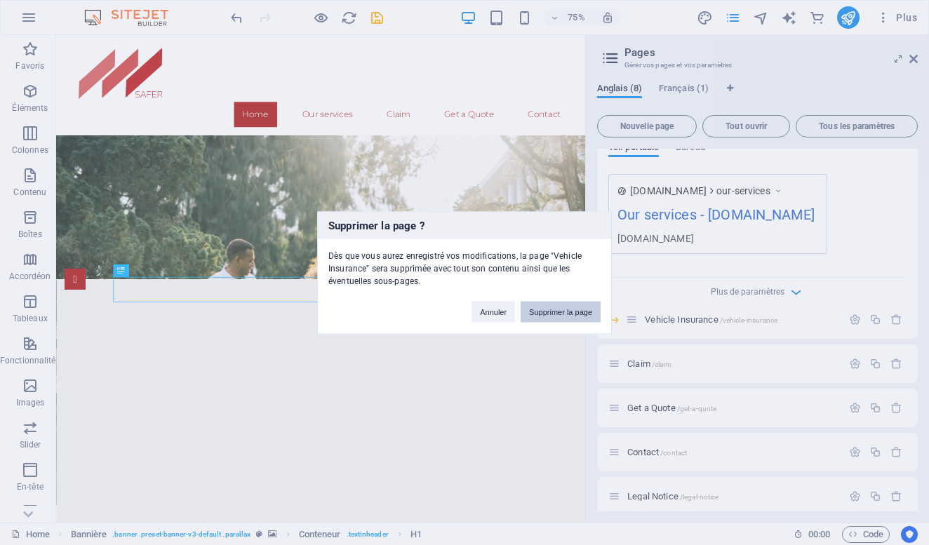
click at [581, 315] on button "Supprimer la page" at bounding box center [561, 311] width 80 height 21
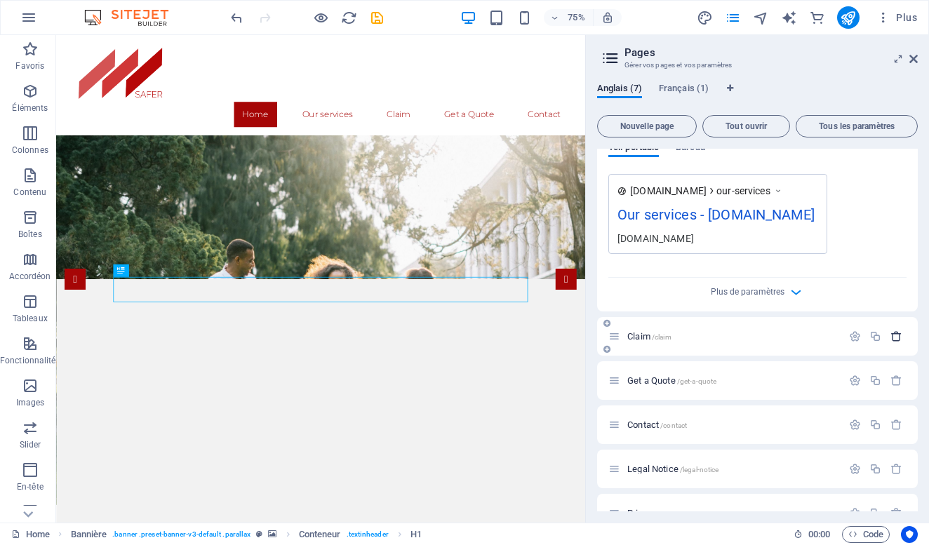
click at [897, 338] on icon "button" at bounding box center [897, 337] width 12 height 12
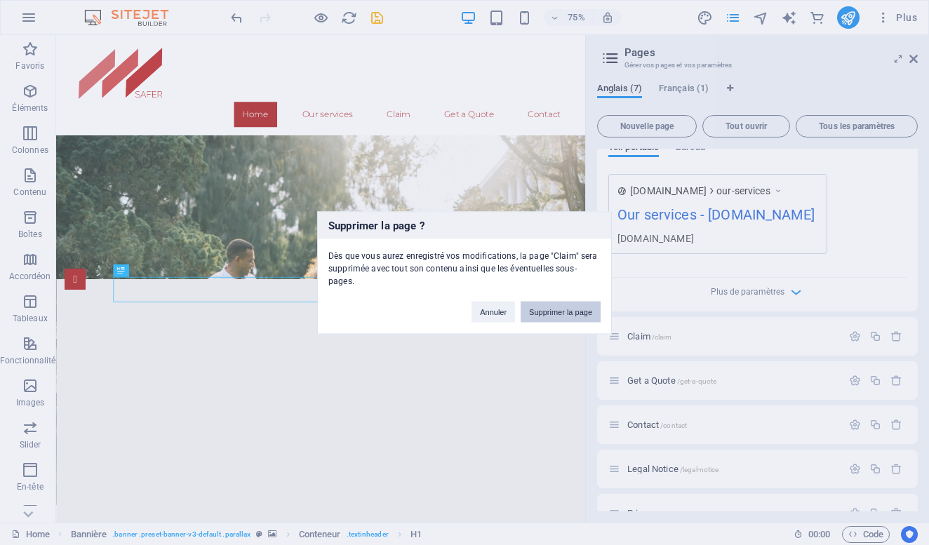
click at [567, 303] on button "Supprimer la page" at bounding box center [561, 311] width 80 height 21
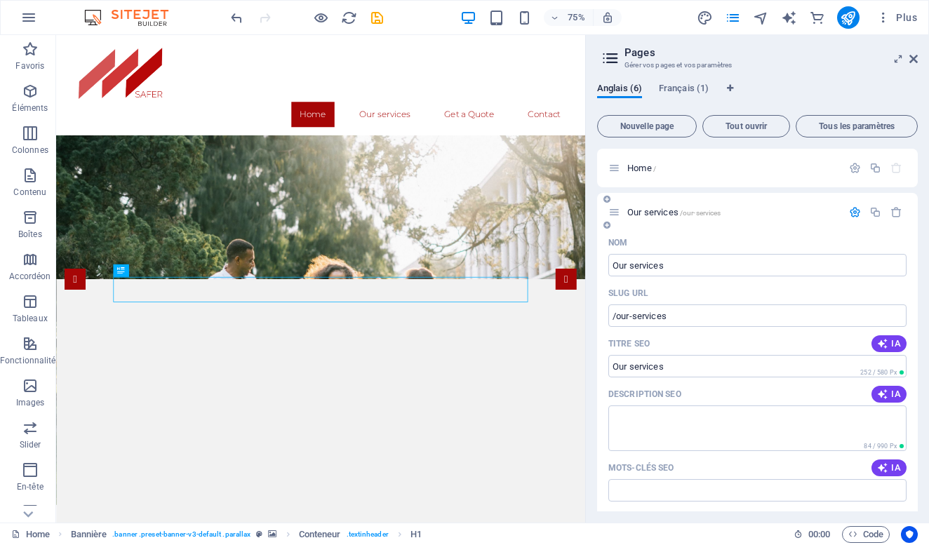
scroll to position [0, 0]
click at [611, 59] on icon at bounding box center [610, 58] width 21 height 20
click at [676, 89] on span "Français (1)" at bounding box center [684, 90] width 50 height 20
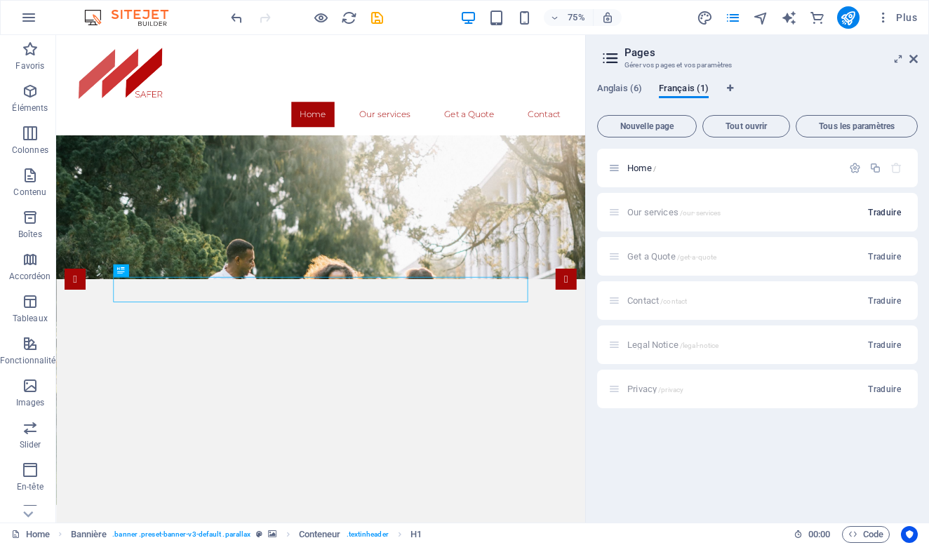
click at [892, 210] on span "Traduire" at bounding box center [884, 212] width 33 height 11
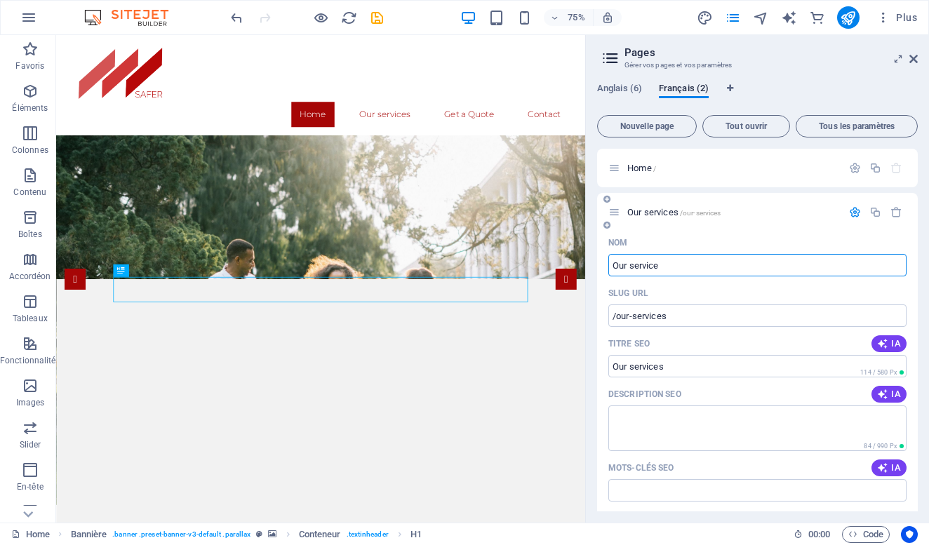
type input "Our service"
type input "/our-service"
type input "Our service"
type input "O"
type input "/"
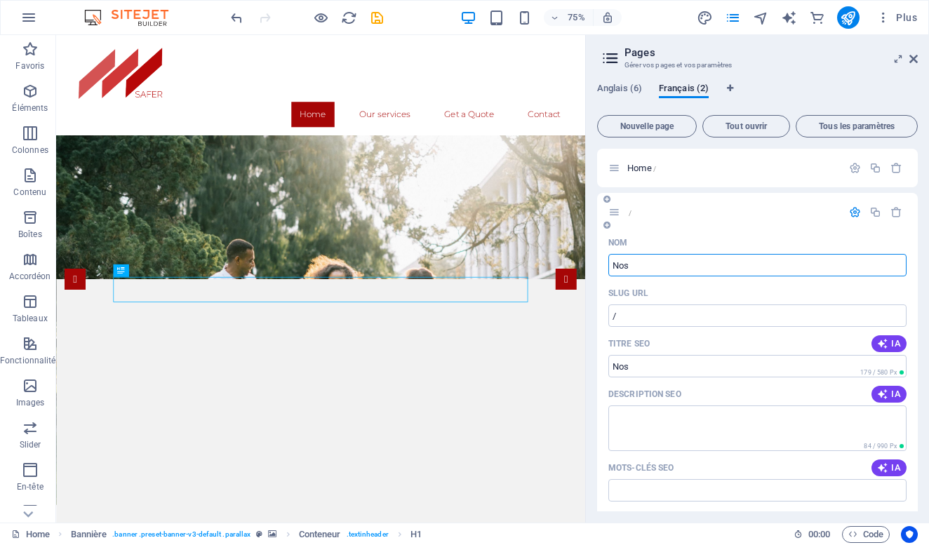
type input "Nos"
type input "/nos"
type input "Nos"
type input "Nos services"
type input "/nos-services"
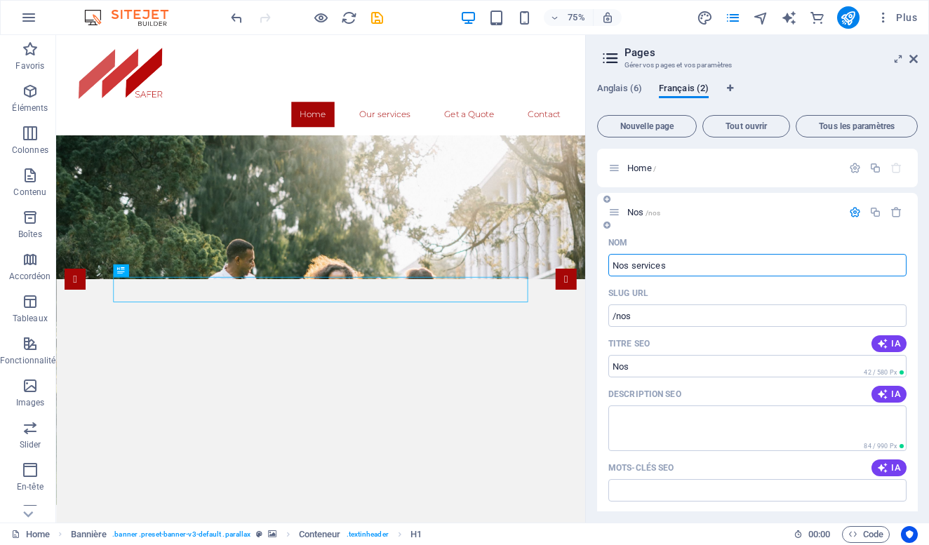
type input "Nos services"
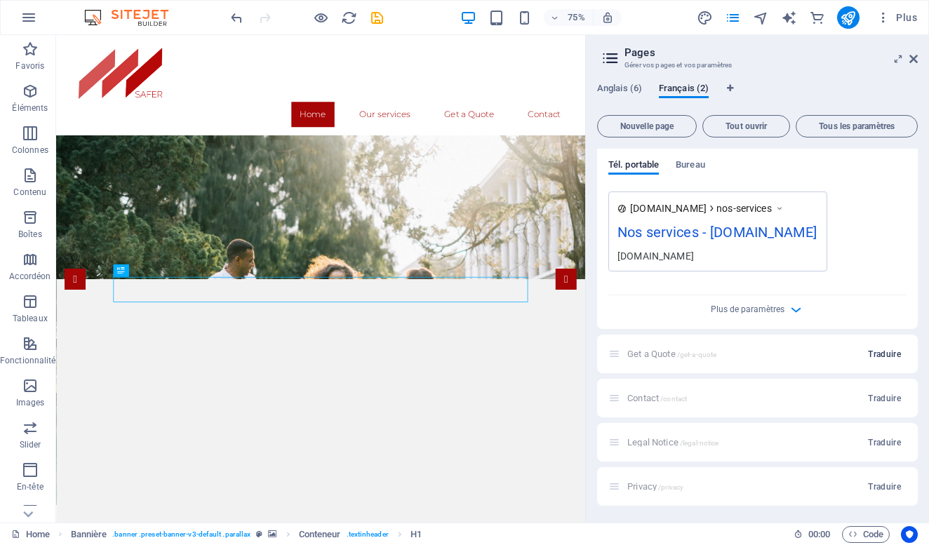
scroll to position [425, 0]
click at [887, 355] on span "Traduire" at bounding box center [884, 354] width 33 height 11
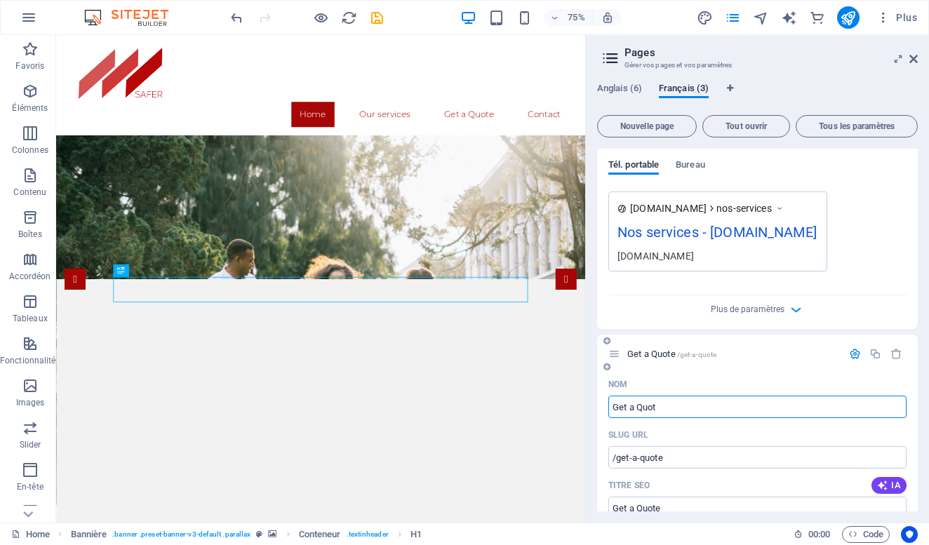
type input "Get a Quot"
type input "/get-a-quot"
type input "Get a Quot"
type input "G"
type input "/"
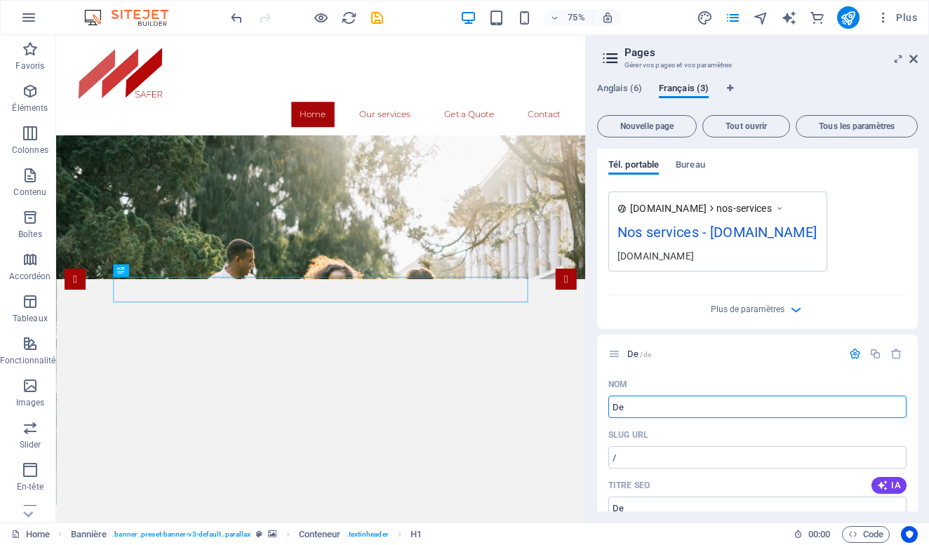
type input "De"
type input "/de"
type input "De"
type input "Demandez"
type input "/demandez"
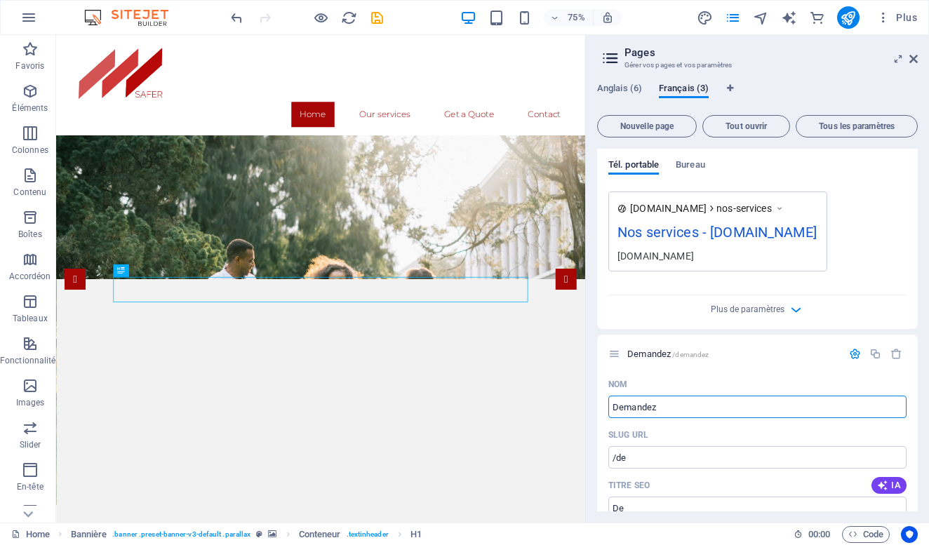
type input "Demandez"
type input "Demander"
type input "/demander"
type input "Demander"
type input "Demande"
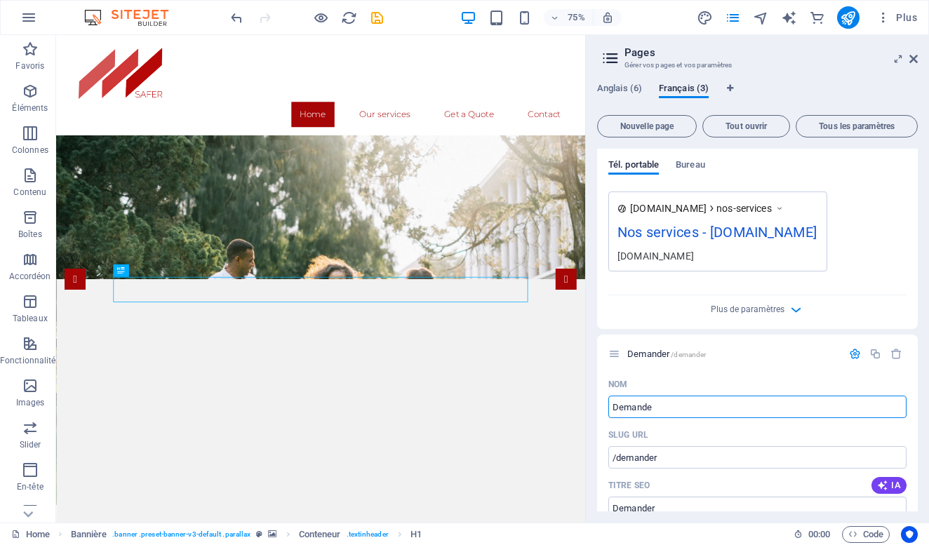
type input "/demande"
type input "Demande"
type input "Demander"
type input "/demander"
type input "Demander"
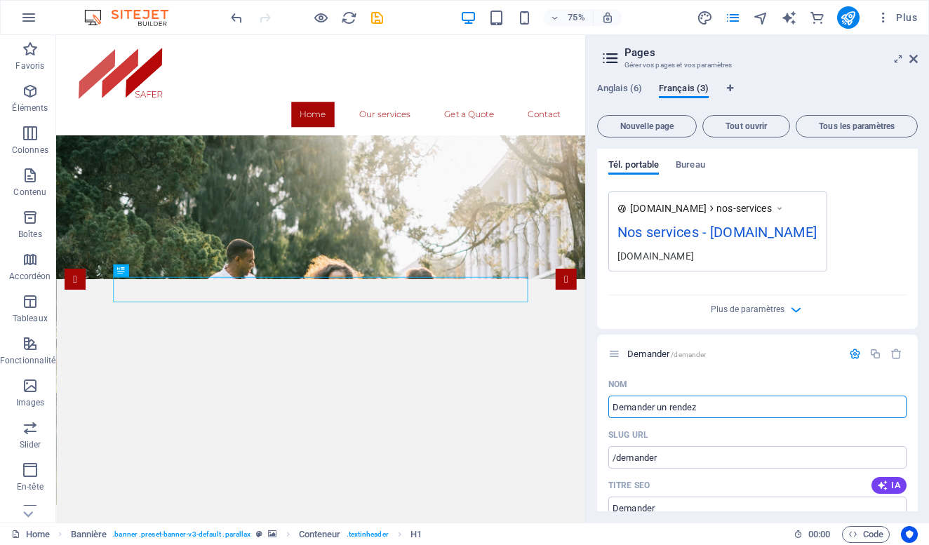
type input "Demander un rendez"
type input "/demander-un-rendez"
type input "Demander un rendez"
type input "Demander un rendez-vous"
type input "/demander-un-rendez-vous"
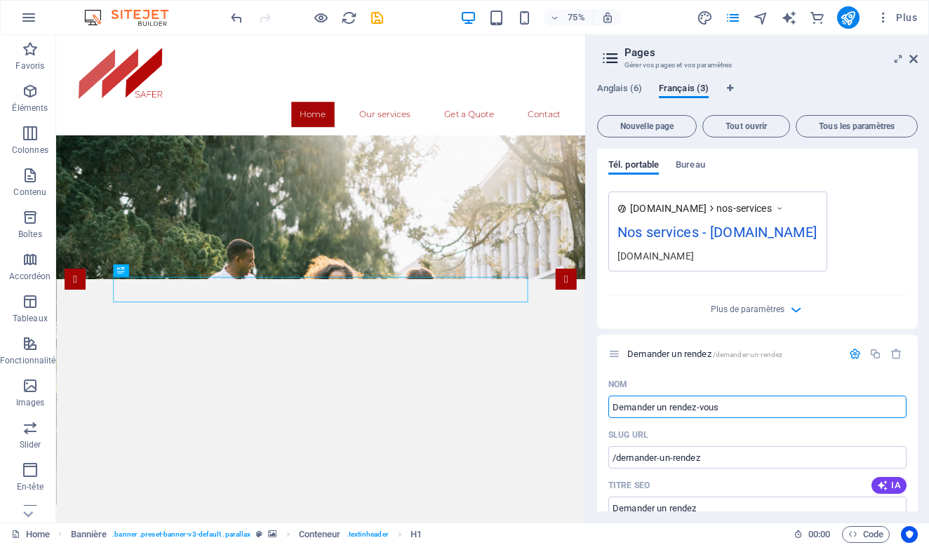
type input "Demander un rendez-vous"
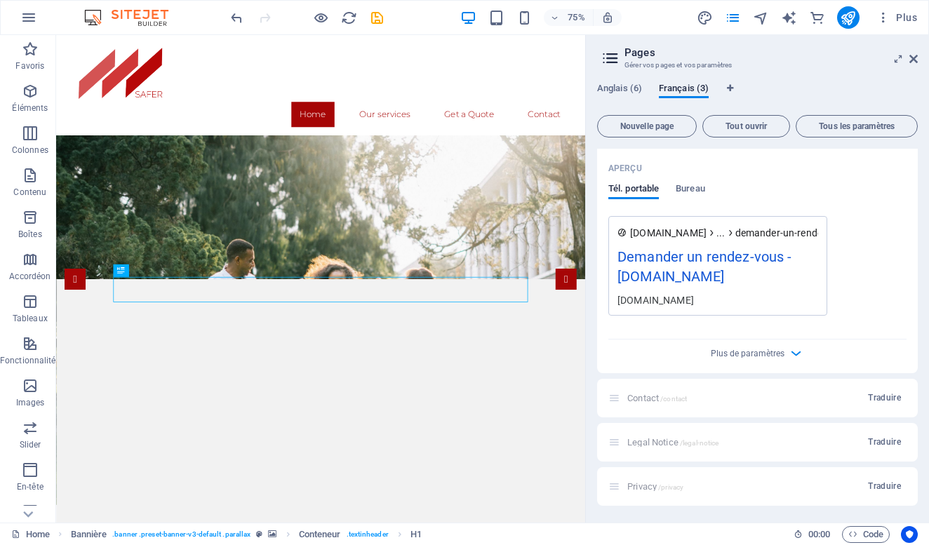
scroll to position [969, 0]
click at [619, 87] on span "Anglais (6)" at bounding box center [619, 90] width 45 height 20
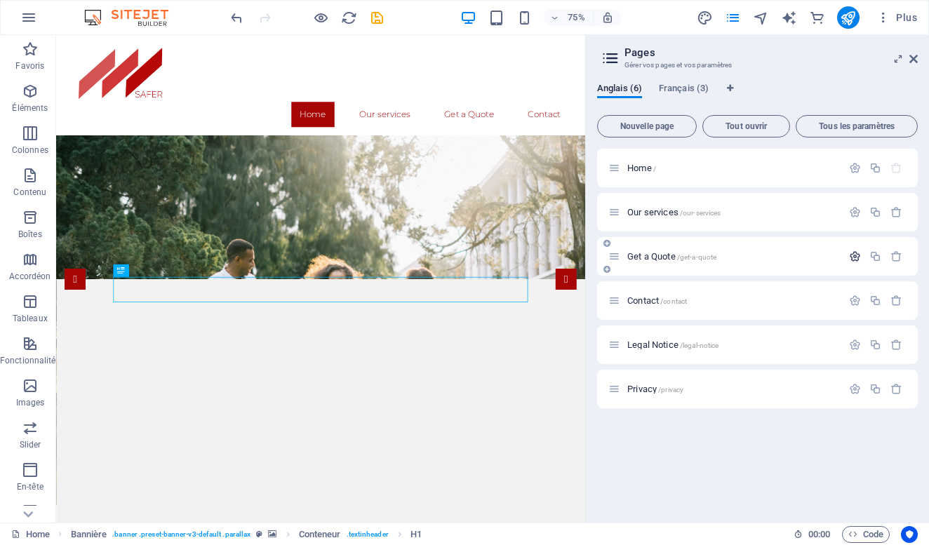
click at [850, 257] on icon "button" at bounding box center [855, 257] width 12 height 12
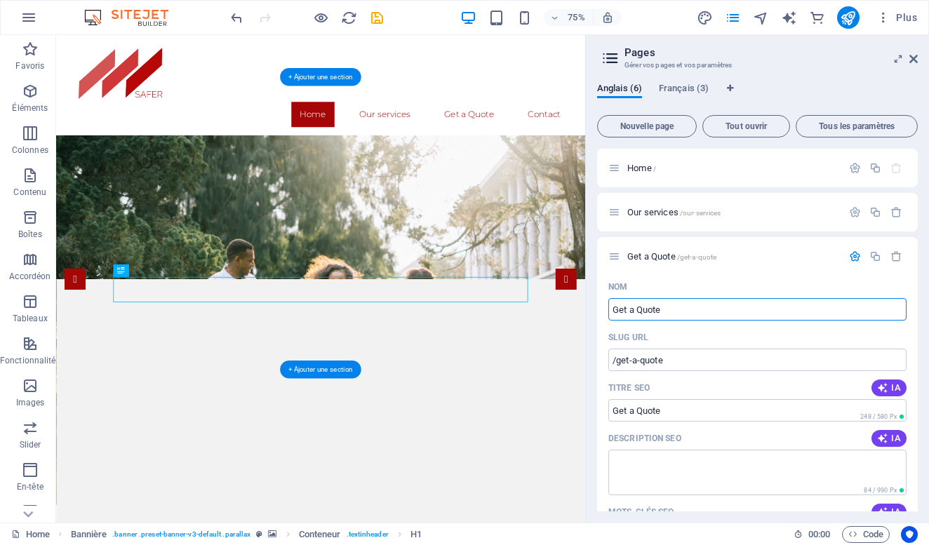
drag, startPoint x: 759, startPoint y: 343, endPoint x: 745, endPoint y: 397, distance: 55.2
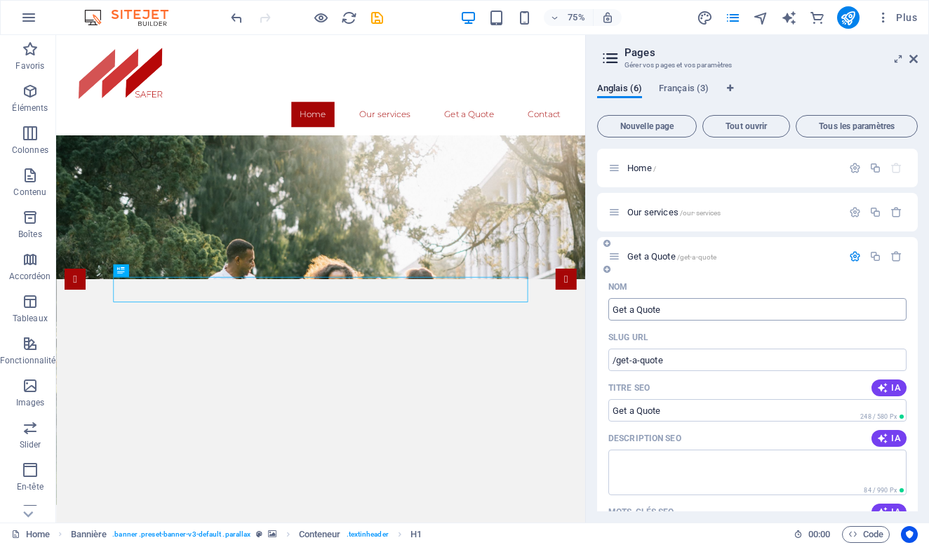
click at [701, 309] on input "Get a Quote" at bounding box center [758, 309] width 298 height 22
type input "G"
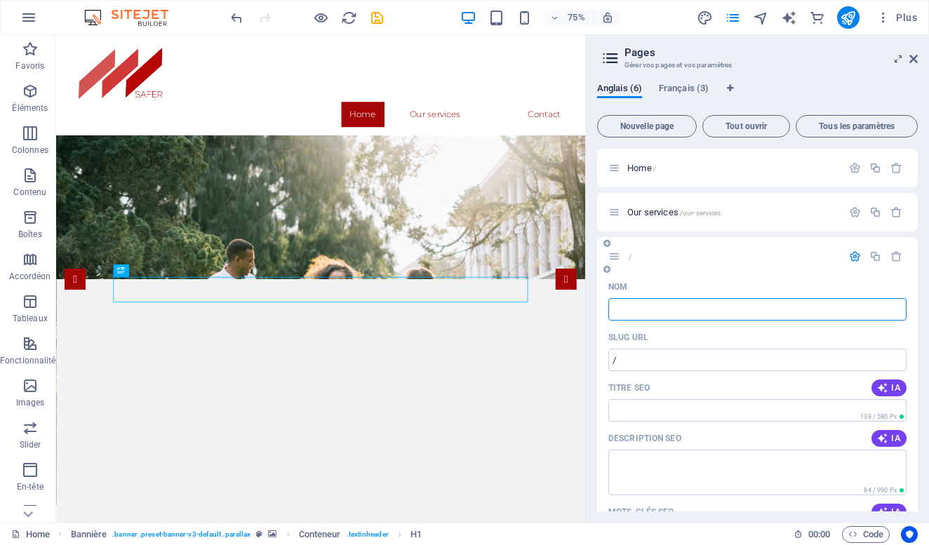
type input "/"
type input "B"
type input "/b"
type input "B"
type input "Book a consultation"
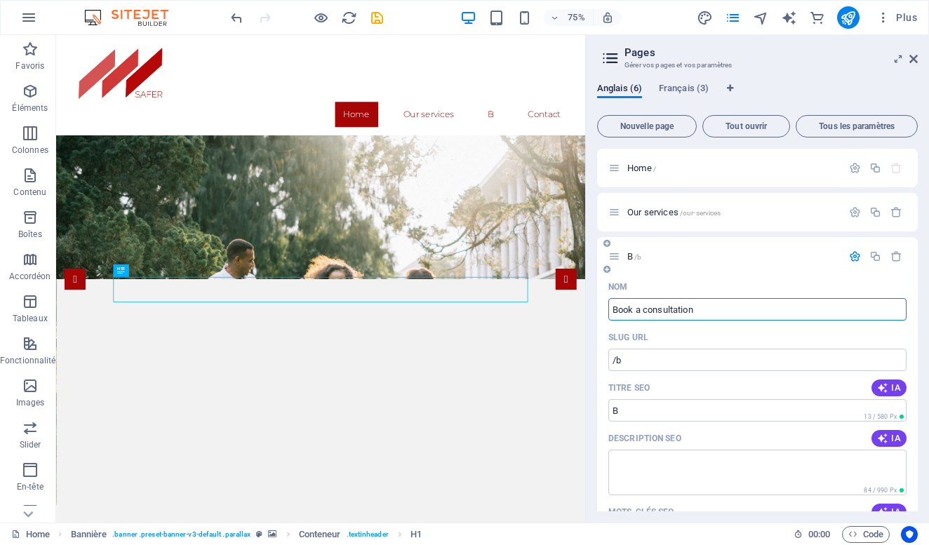
type input "/book-a-consultation"
type input "Book a consultation"
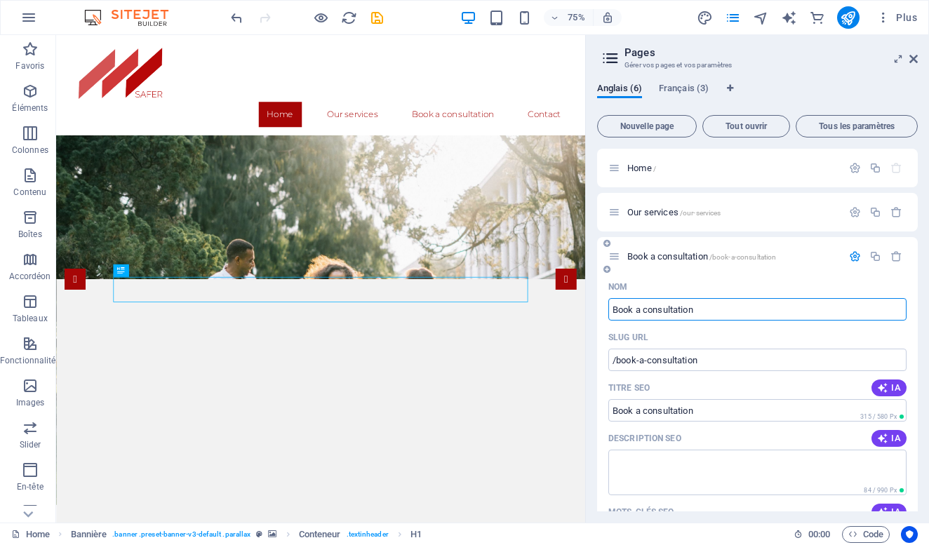
click at [894, 280] on div "Nom" at bounding box center [758, 287] width 298 height 22
click at [615, 259] on icon at bounding box center [615, 257] width 12 height 12
click at [656, 124] on span "Nouvelle page" at bounding box center [647, 126] width 87 height 8
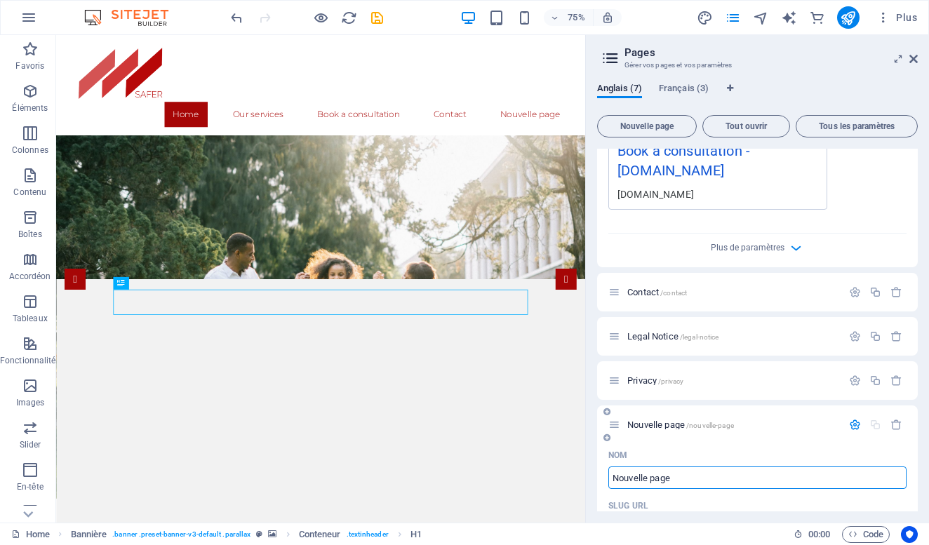
scroll to position [566, 0]
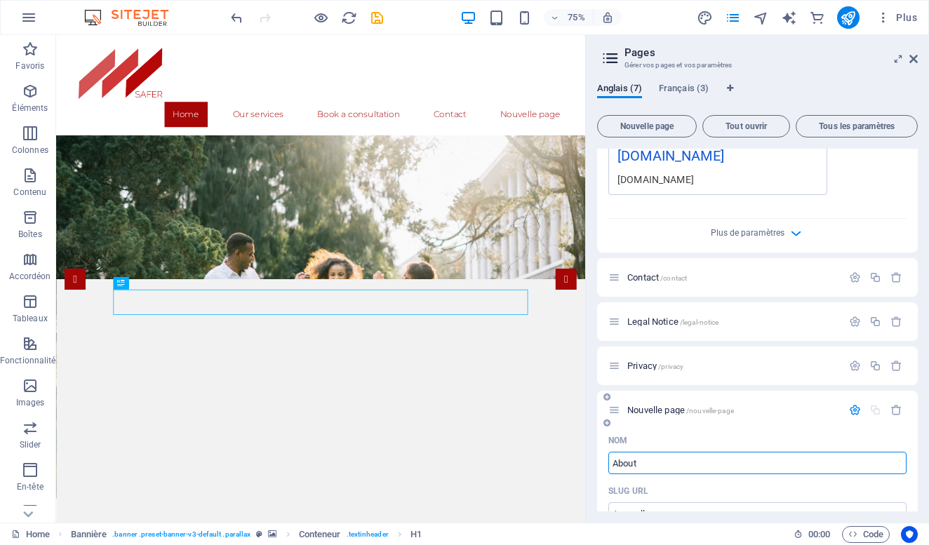
type input "About"
type input "/about"
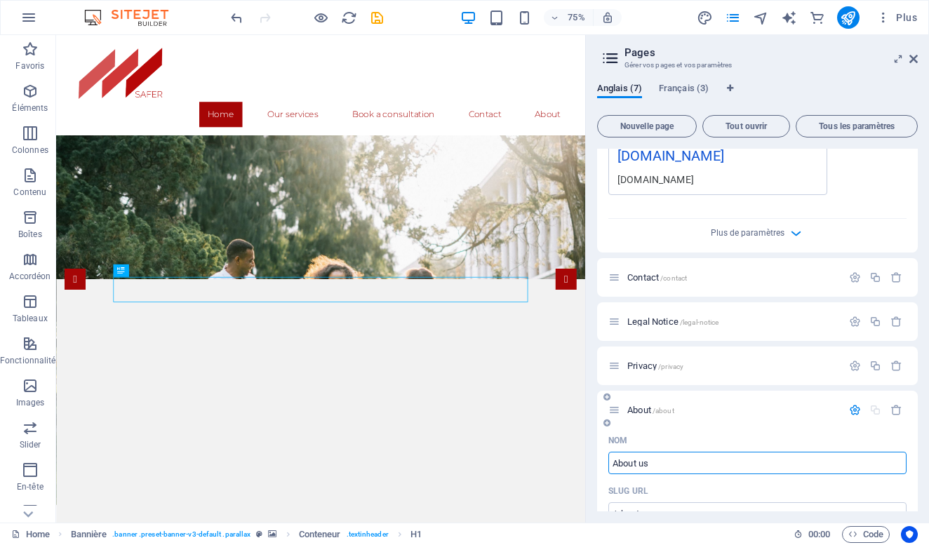
type input "About us"
type input "/about-us"
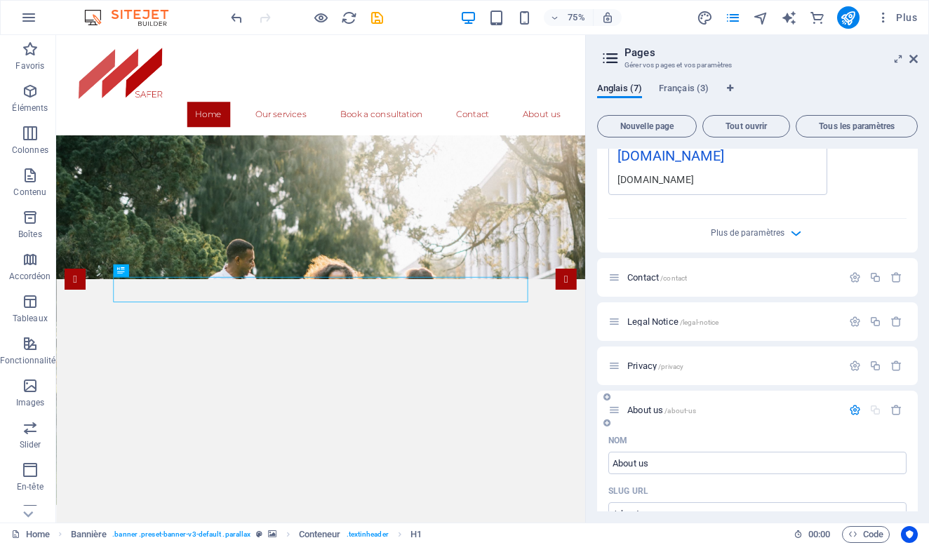
click at [790, 431] on div "Nom" at bounding box center [758, 441] width 298 height 22
click at [607, 399] on icon at bounding box center [607, 397] width 7 height 8
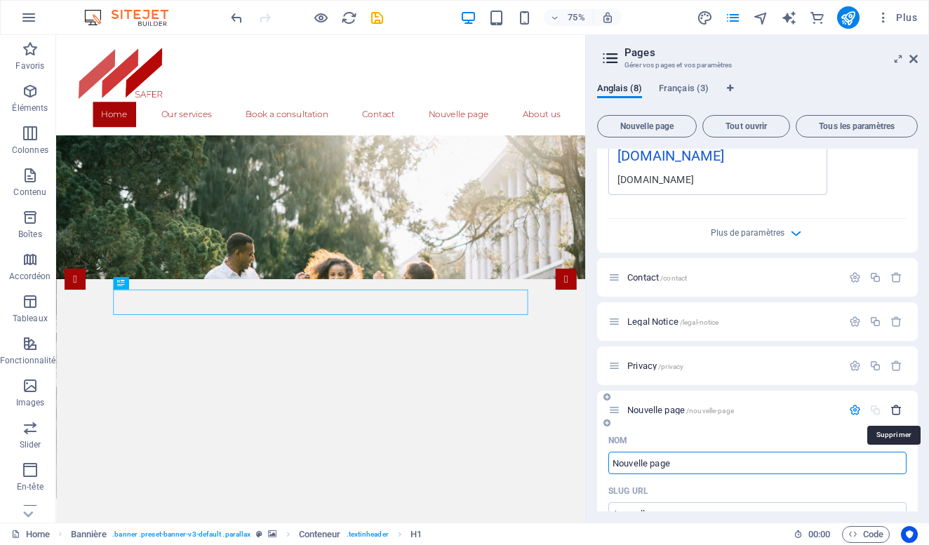
click at [896, 413] on icon "button" at bounding box center [897, 410] width 12 height 12
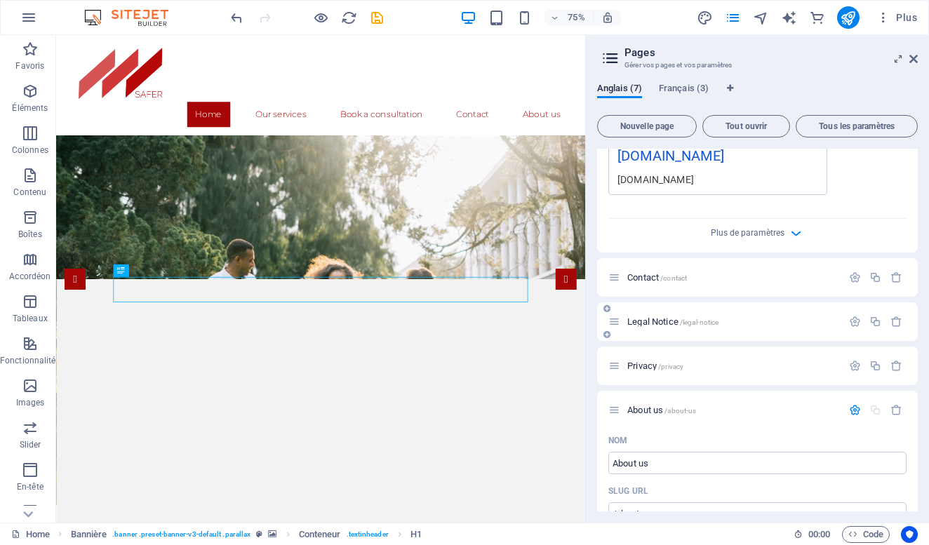
drag, startPoint x: 671, startPoint y: 408, endPoint x: 708, endPoint y: 334, distance: 82.3
click at [708, 333] on div "Home / Our services /our-services Book a consultation /book-a-consultation Nom …" at bounding box center [757, 251] width 321 height 1337
click at [893, 413] on icon "button" at bounding box center [897, 410] width 12 height 12
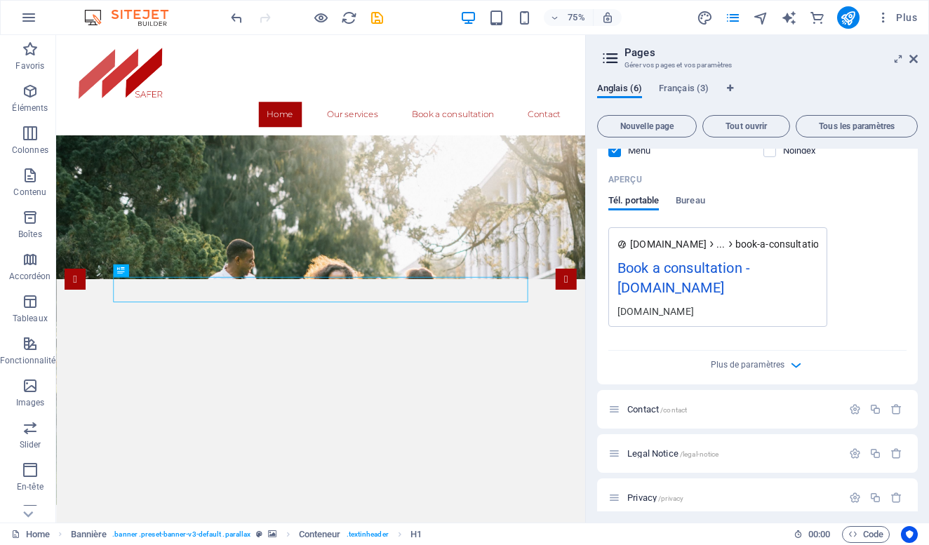
scroll to position [437, 0]
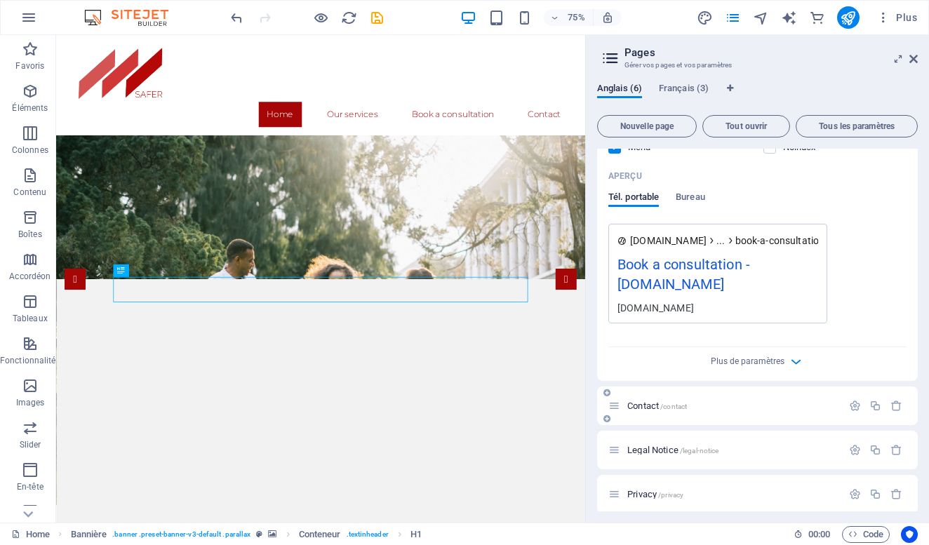
click at [608, 418] on icon at bounding box center [607, 419] width 7 height 8
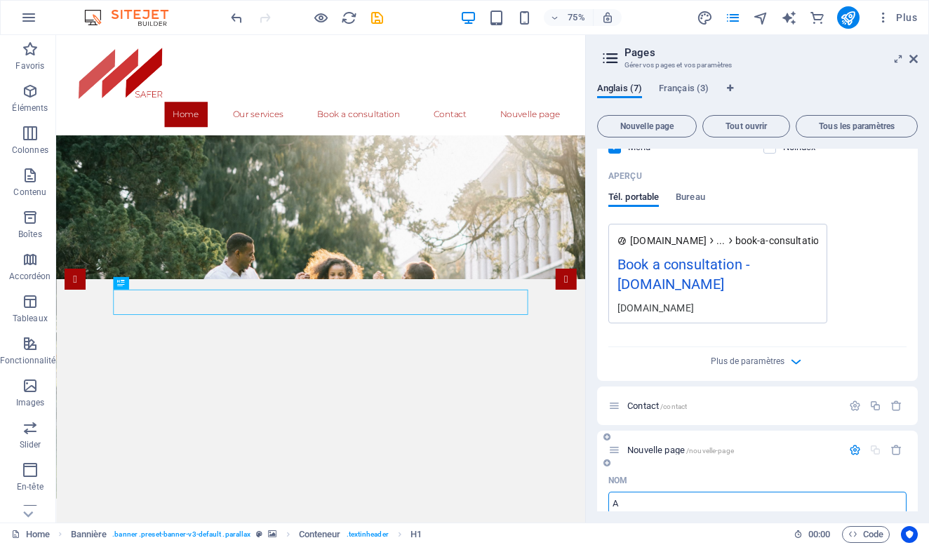
type input "A"
type input "/a"
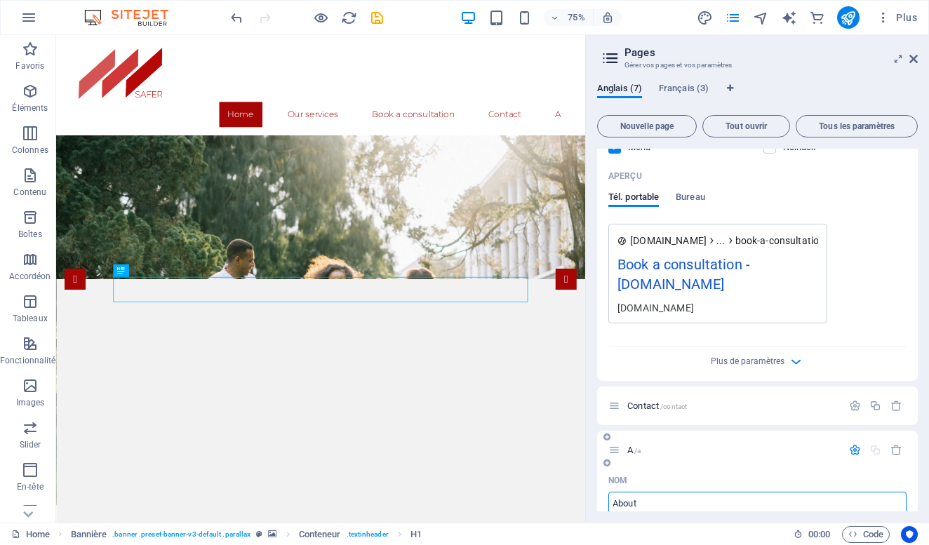
type input "About"
type input "/about"
type input "About us"
type input "/about-us"
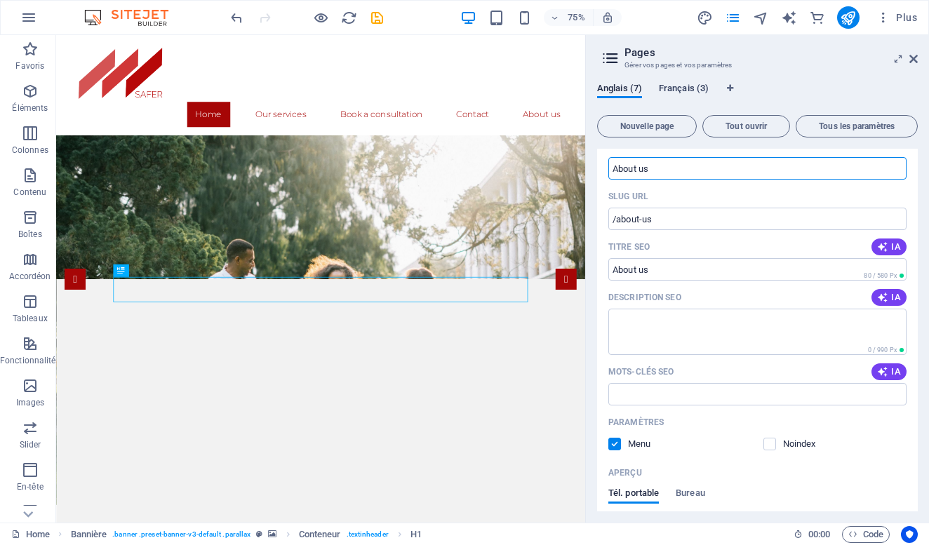
click at [669, 87] on span "Français (3)" at bounding box center [684, 90] width 50 height 20
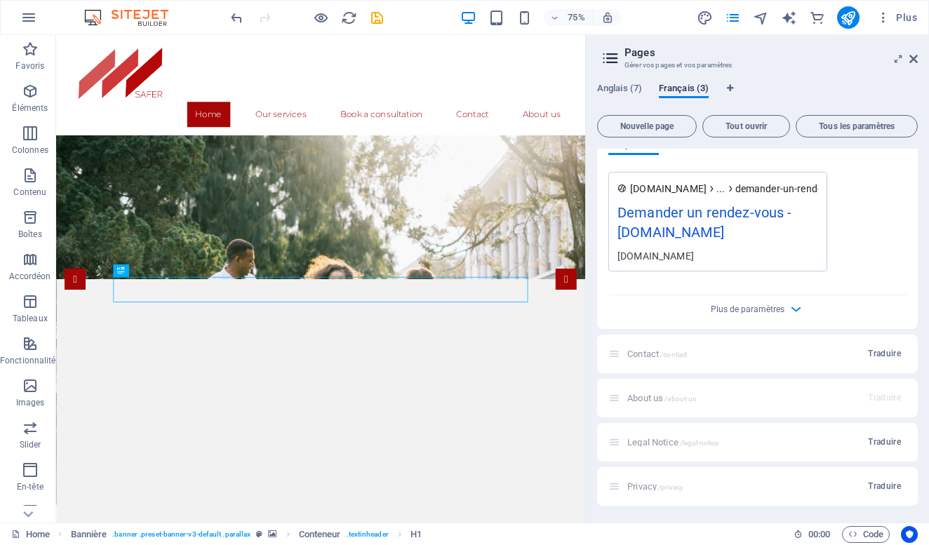
scroll to position [1013, 0]
click at [885, 355] on span "Traduire" at bounding box center [884, 353] width 33 height 11
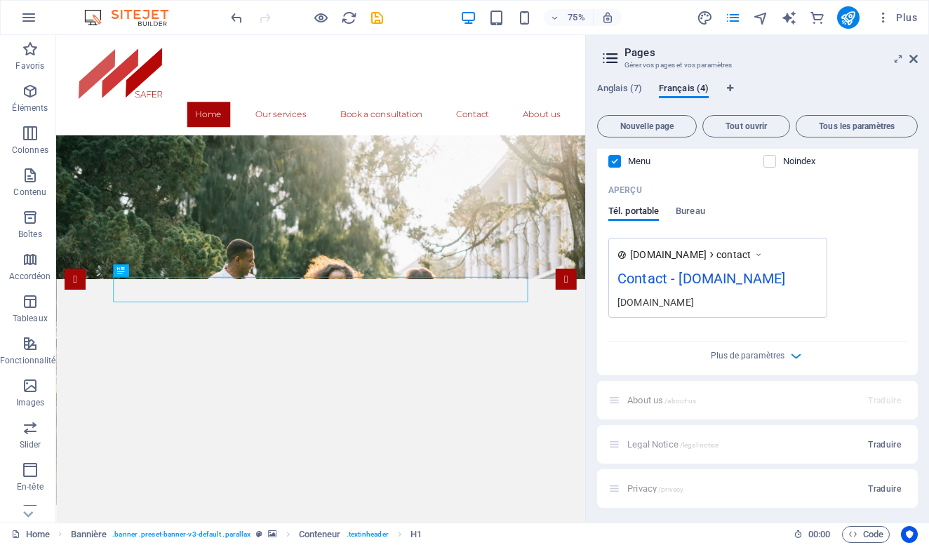
scroll to position [1536, 0]
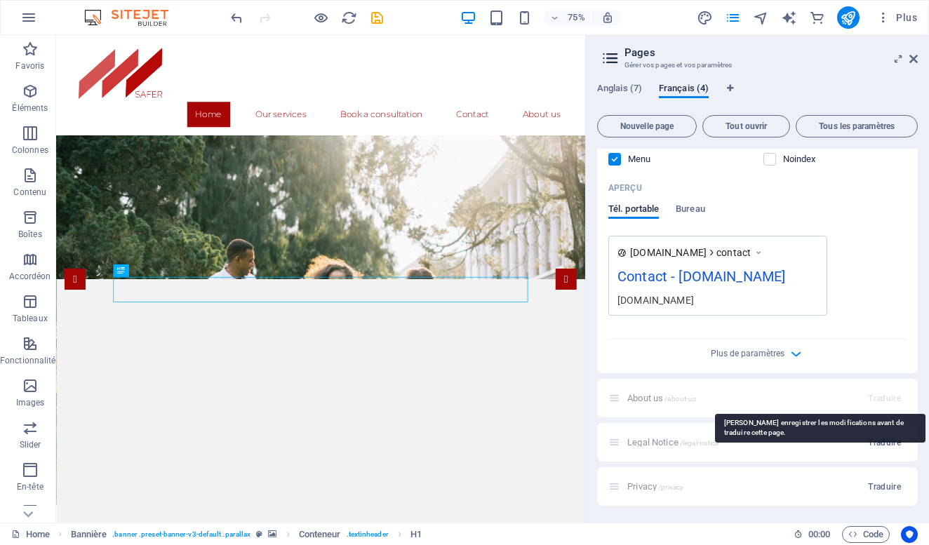
click at [873, 401] on span "Traduire" at bounding box center [884, 398] width 33 height 11
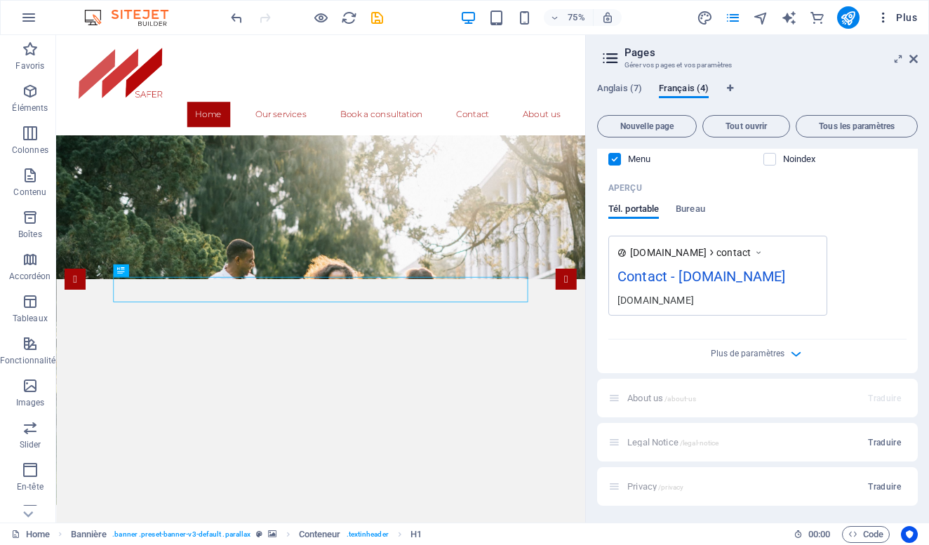
click at [901, 18] on span "Plus" at bounding box center [897, 18] width 41 height 14
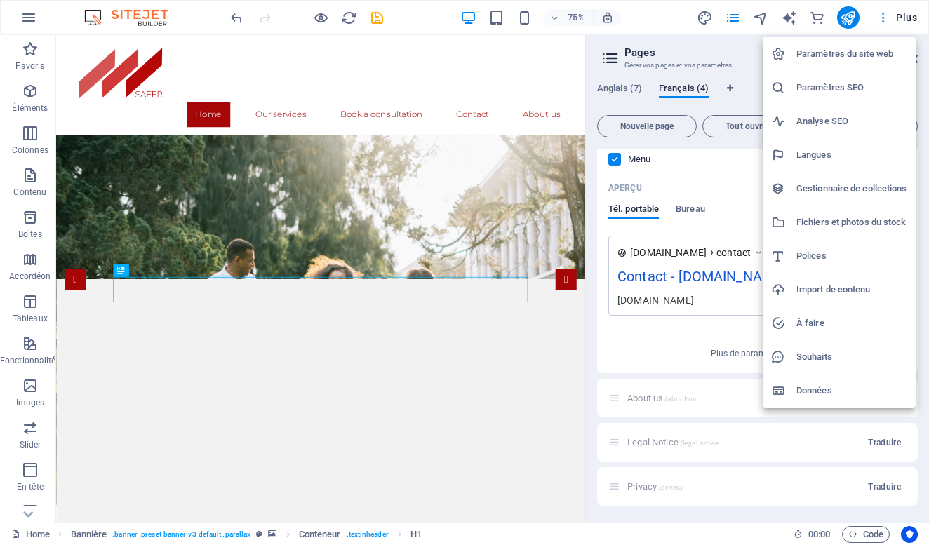
click at [901, 18] on div at bounding box center [464, 272] width 929 height 545
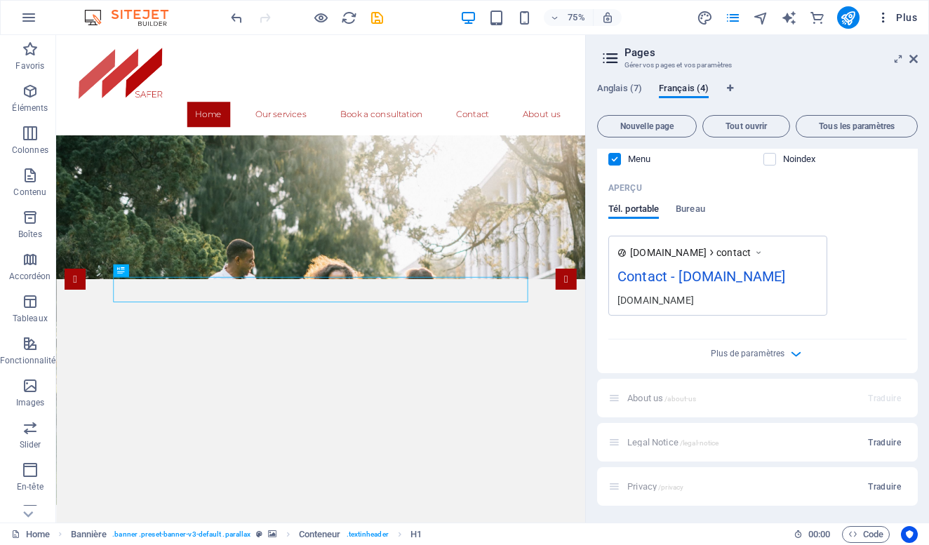
click at [883, 21] on icon "button" at bounding box center [884, 18] width 14 height 14
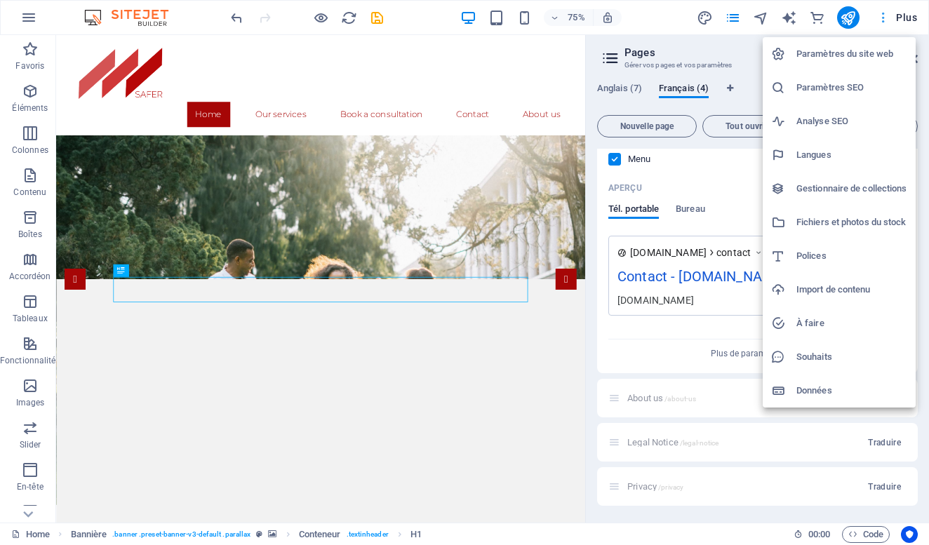
click at [883, 21] on div at bounding box center [464, 272] width 929 height 545
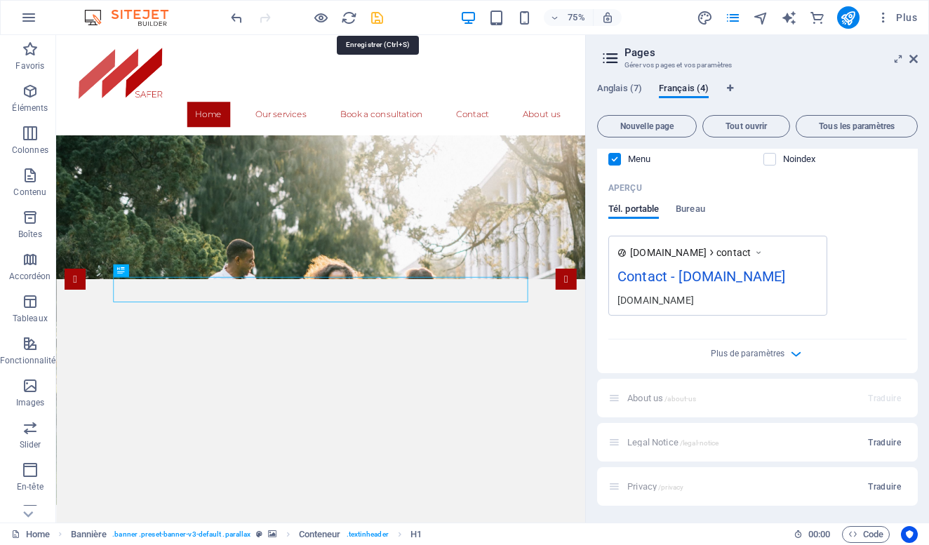
click at [379, 20] on icon "save" at bounding box center [377, 18] width 16 height 16
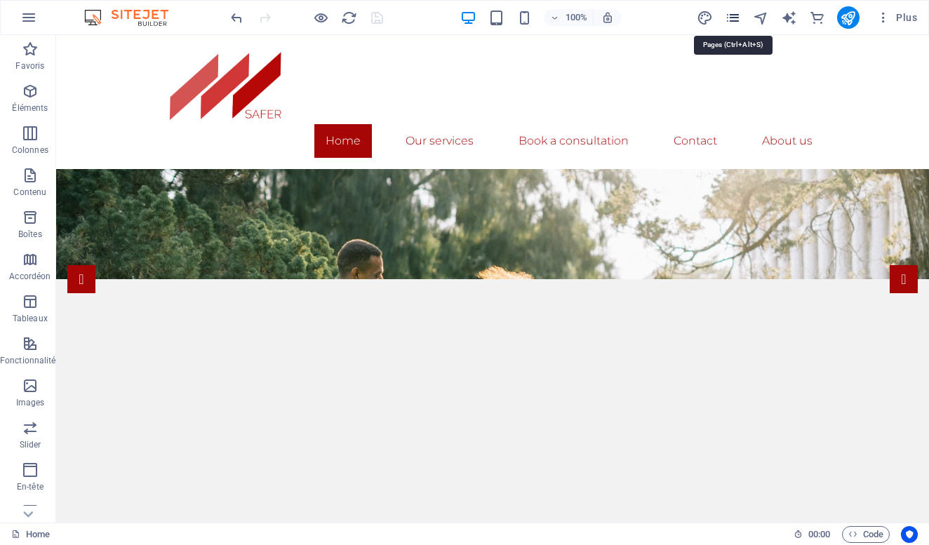
click at [733, 16] on icon "pages" at bounding box center [733, 18] width 16 height 16
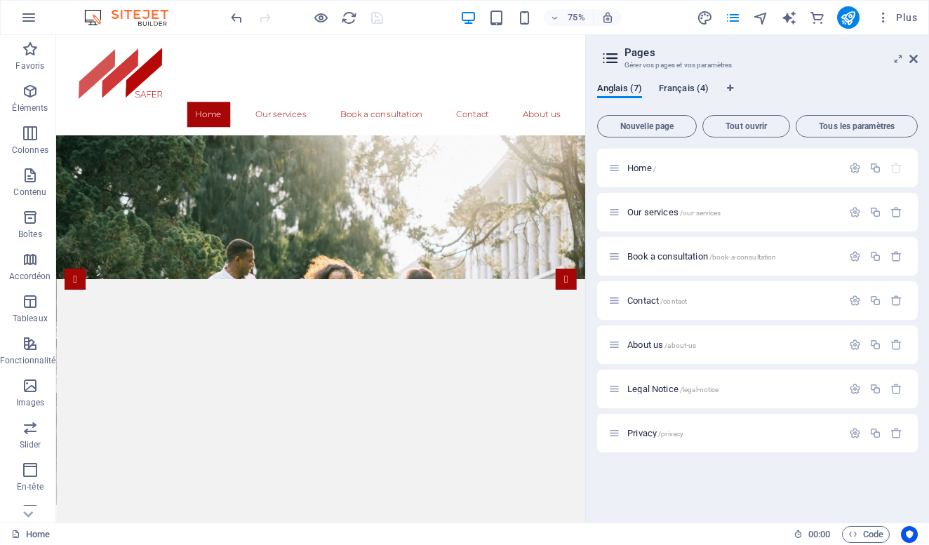
click at [680, 90] on span "Français (4)" at bounding box center [684, 90] width 50 height 20
click at [879, 341] on span "Traduire" at bounding box center [884, 345] width 33 height 11
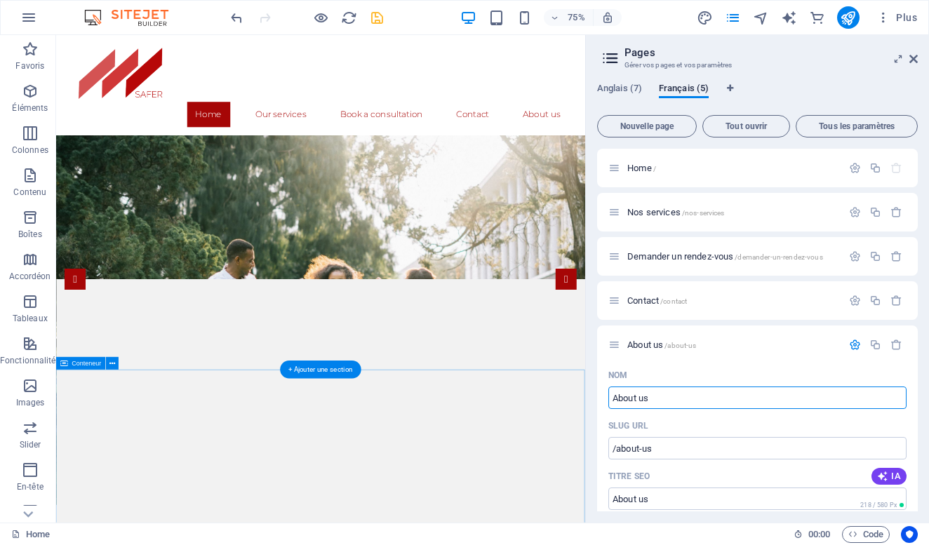
drag, startPoint x: 730, startPoint y: 428, endPoint x: 753, endPoint y: 502, distance: 77.1
drag, startPoint x: 678, startPoint y: 399, endPoint x: 600, endPoint y: 390, distance: 78.5
type input "A propo"
type input "/a-propo"
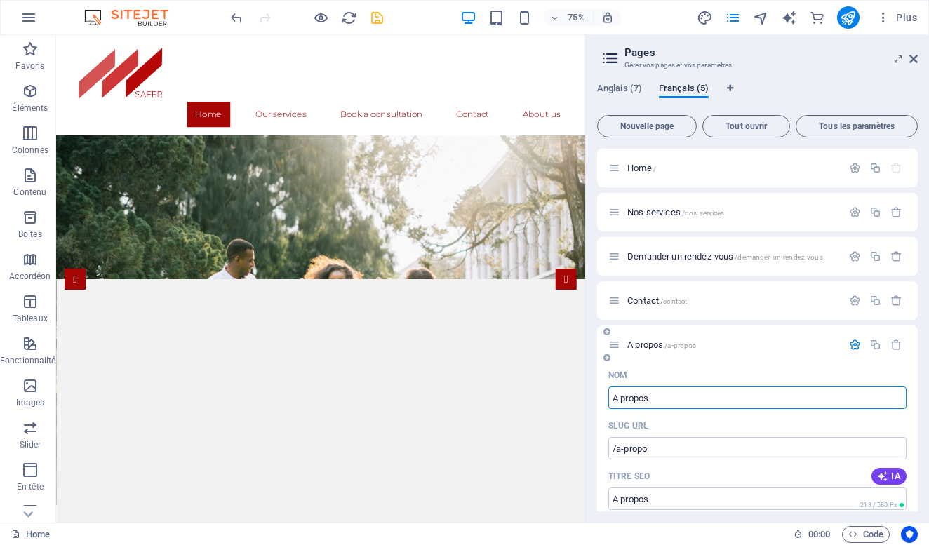
type input "A propos"
type input "/a-propos"
drag, startPoint x: 600, startPoint y: 390, endPoint x: 829, endPoint y: 373, distance: 229.5
click at [829, 373] on div "Nom" at bounding box center [758, 375] width 298 height 22
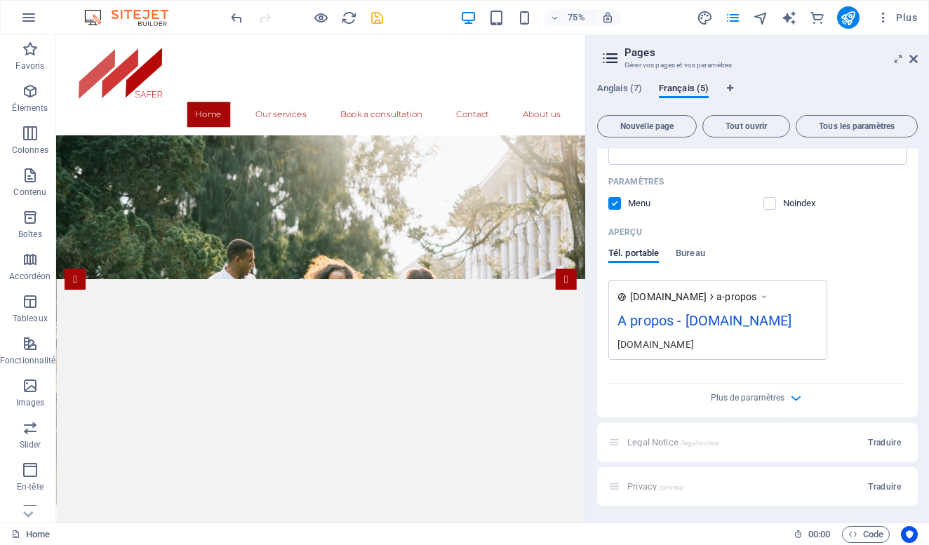
scroll to position [470, 0]
click at [878, 443] on span "Traduire" at bounding box center [884, 442] width 33 height 11
type input "Legal Notic"
type input "/legal-notic"
type input "Legal Notic"
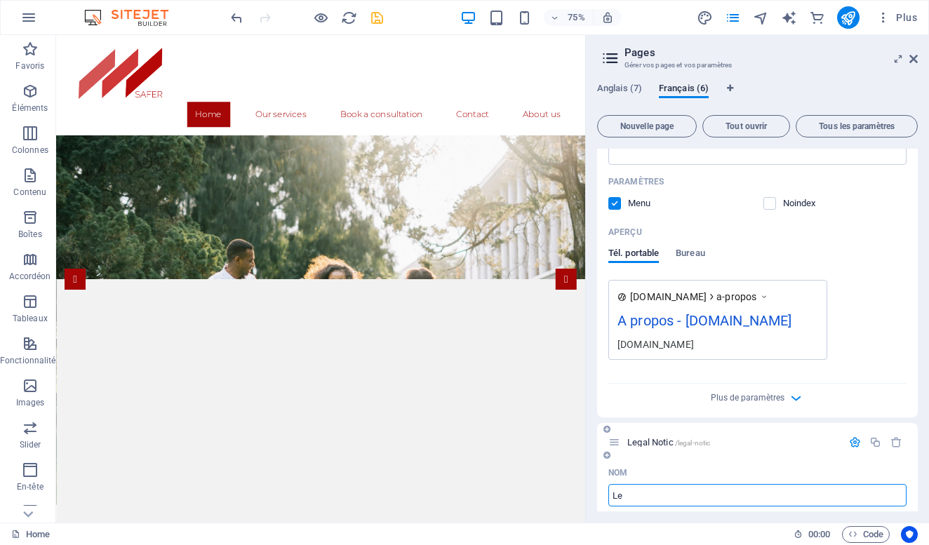
type input "L"
type input "/"
type input "Mentions"
type input "/mentions"
type input "Mentions"
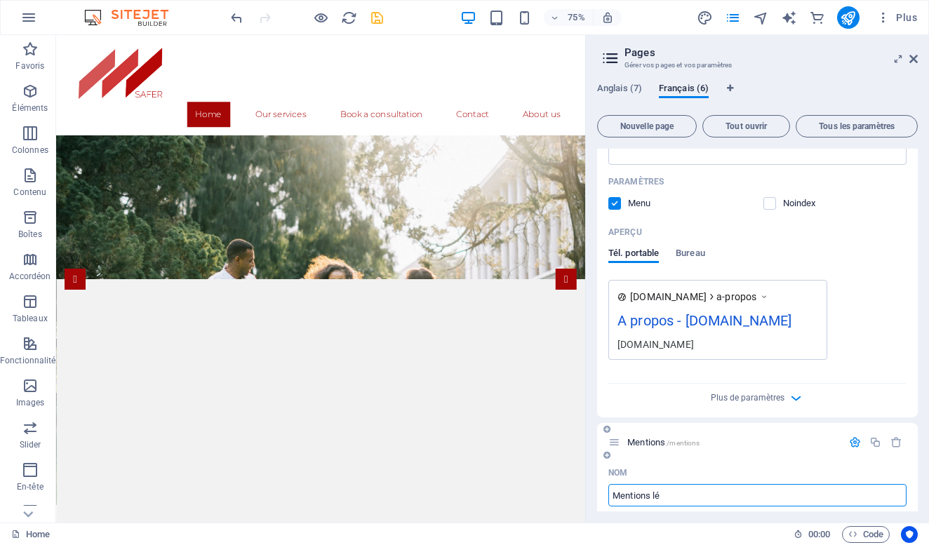
type input "Mentions lé"
type input "/mentions-le"
type input "Mentions lé"
type input "Mentions légales"
type input "/mentions-legales"
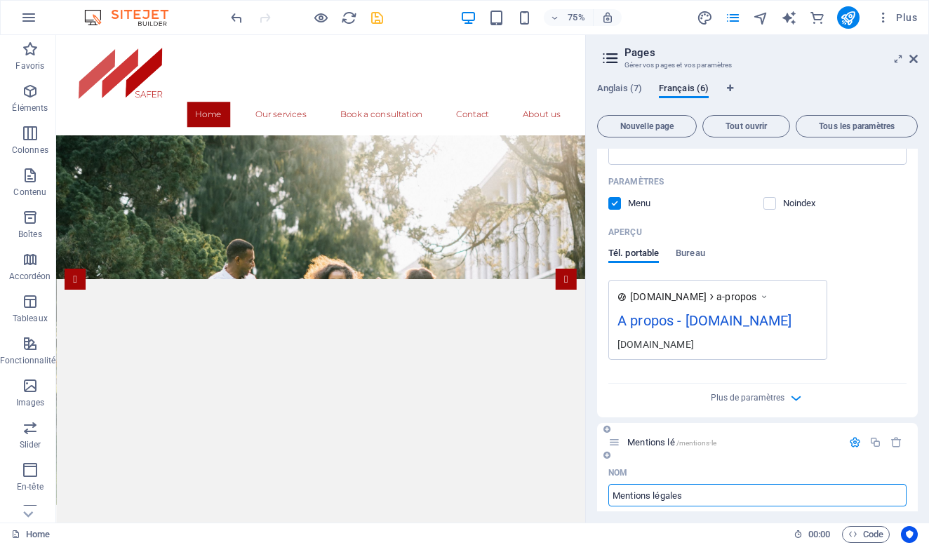
type input "Mentions légales"
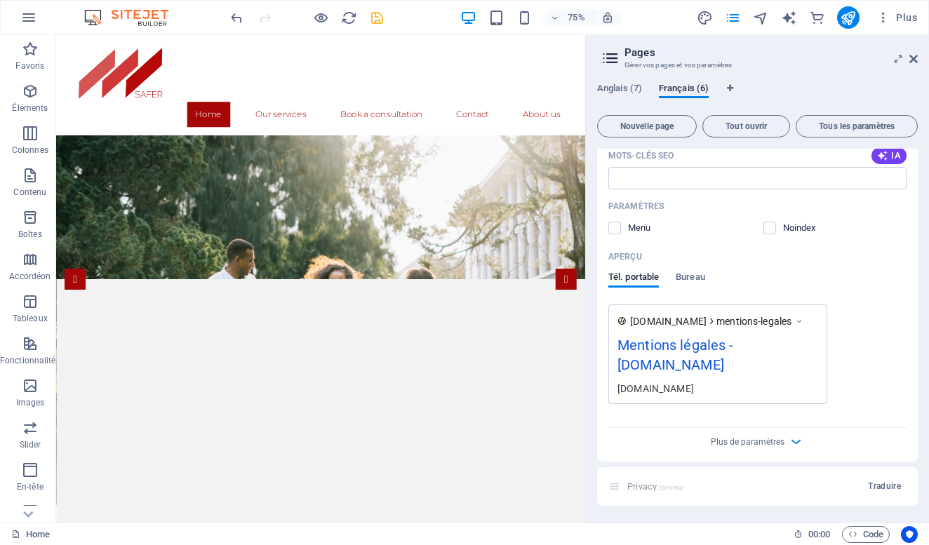
scroll to position [1013, 0]
click at [875, 487] on span "Traduire" at bounding box center [884, 486] width 33 height 11
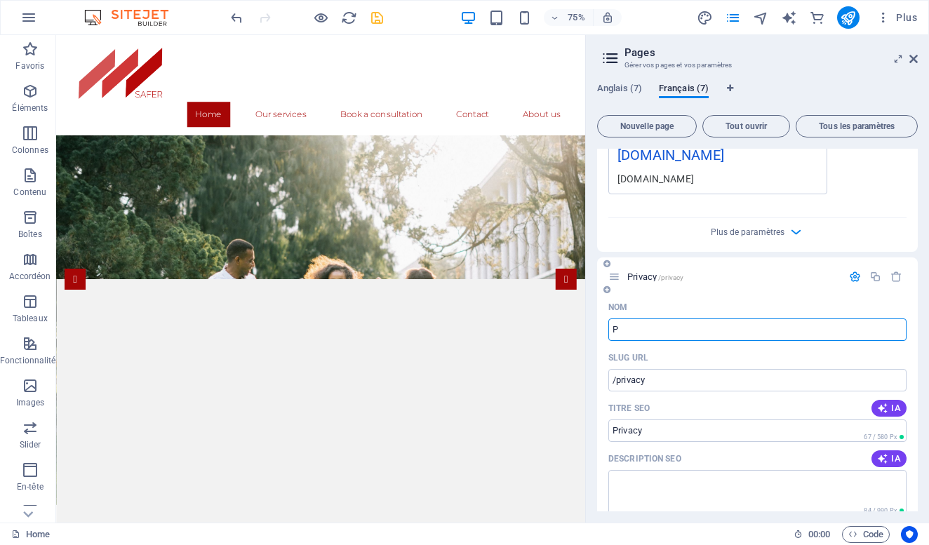
type input "P"
type input "/p"
type input "P"
type input "Politique"
type input "/politique"
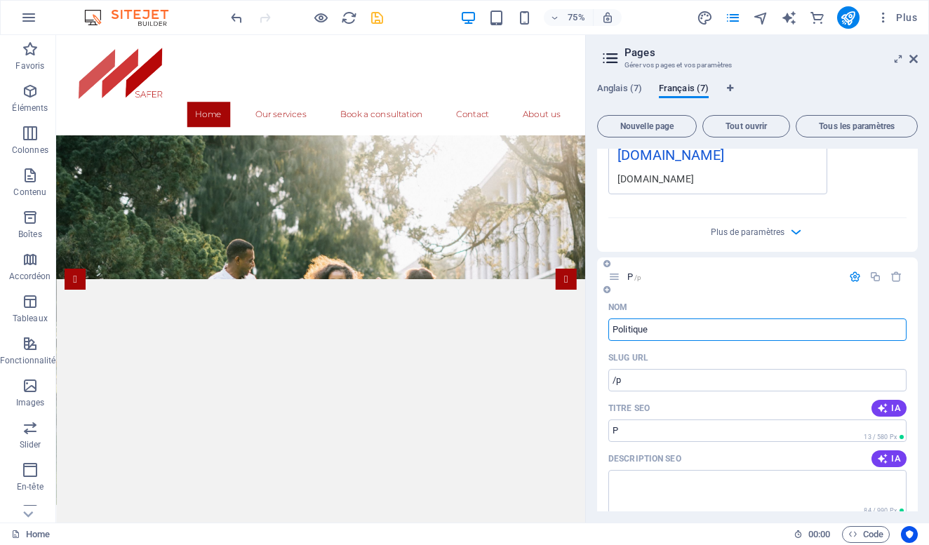
type input "Politique"
type input "Politique de confidentialité"
type input "/politique-de-confidentialite"
type input "Politique de confidentialité"
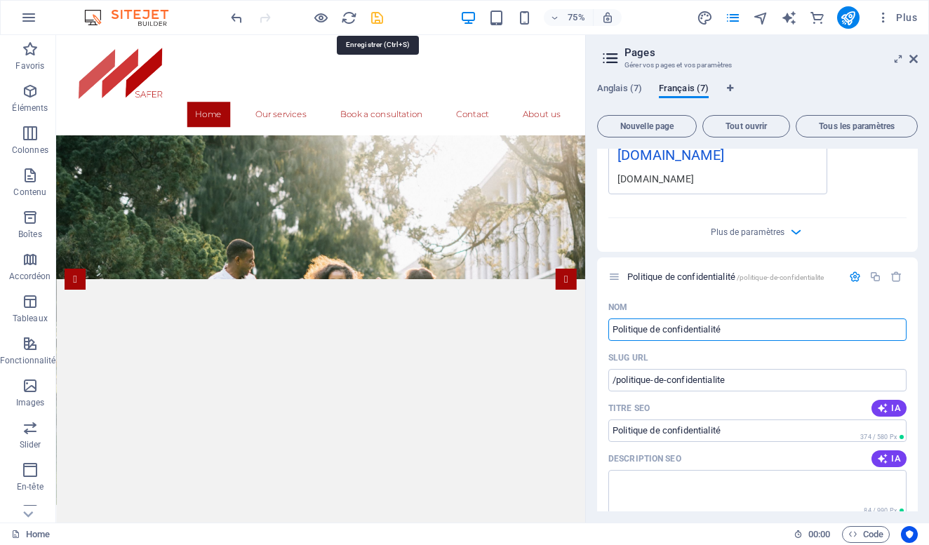
click at [378, 18] on icon "save" at bounding box center [377, 18] width 16 height 16
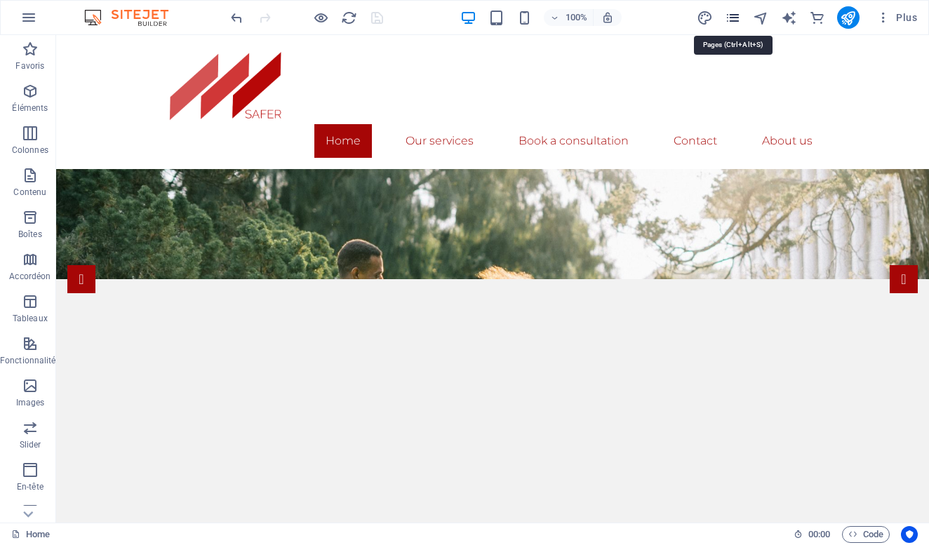
click at [731, 17] on icon "pages" at bounding box center [733, 18] width 16 height 16
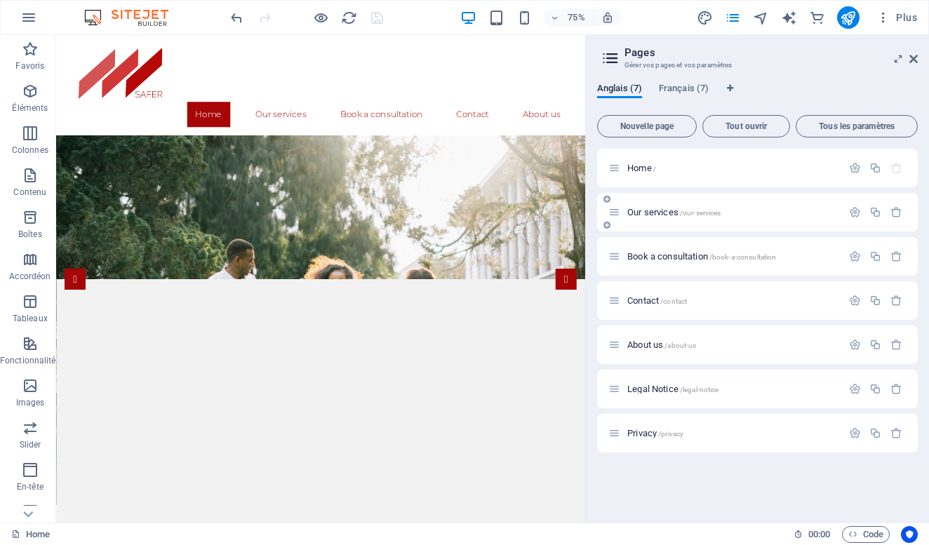
click at [614, 214] on icon at bounding box center [615, 212] width 12 height 12
click at [859, 214] on icon "button" at bounding box center [855, 212] width 12 height 12
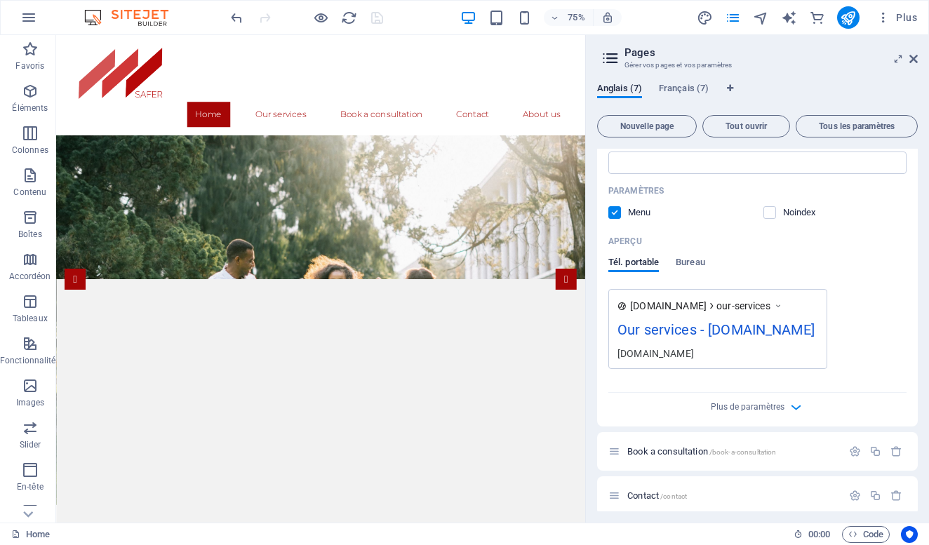
scroll to position [0, 0]
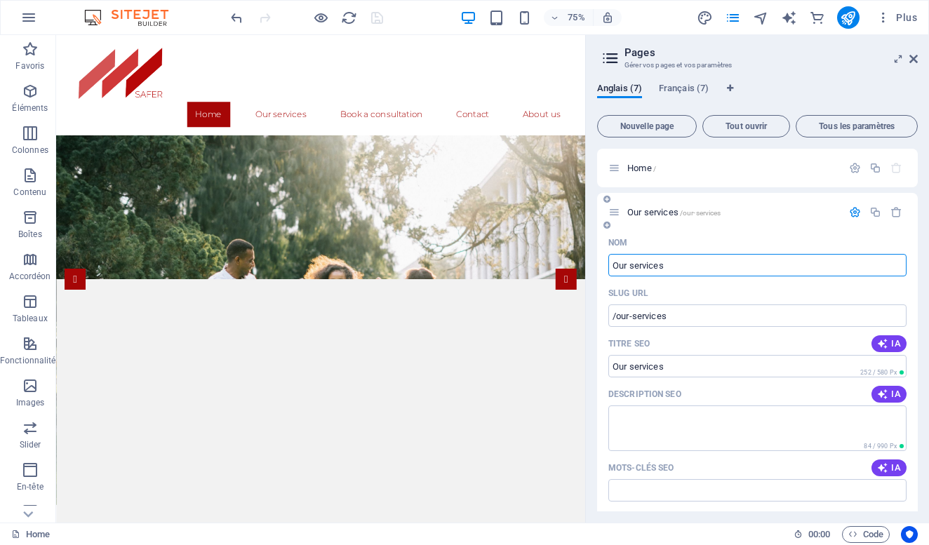
click at [659, 211] on span "Our services /our-services" at bounding box center [674, 212] width 93 height 11
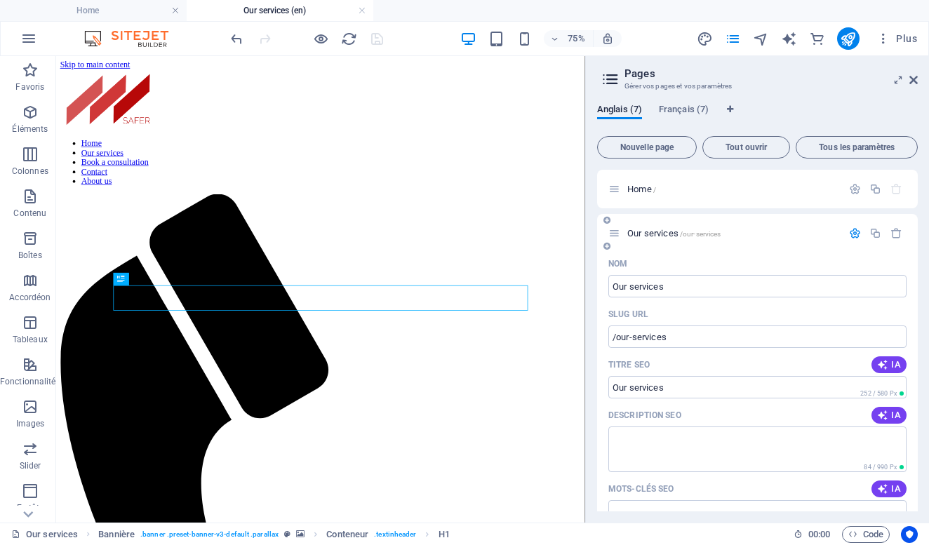
click at [607, 246] on icon at bounding box center [607, 246] width 7 height 8
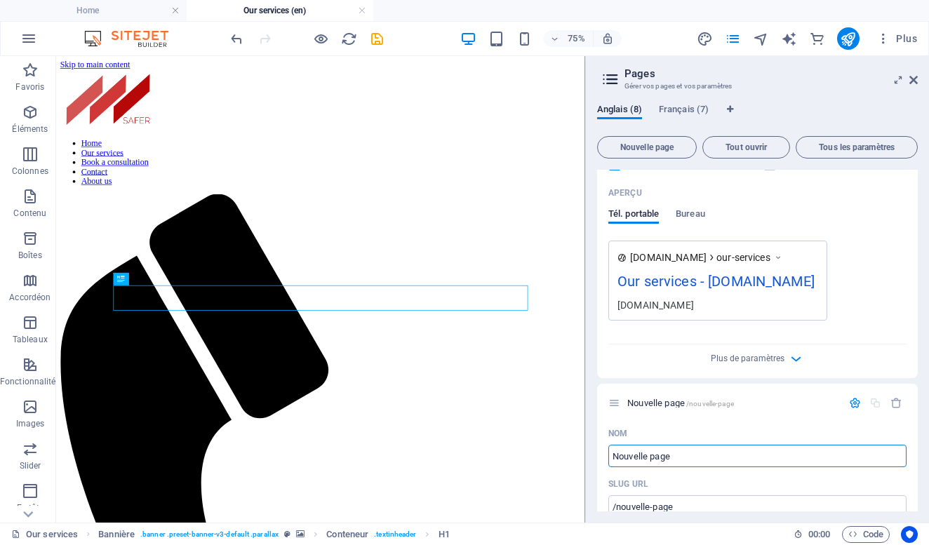
scroll to position [420, 0]
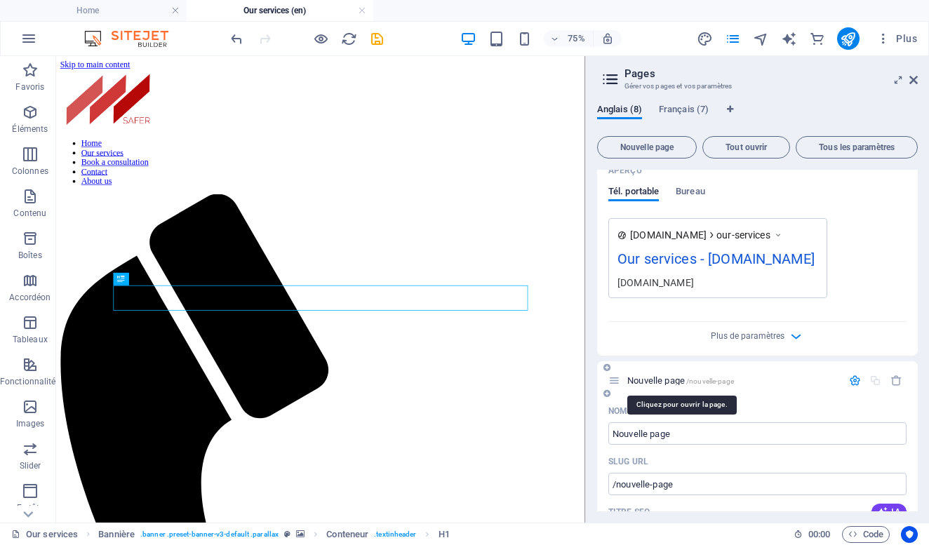
drag, startPoint x: 645, startPoint y: 384, endPoint x: 705, endPoint y: 379, distance: 59.9
click at [705, 379] on span "Nouvelle page /nouvelle-page" at bounding box center [681, 381] width 107 height 11
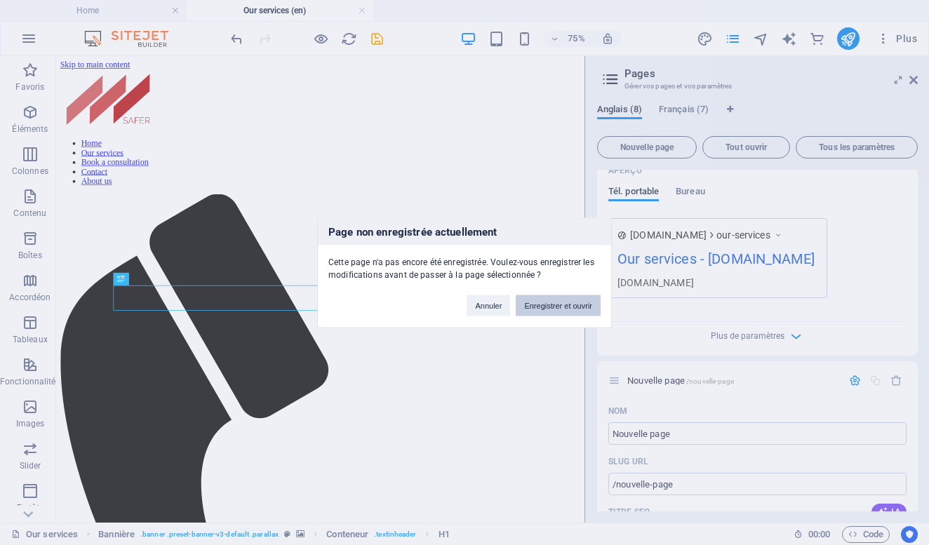
click at [541, 307] on button "Enregistrer et ouvrir" at bounding box center [558, 305] width 85 height 21
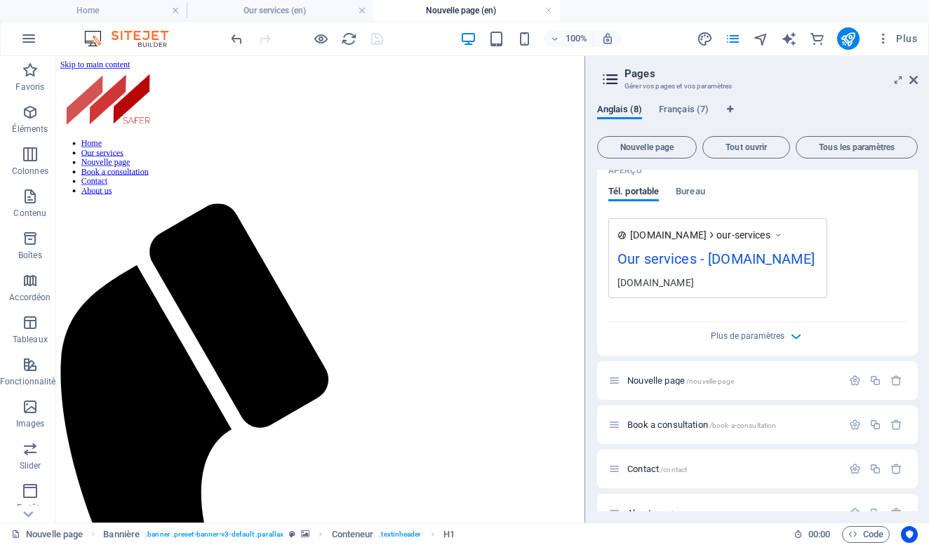
scroll to position [0, 0]
drag, startPoint x: 630, startPoint y: 381, endPoint x: 750, endPoint y: 381, distance: 119.3
click at [750, 381] on p "Nouvelle page /nouvelle-page" at bounding box center [733, 380] width 211 height 9
drag, startPoint x: 635, startPoint y: 379, endPoint x: 600, endPoint y: 379, distance: 35.8
click at [600, 379] on div "Nouvelle page /nouvelle-page" at bounding box center [757, 381] width 321 height 39
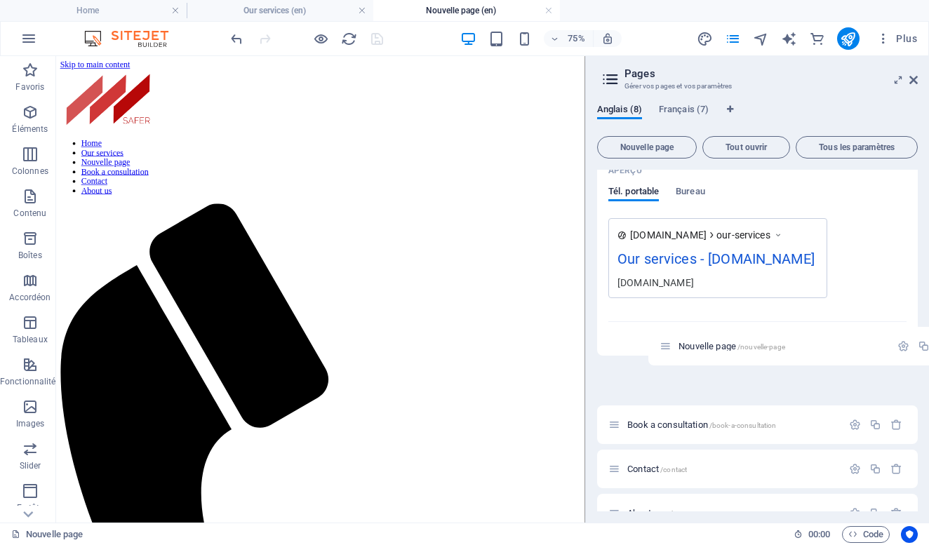
drag, startPoint x: 614, startPoint y: 383, endPoint x: 670, endPoint y: 347, distance: 67.0
click at [670, 347] on div "Home / Our services /our-services Nom Our services ​ SLUG URL /our-services ​ T…" at bounding box center [757, 163] width 321 height 827
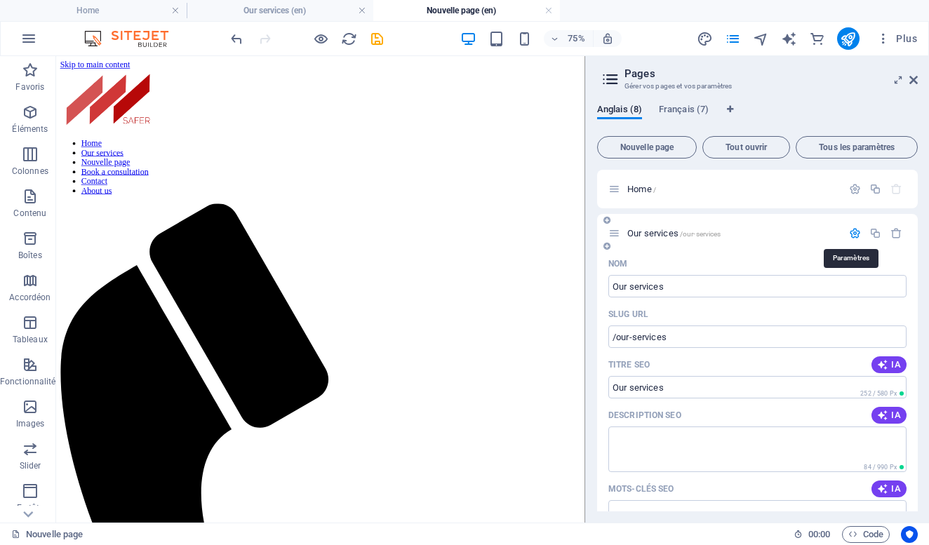
click at [853, 232] on icon "button" at bounding box center [855, 233] width 12 height 12
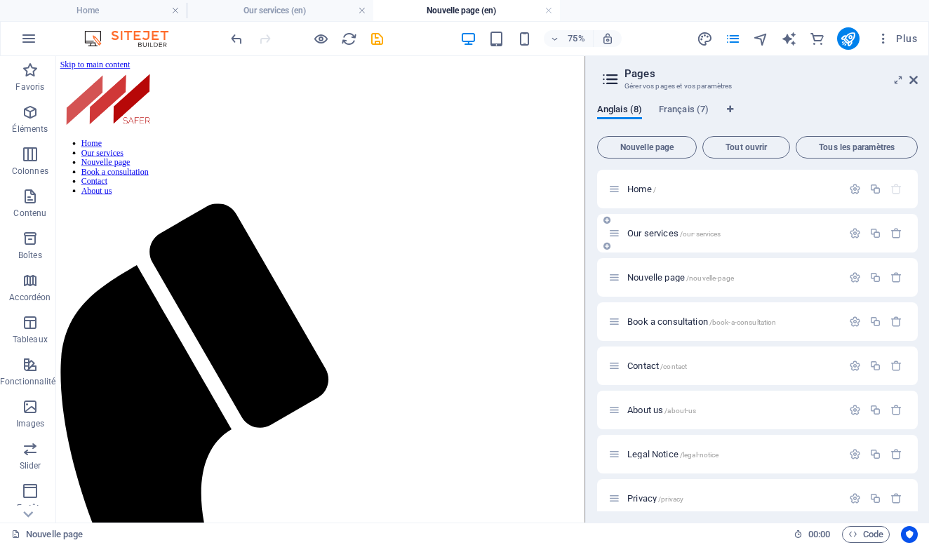
drag, startPoint x: 660, startPoint y: 280, endPoint x: 676, endPoint y: 245, distance: 38.6
click at [676, 244] on div "Home / Our services /our-services Nouvelle page /nouvelle-page Book a consultat…" at bounding box center [757, 344] width 321 height 348
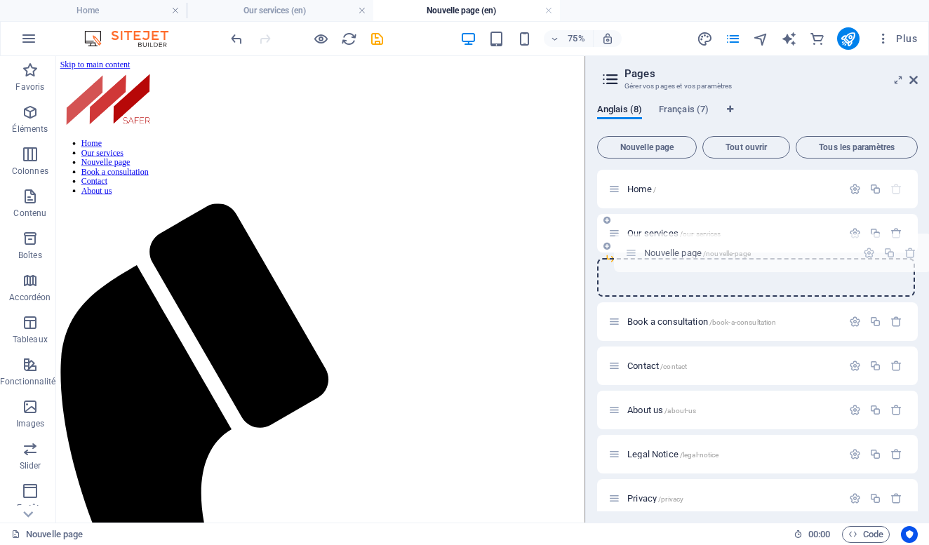
drag, startPoint x: 621, startPoint y: 279, endPoint x: 641, endPoint y: 250, distance: 35.8
click at [640, 250] on div "Home / Our services /our-services Nouvelle page /nouvelle-page Book a consultat…" at bounding box center [757, 322] width 321 height 304
